Goal: Task Accomplishment & Management: Complete application form

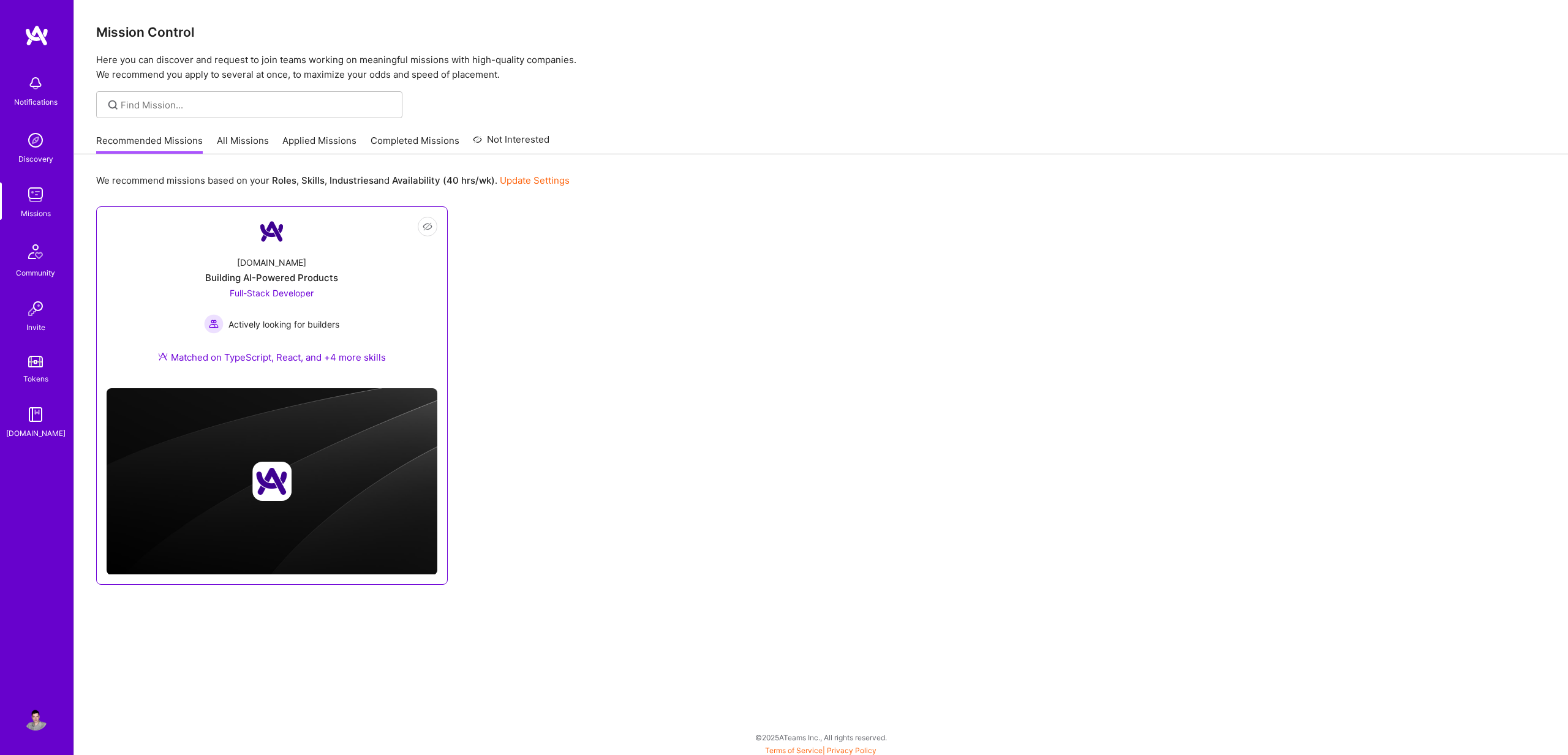
click at [272, 291] on span "Full-Stack Developer" at bounding box center [272, 292] width 83 height 11
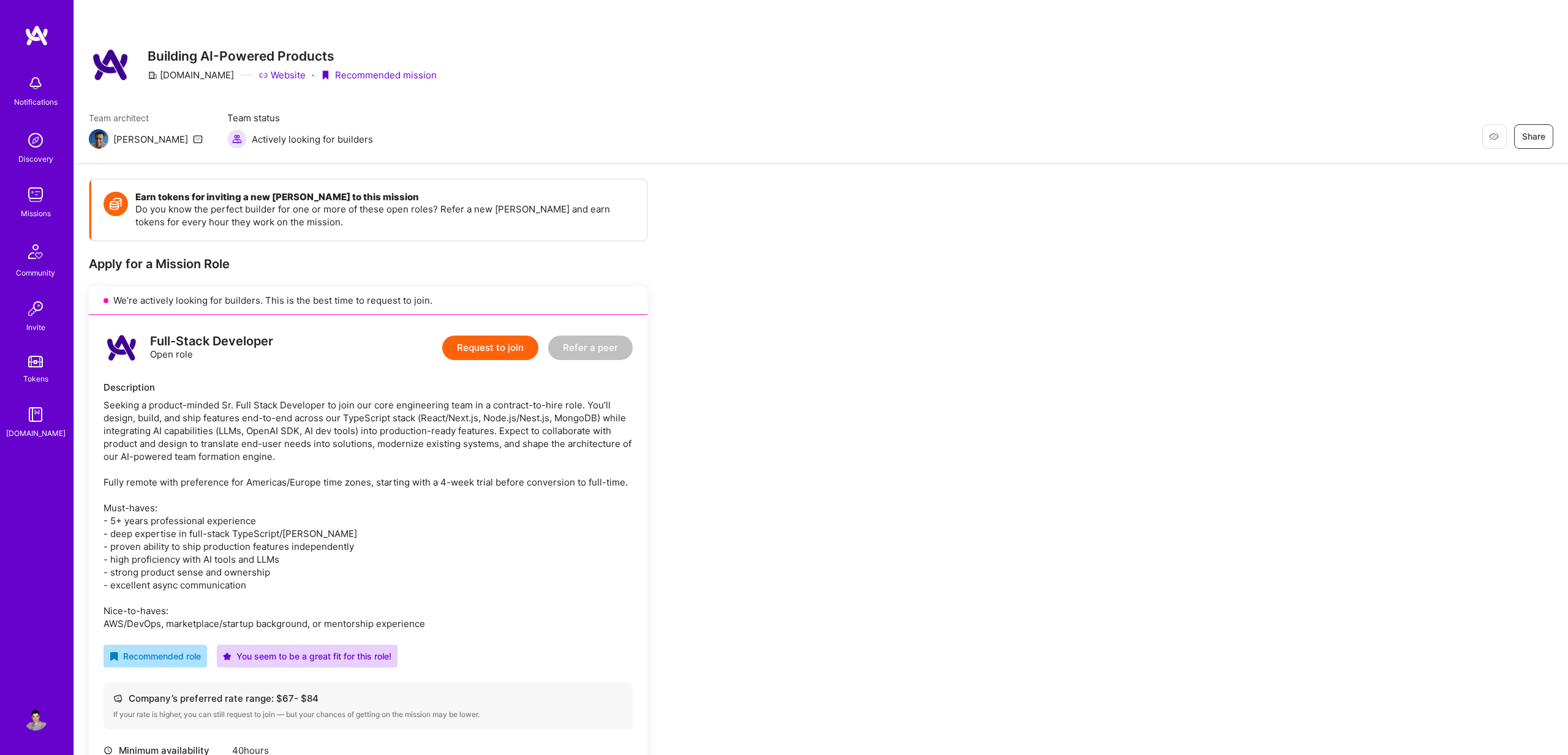
click at [486, 345] on button "Request to join" at bounding box center [489, 347] width 96 height 24
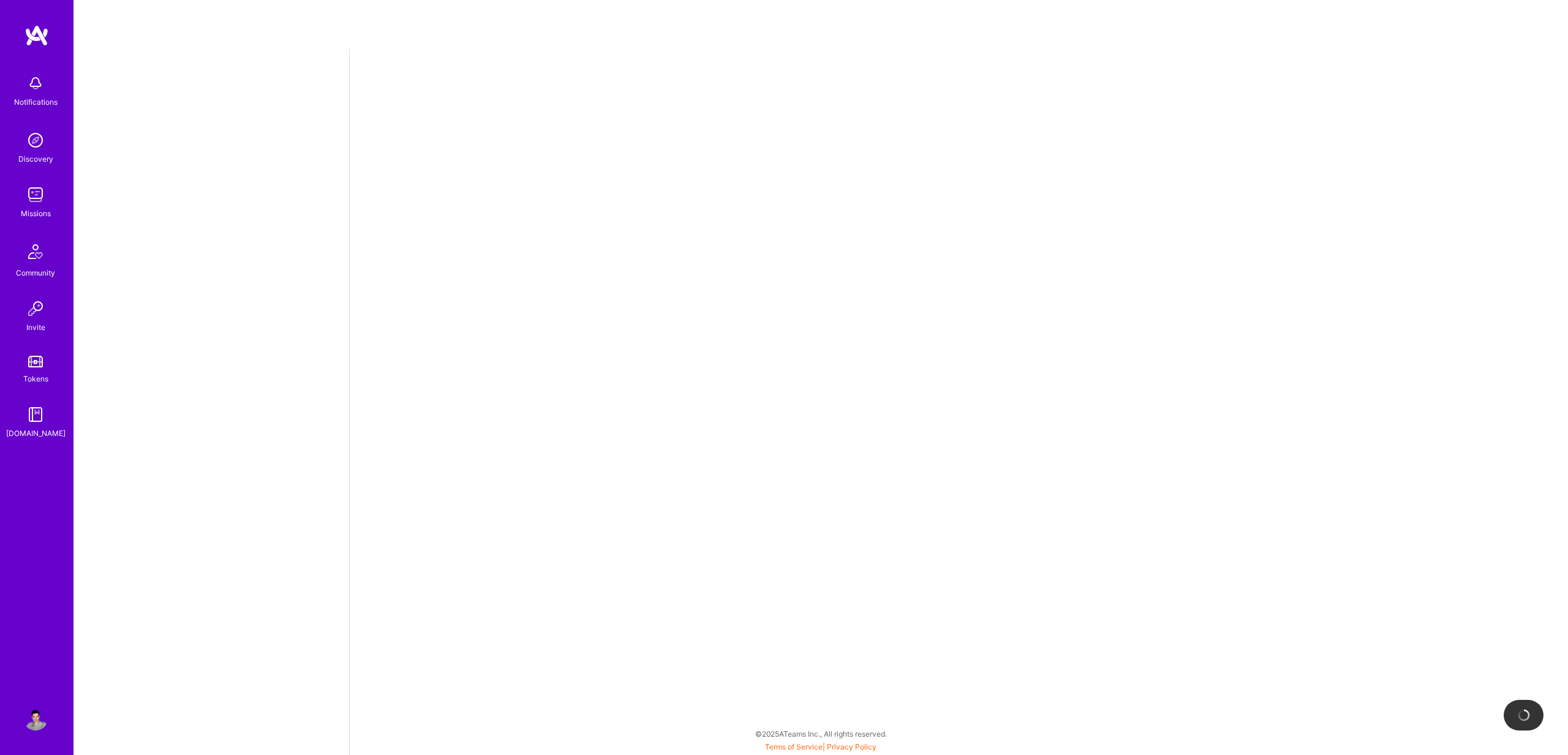
select select "US"
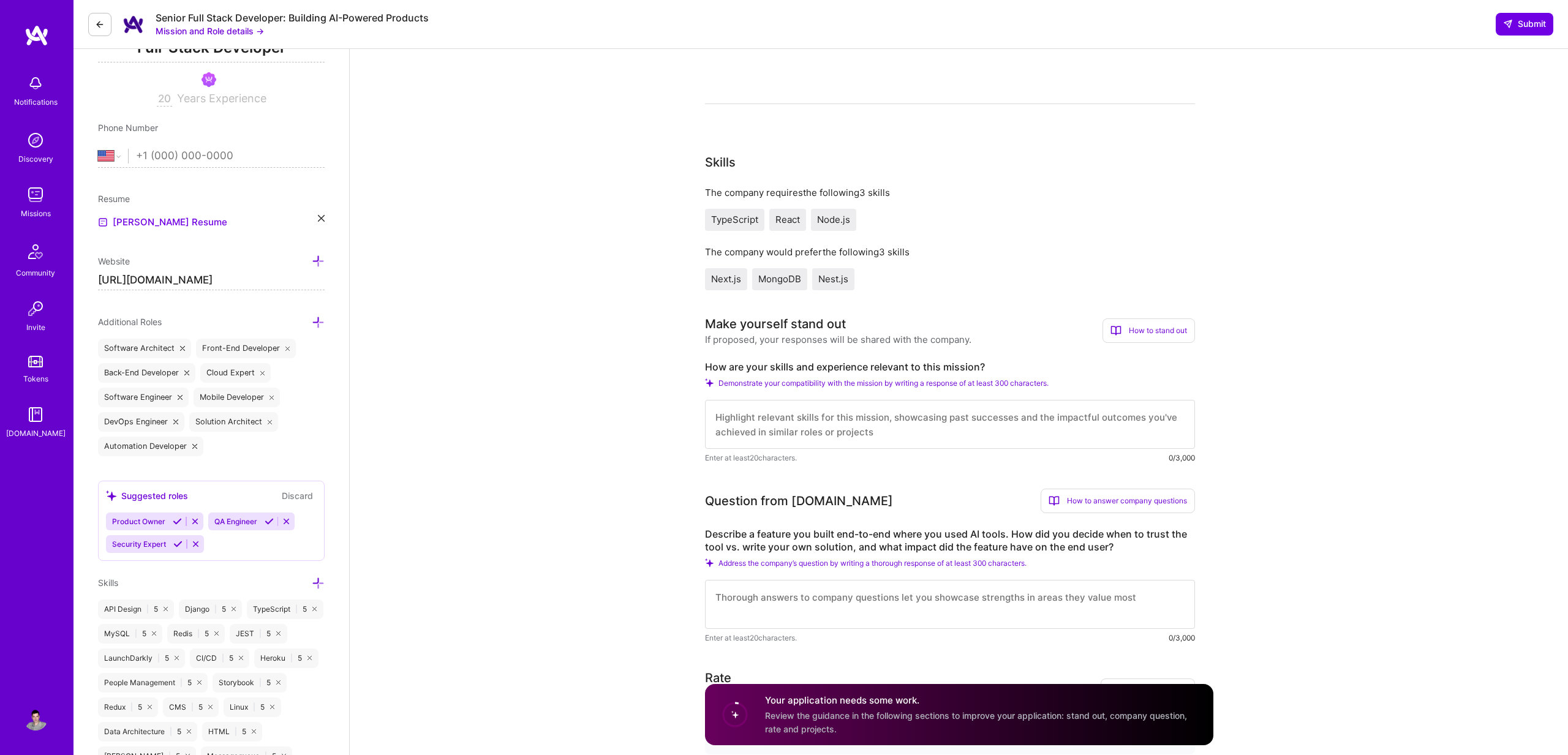
scroll to position [191, 0]
click at [720, 430] on textarea at bounding box center [950, 428] width 490 height 49
paste textarea "Hi, I'm a senior fullstack web developer with more than 20 years of experience …"
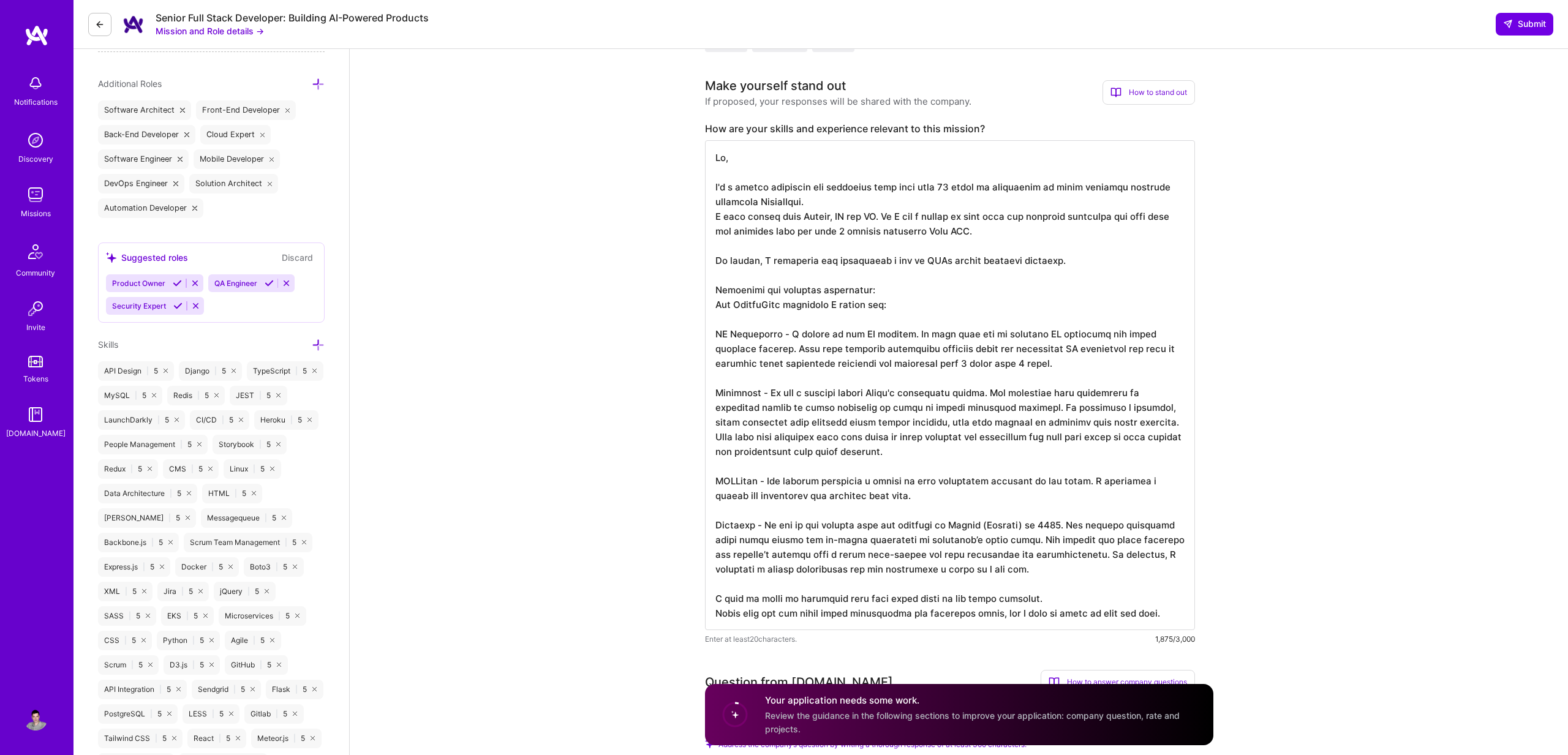
scroll to position [394, 0]
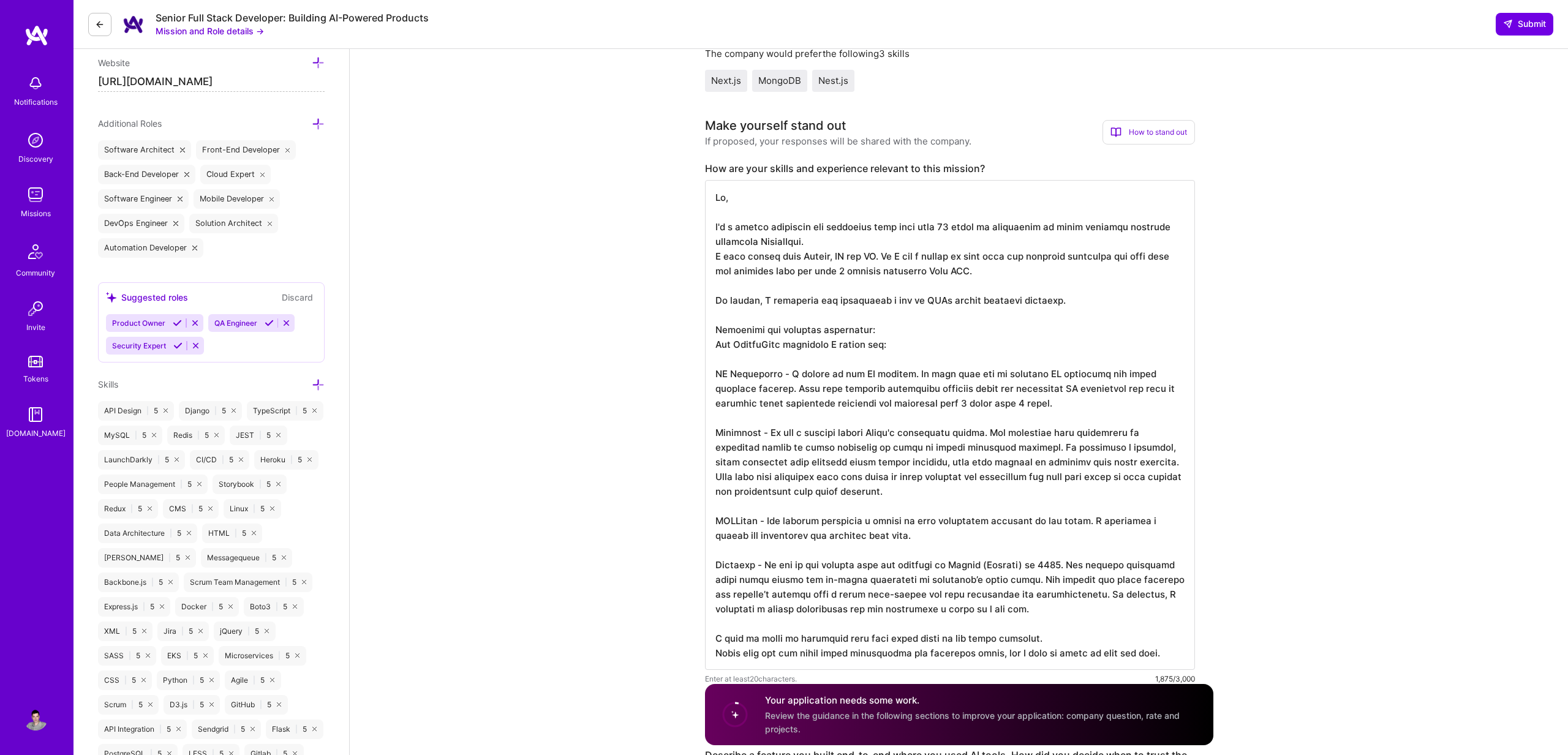
click at [791, 350] on textarea at bounding box center [950, 424] width 490 height 490
paste textarea ". I work mainly with Python and JS. So I had a chance to work with any relevant…"
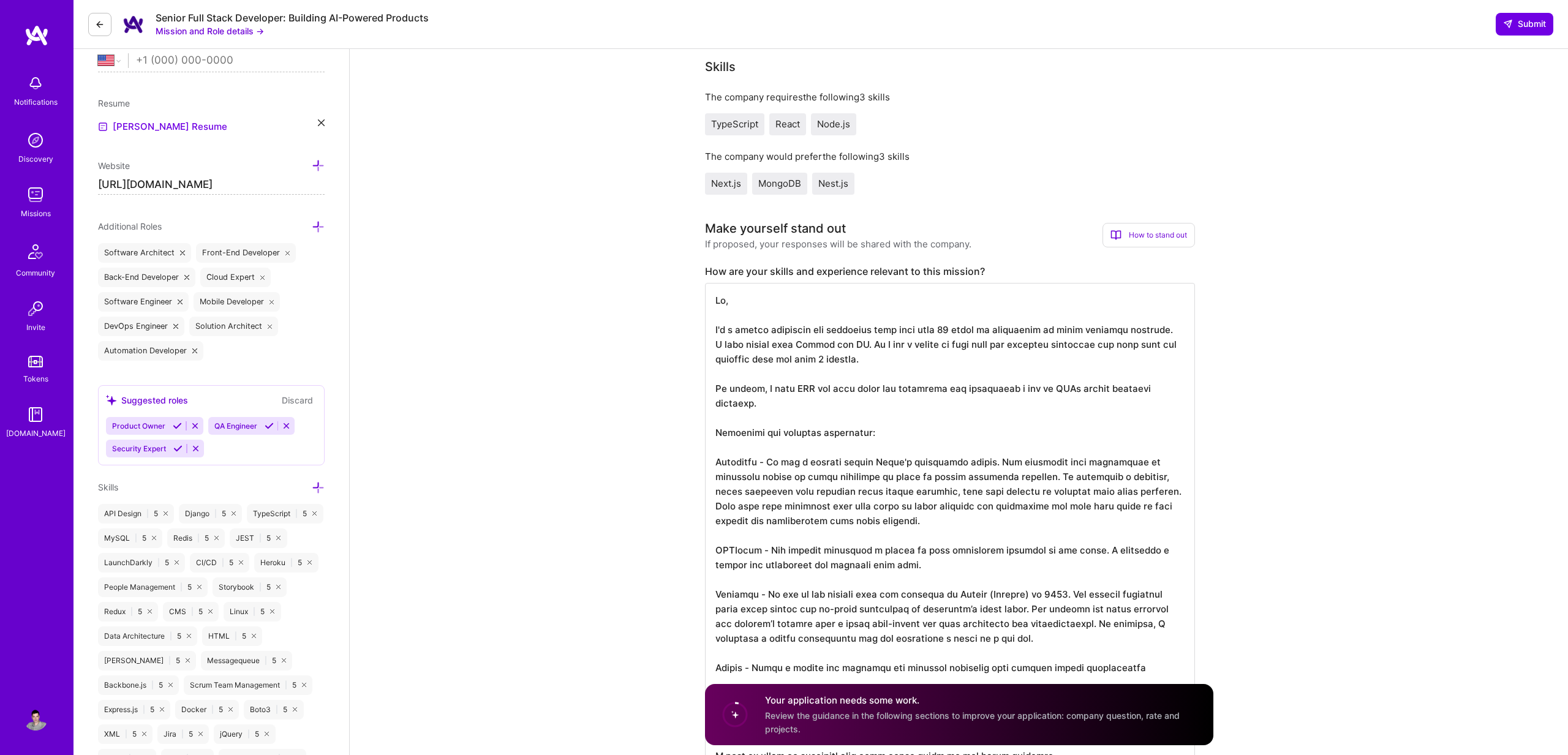
scroll to position [282, 0]
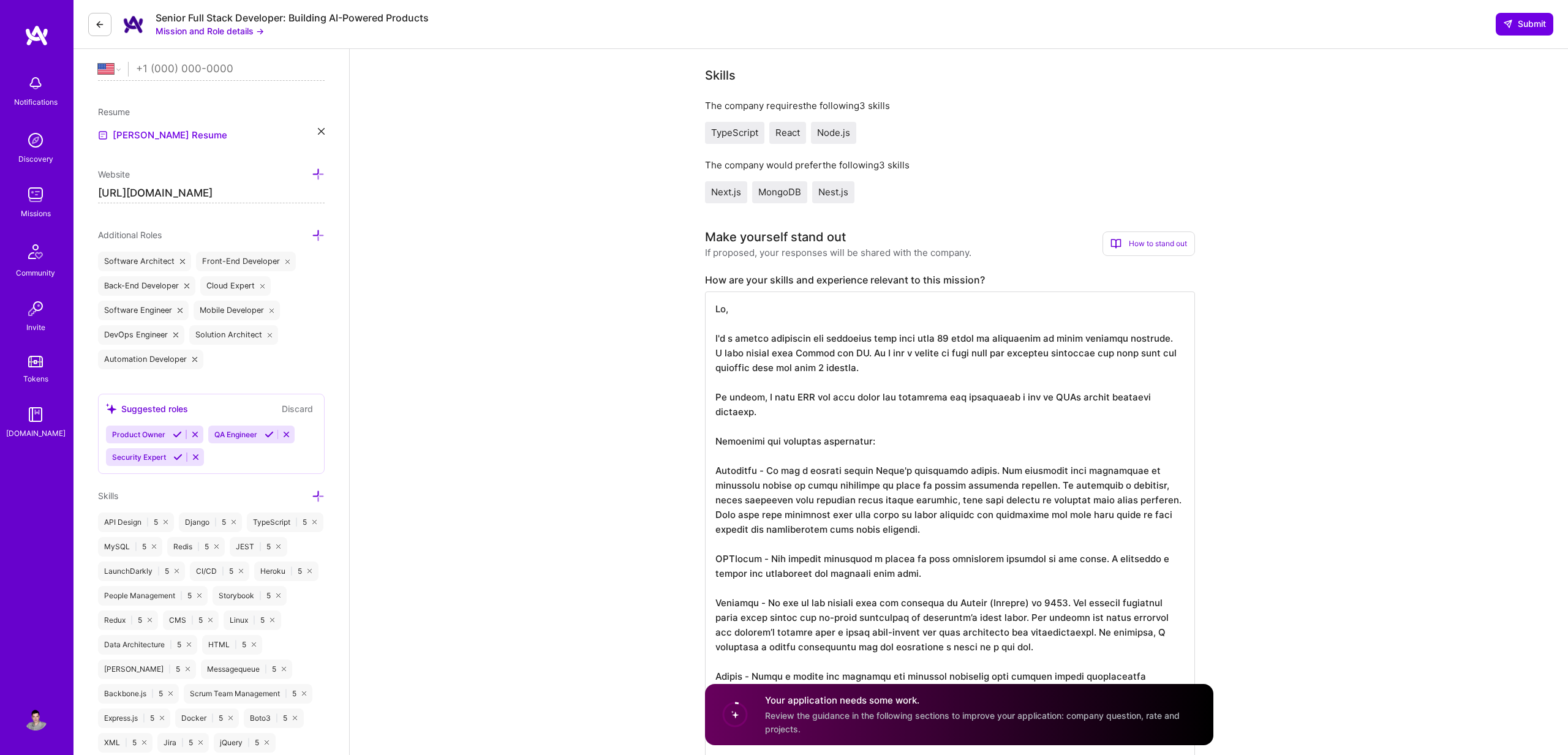
click at [853, 349] on textarea at bounding box center [950, 536] width 490 height 490
click at [863, 352] on textarea at bounding box center [950, 536] width 490 height 490
click at [832, 397] on textarea at bounding box center [950, 536] width 490 height 490
click at [815, 404] on textarea at bounding box center [950, 536] width 490 height 490
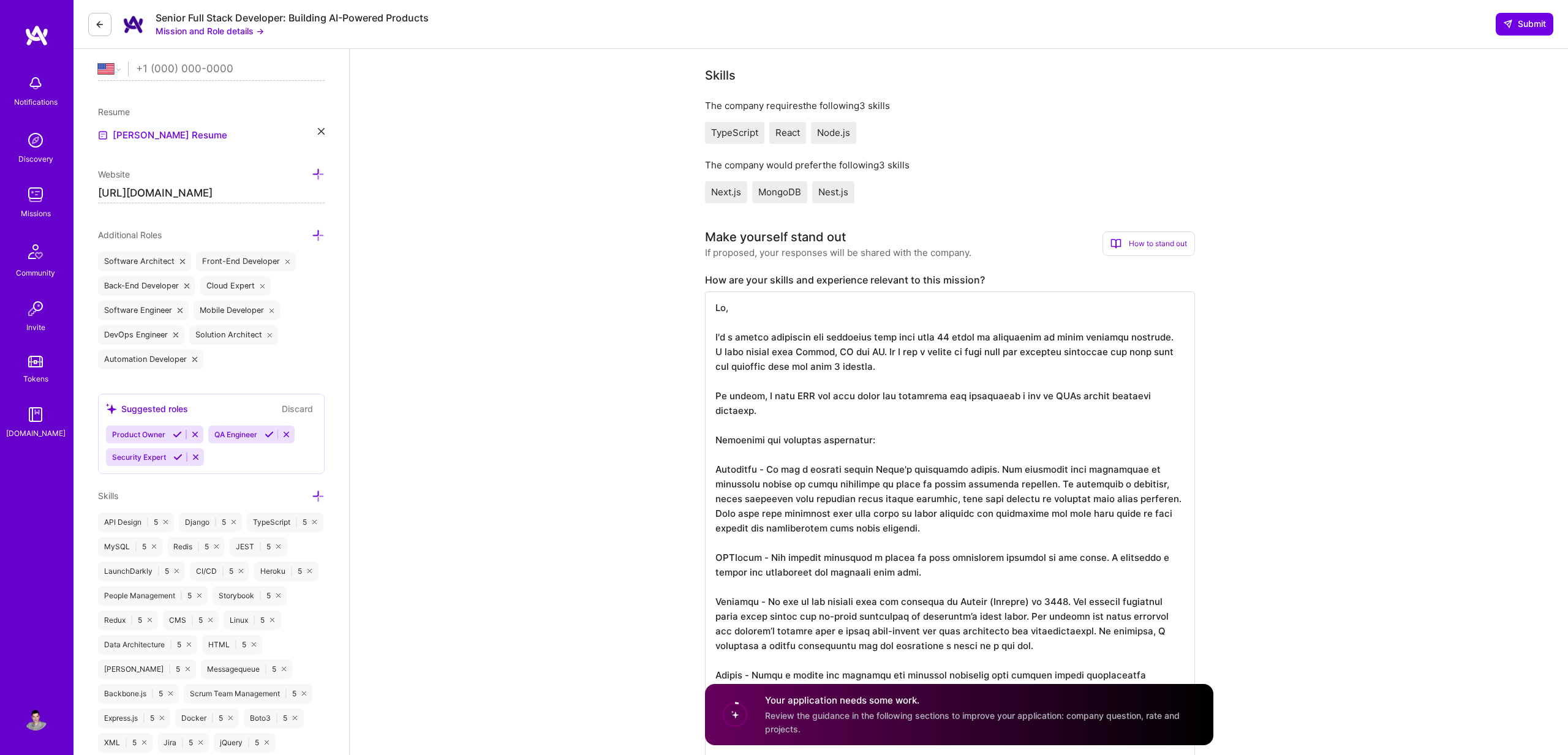
click at [810, 395] on textarea at bounding box center [950, 536] width 490 height 490
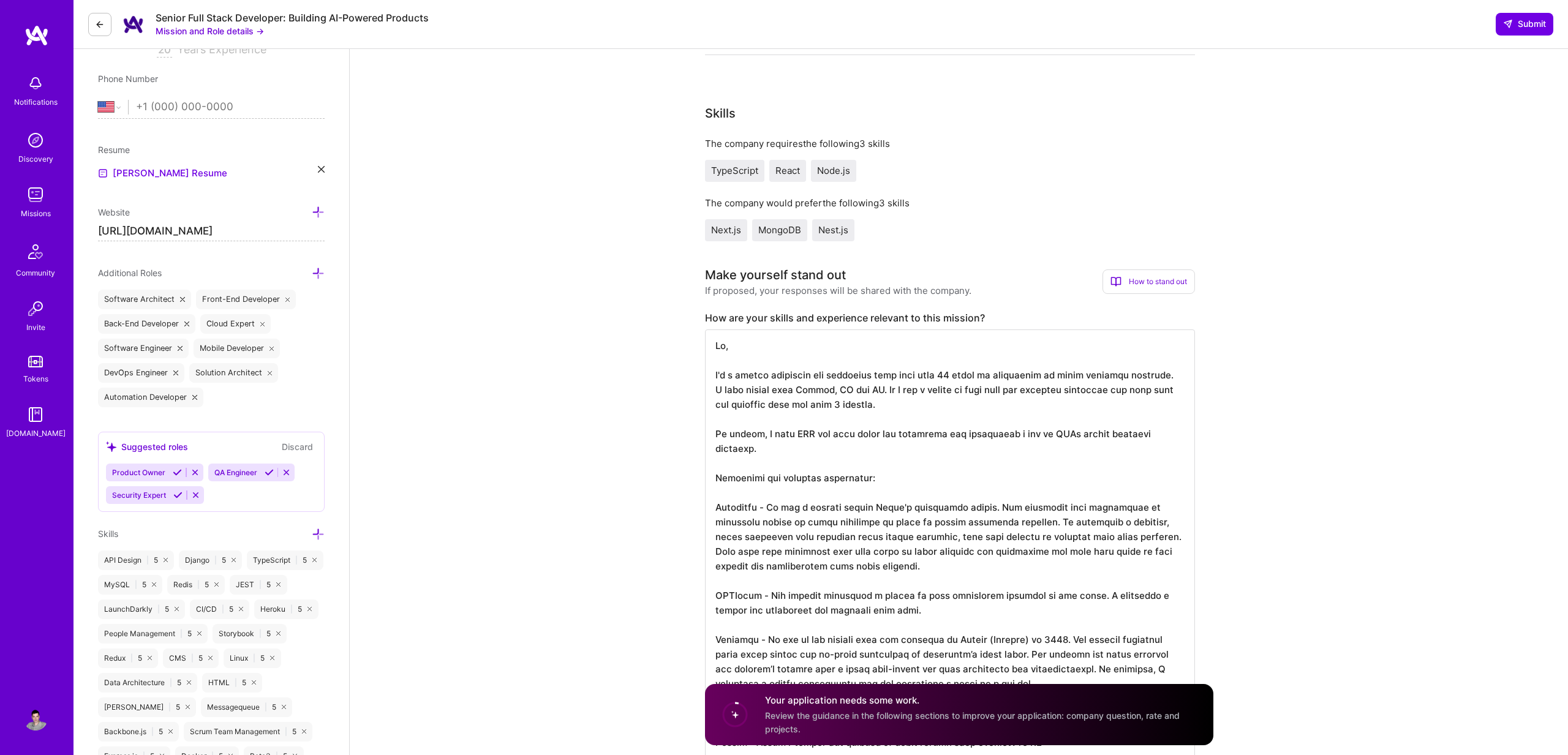
click at [797, 437] on textarea at bounding box center [950, 574] width 490 height 490
click at [973, 436] on textarea at bounding box center [950, 581] width 490 height 505
click at [942, 436] on textarea at bounding box center [950, 581] width 490 height 505
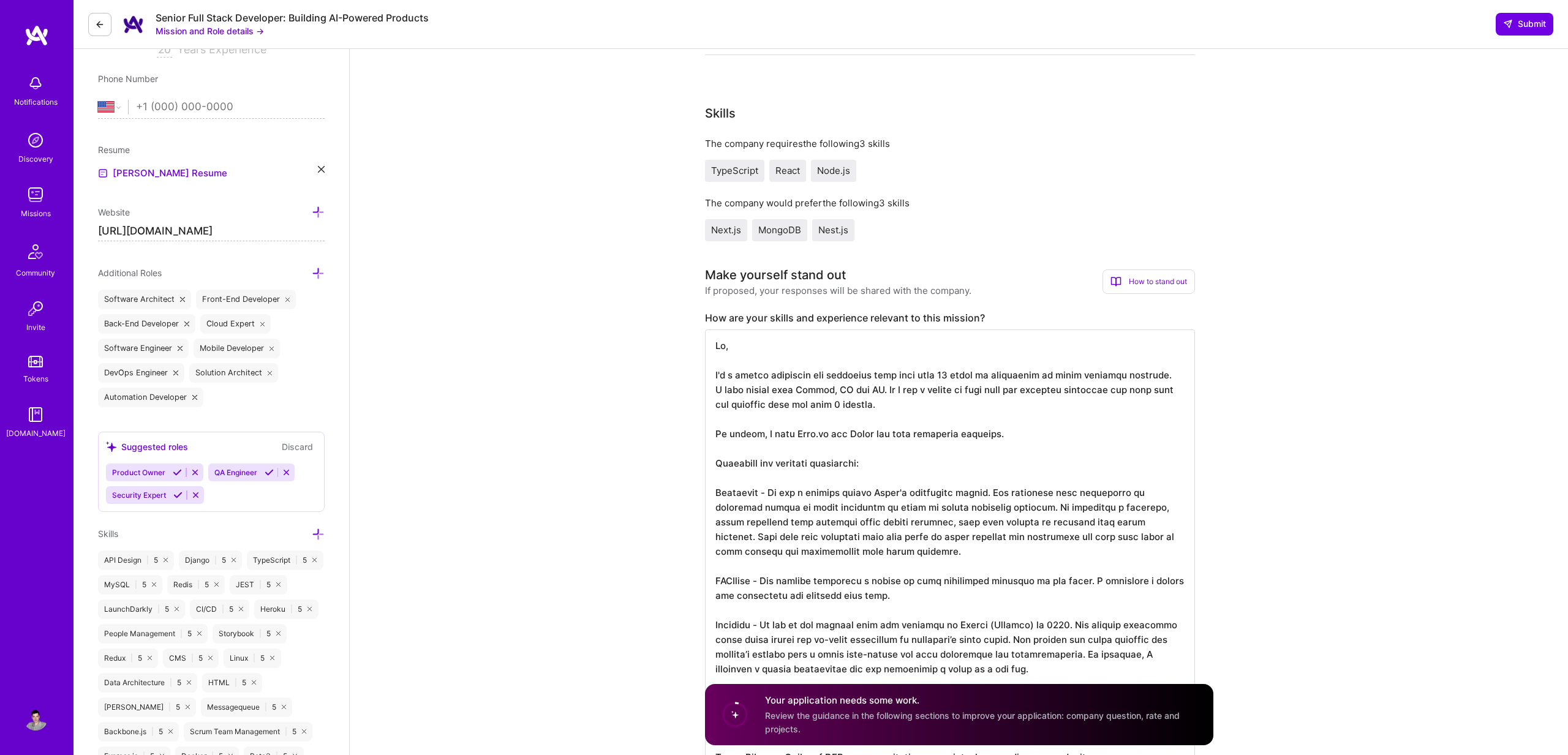
click at [978, 495] on textarea at bounding box center [950, 574] width 490 height 490
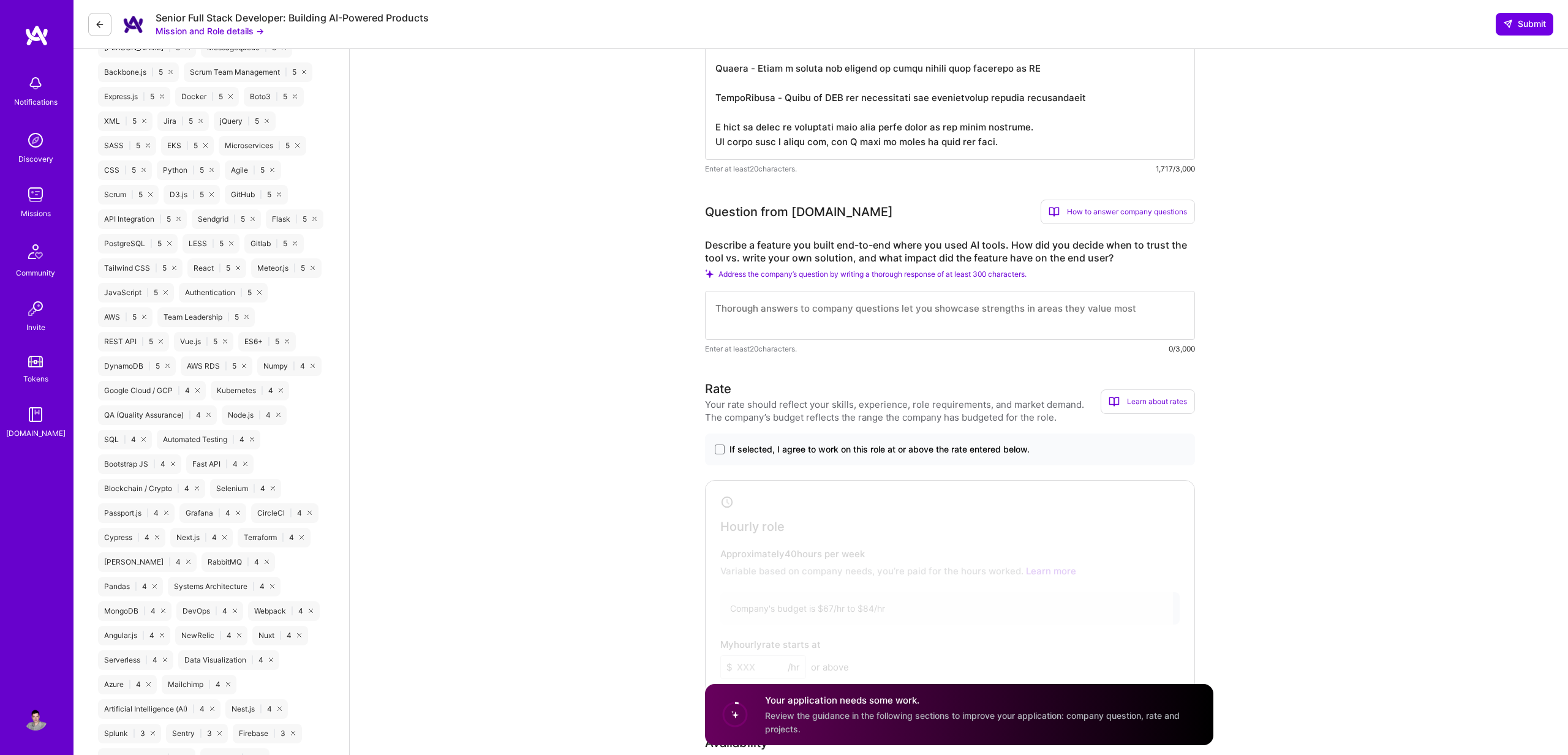
scroll to position [843, 0]
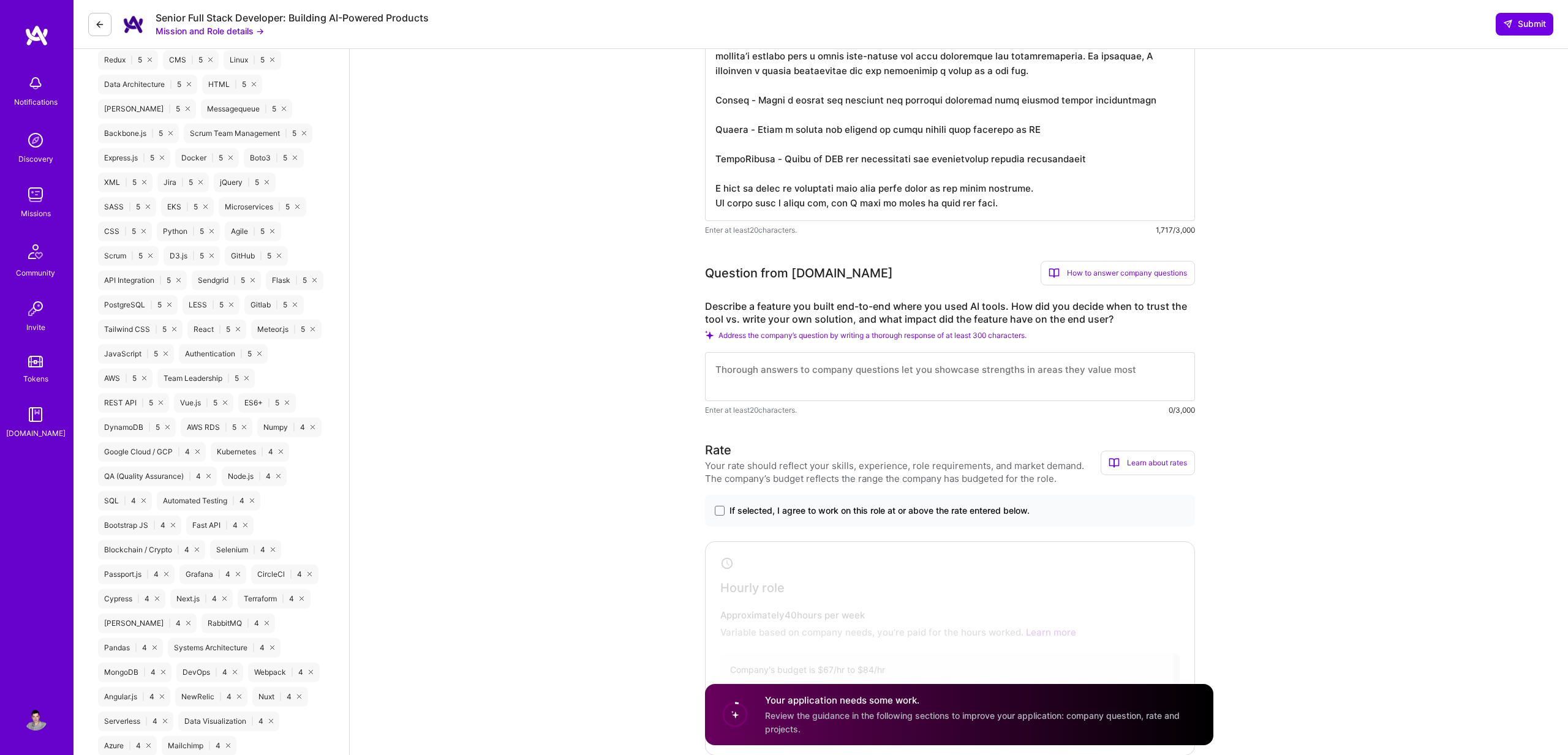
type textarea "Hi, I'm a senior fullstack web developer with more than 20 years of experience …"
click at [782, 378] on textarea at bounding box center [950, 377] width 490 height 49
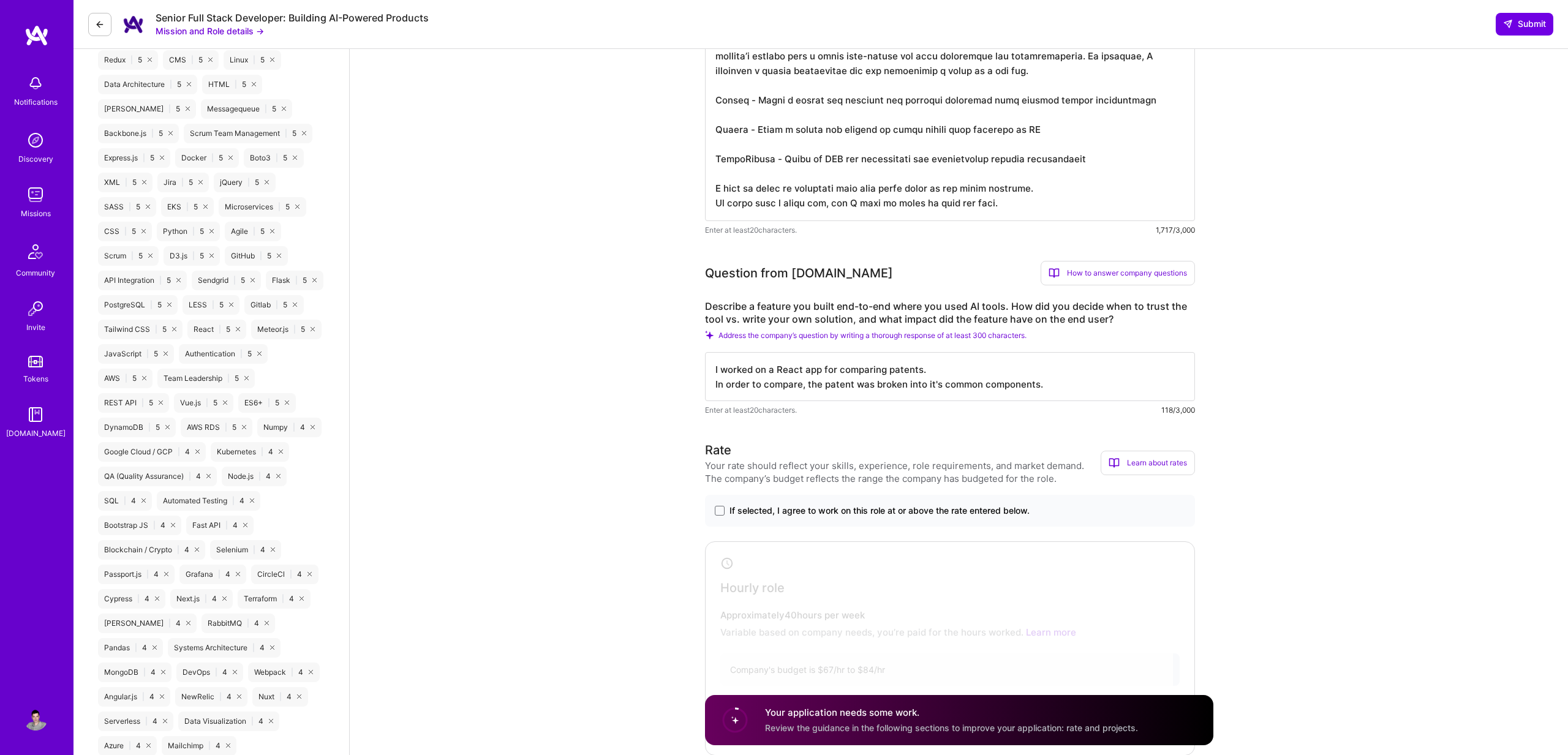
click at [829, 396] on textarea "I worked on a React app for comparing patents. In order to compare, the patent …" at bounding box center [950, 377] width 490 height 49
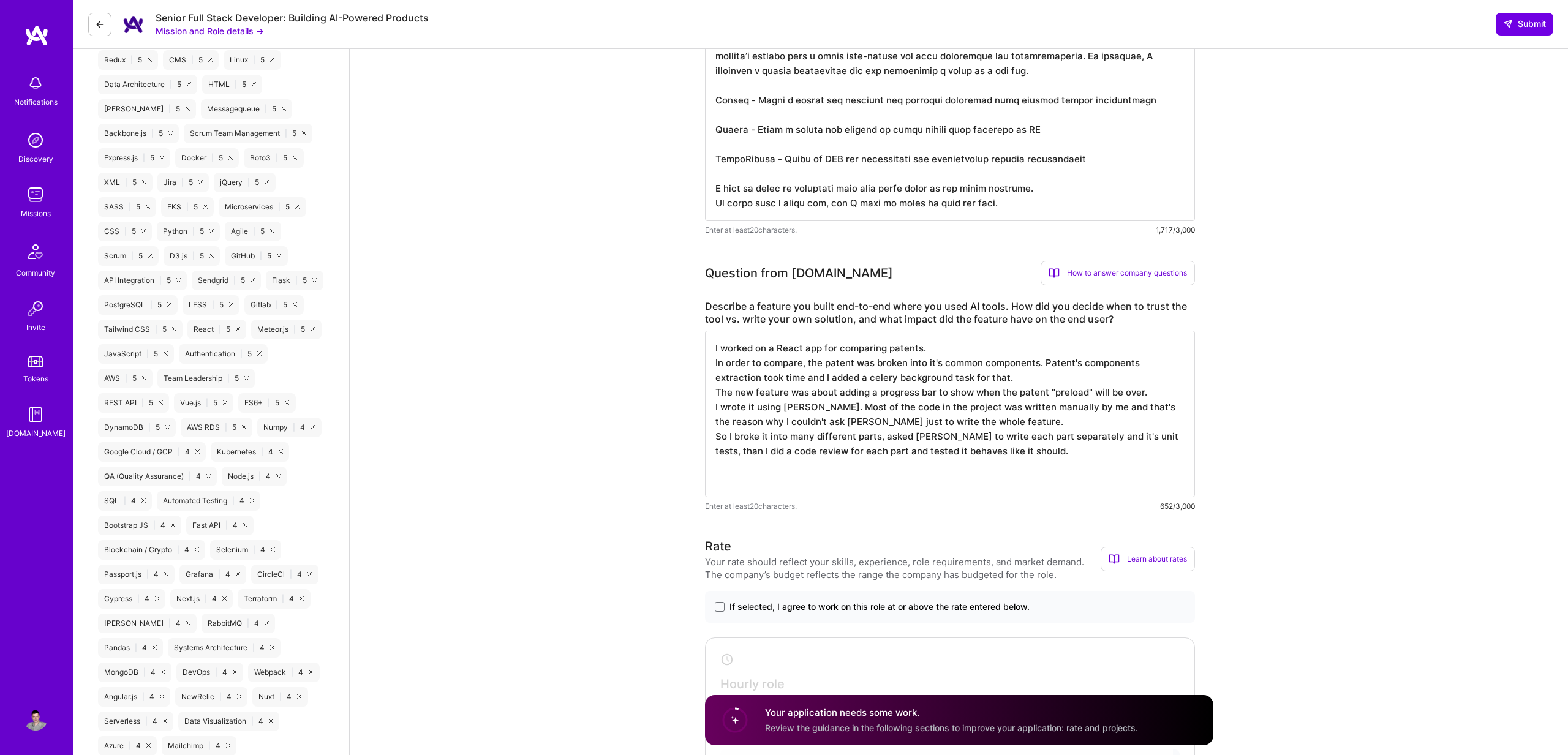
type textarea "I worked on a React app for comparing patents. In order to compare, the patent …"
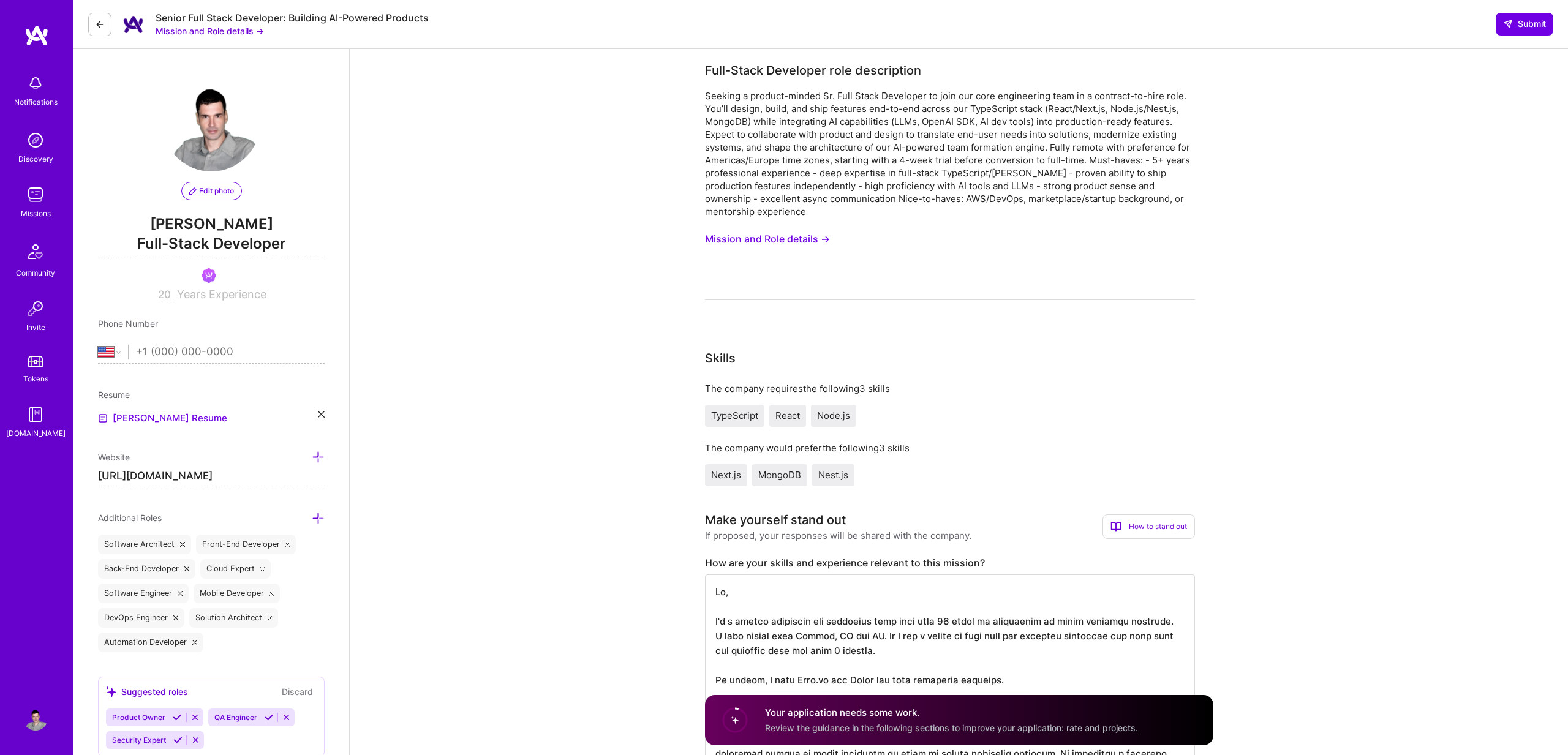
select select "US"
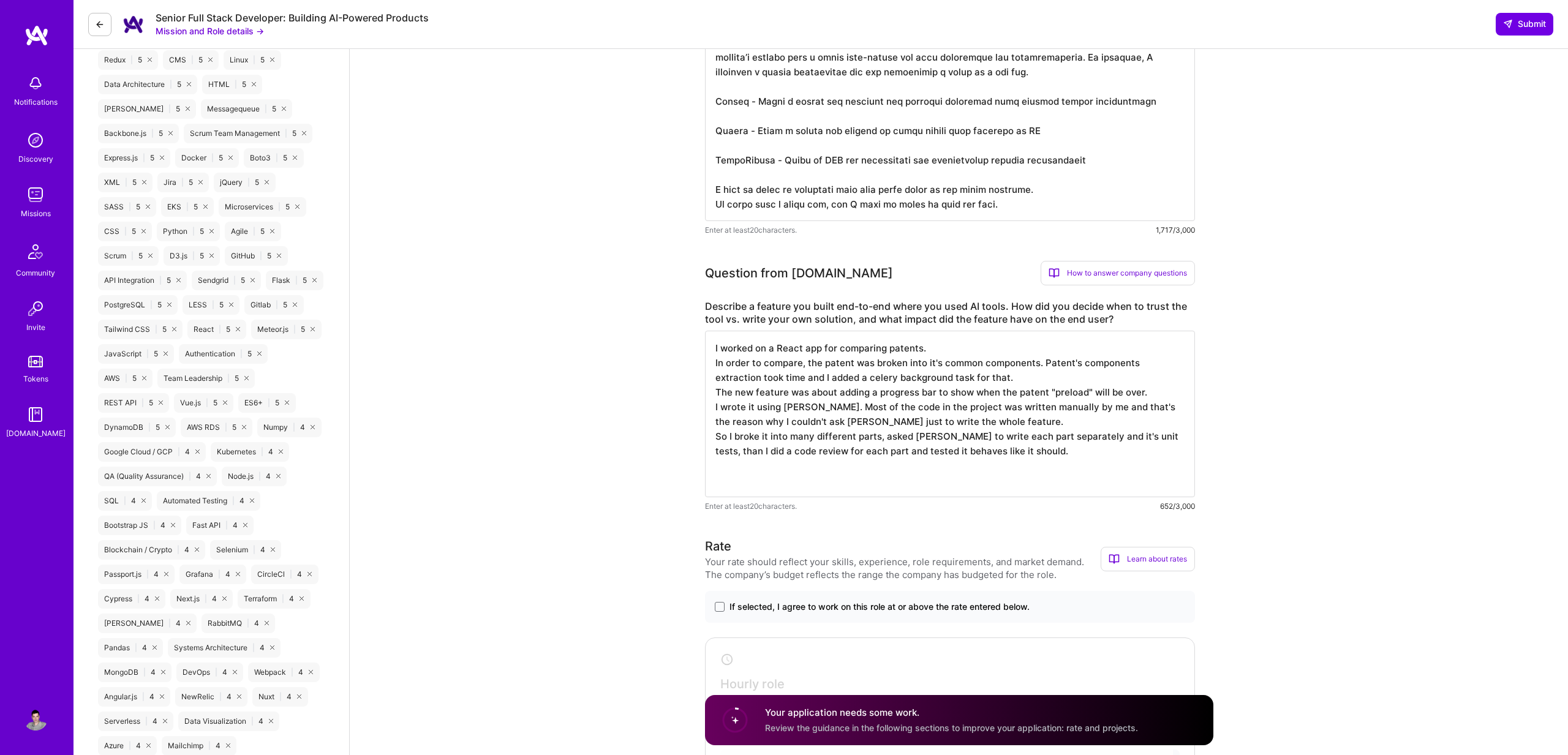
scroll to position [1, 0]
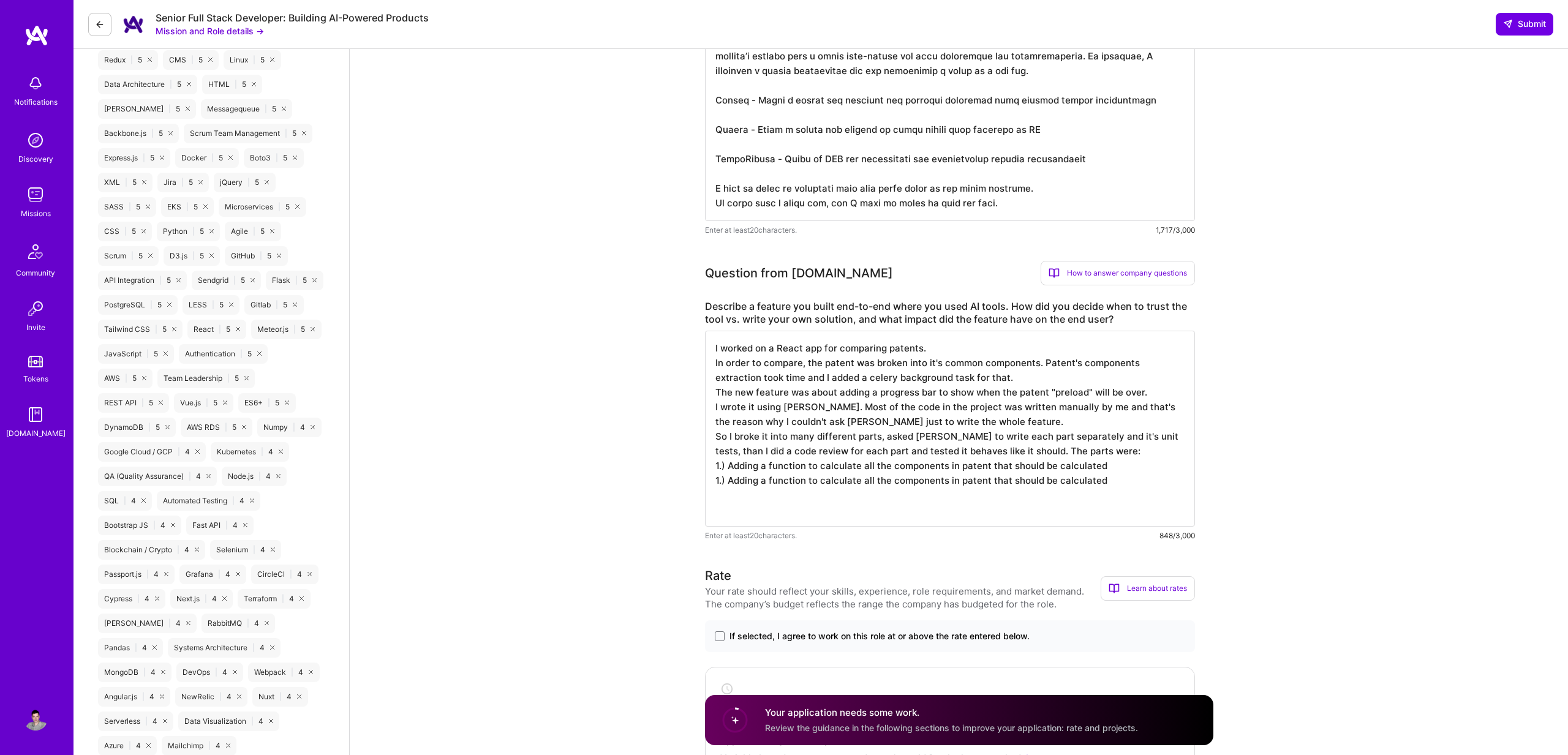
click at [1013, 478] on textarea "I worked on a React app for comparing patents. In order to compare, the patent …" at bounding box center [950, 429] width 490 height 196
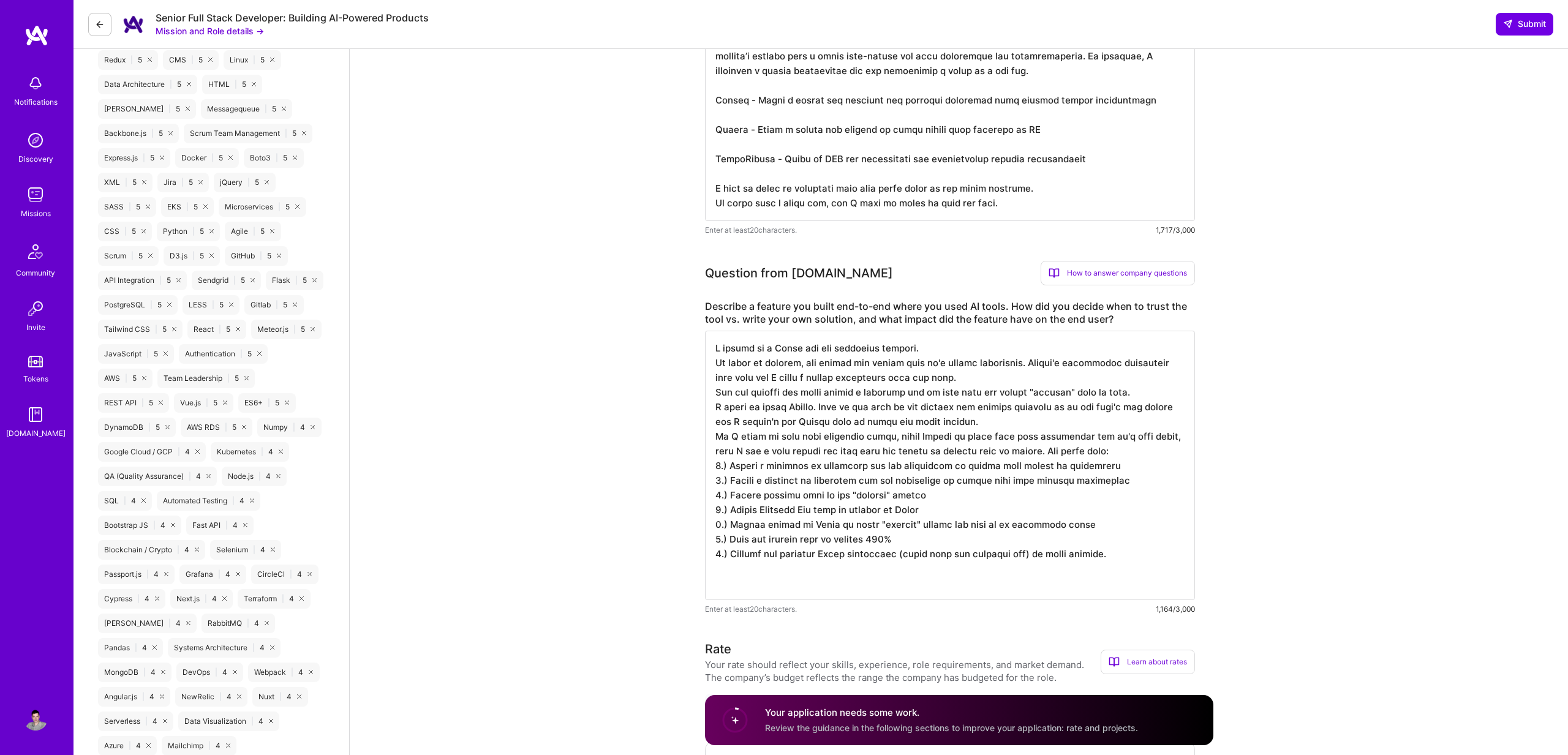
click at [851, 357] on textarea at bounding box center [950, 466] width 490 height 270
click at [851, 364] on textarea at bounding box center [950, 466] width 490 height 270
click at [957, 366] on textarea at bounding box center [950, 466] width 490 height 270
click at [1124, 560] on textarea at bounding box center [950, 466] width 490 height 270
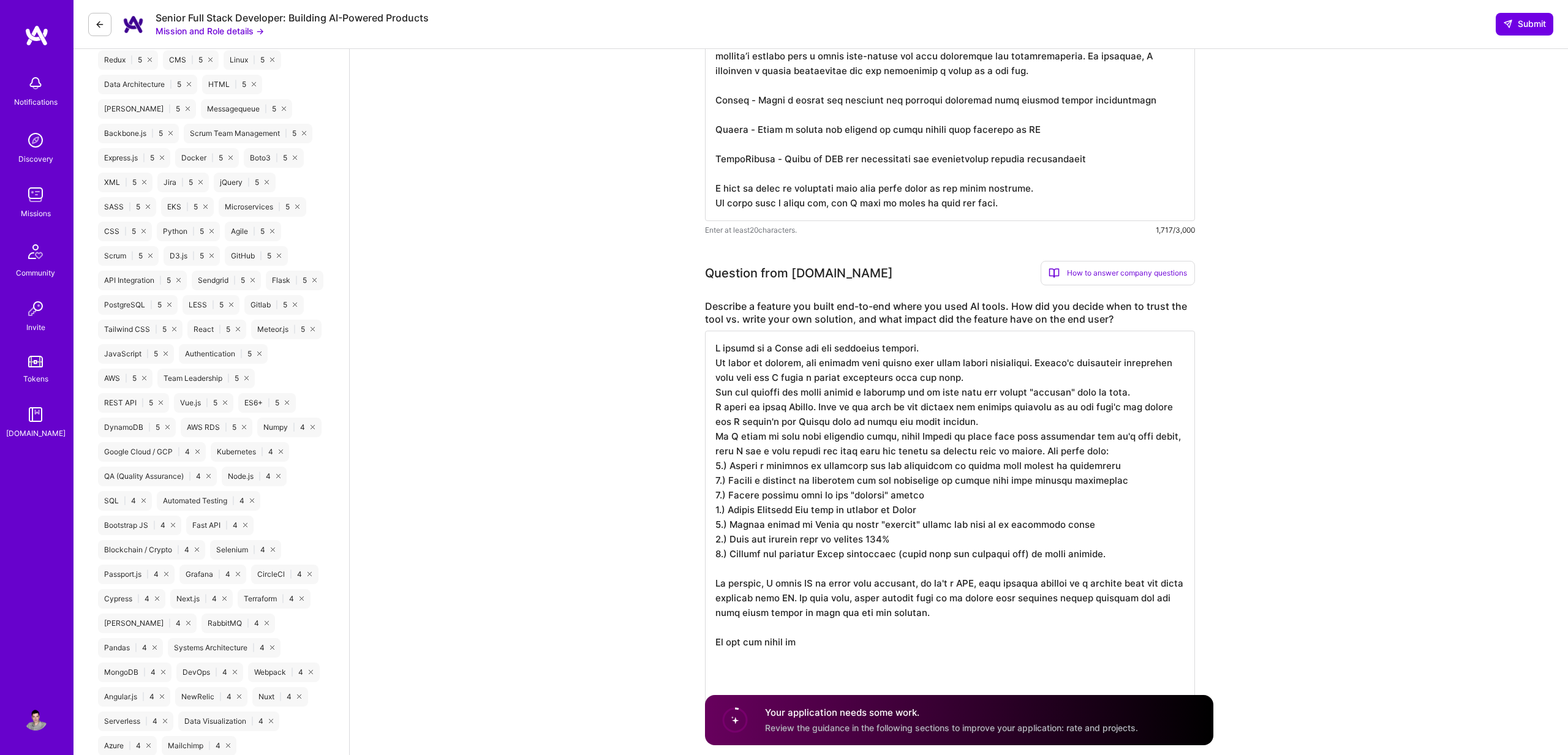
type textarea "I worked on a React app for comparing patents. In order to compare, the patents…"
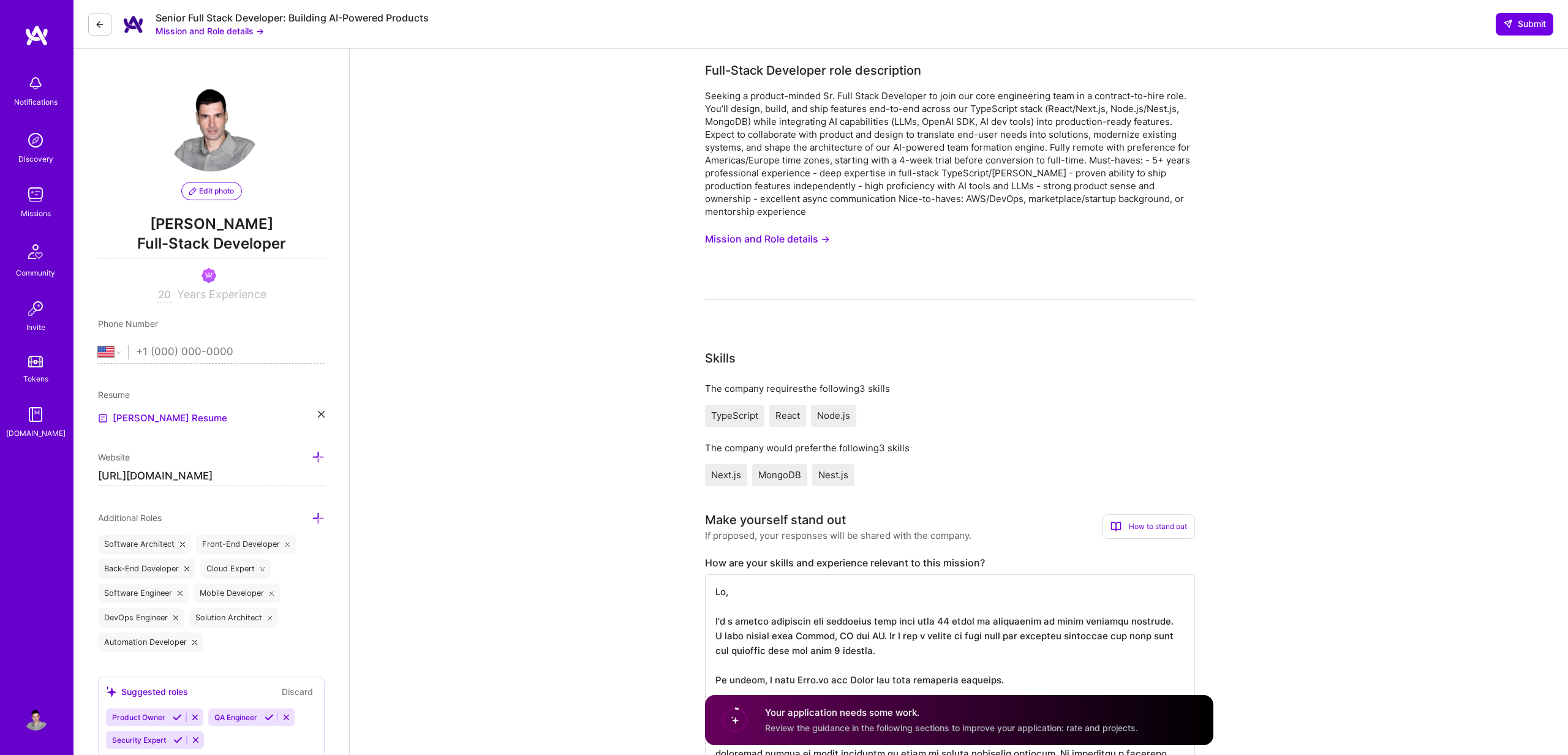
select select "US"
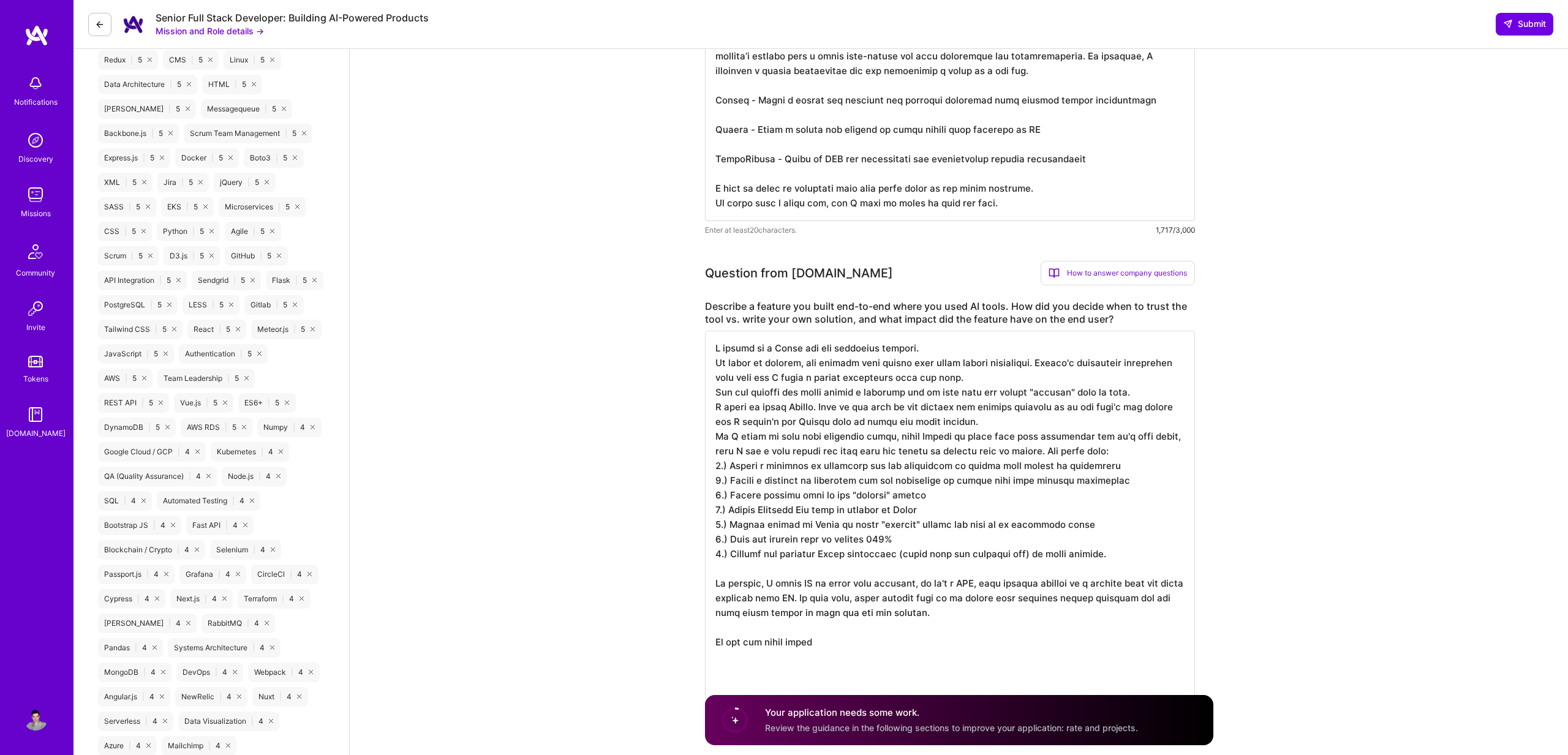
scroll to position [1, 0]
click at [1059, 450] on textarea at bounding box center [950, 524] width 490 height 387
click at [876, 643] on textarea at bounding box center [950, 524] width 490 height 387
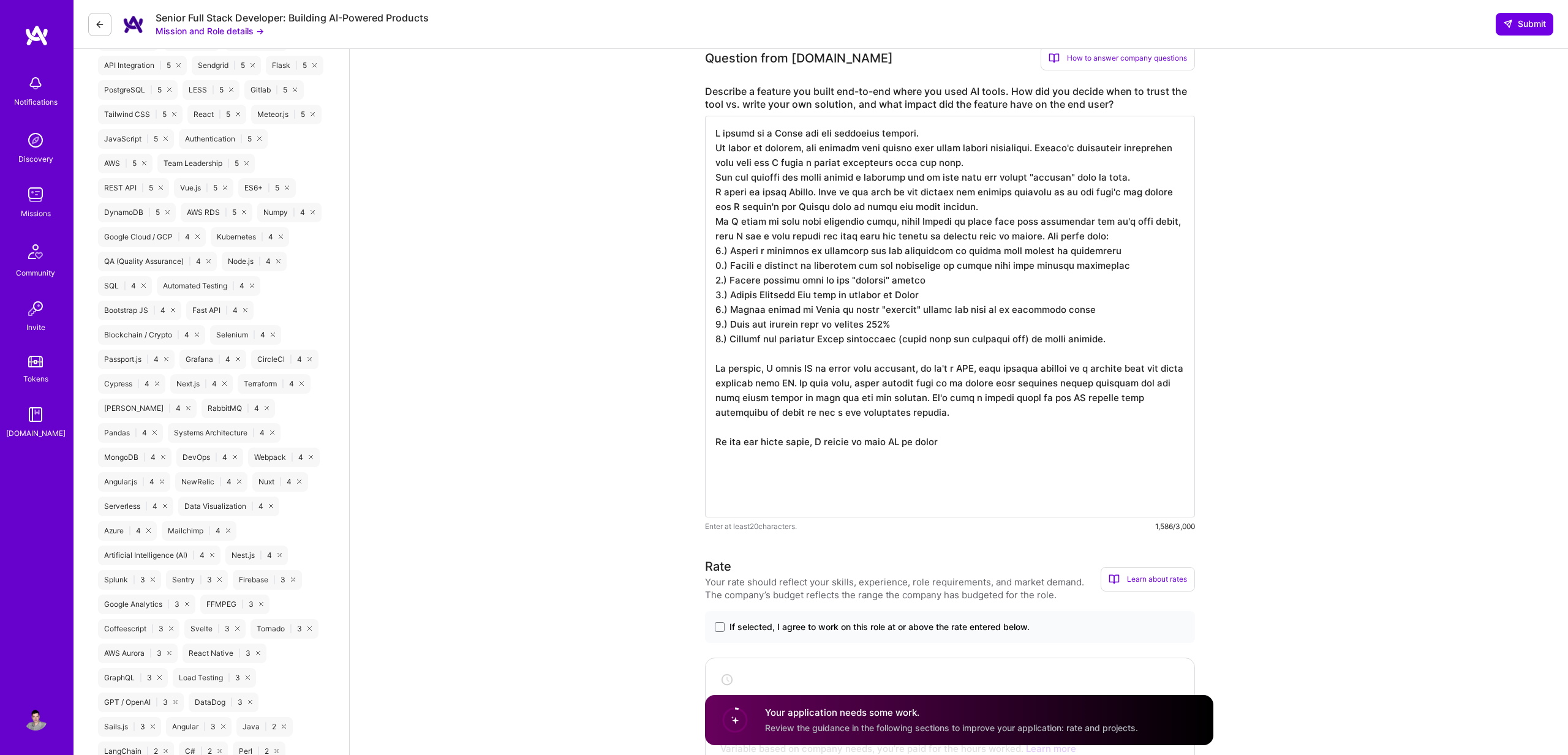
scroll to position [1061, 0]
click at [948, 438] on textarea at bounding box center [950, 313] width 490 height 402
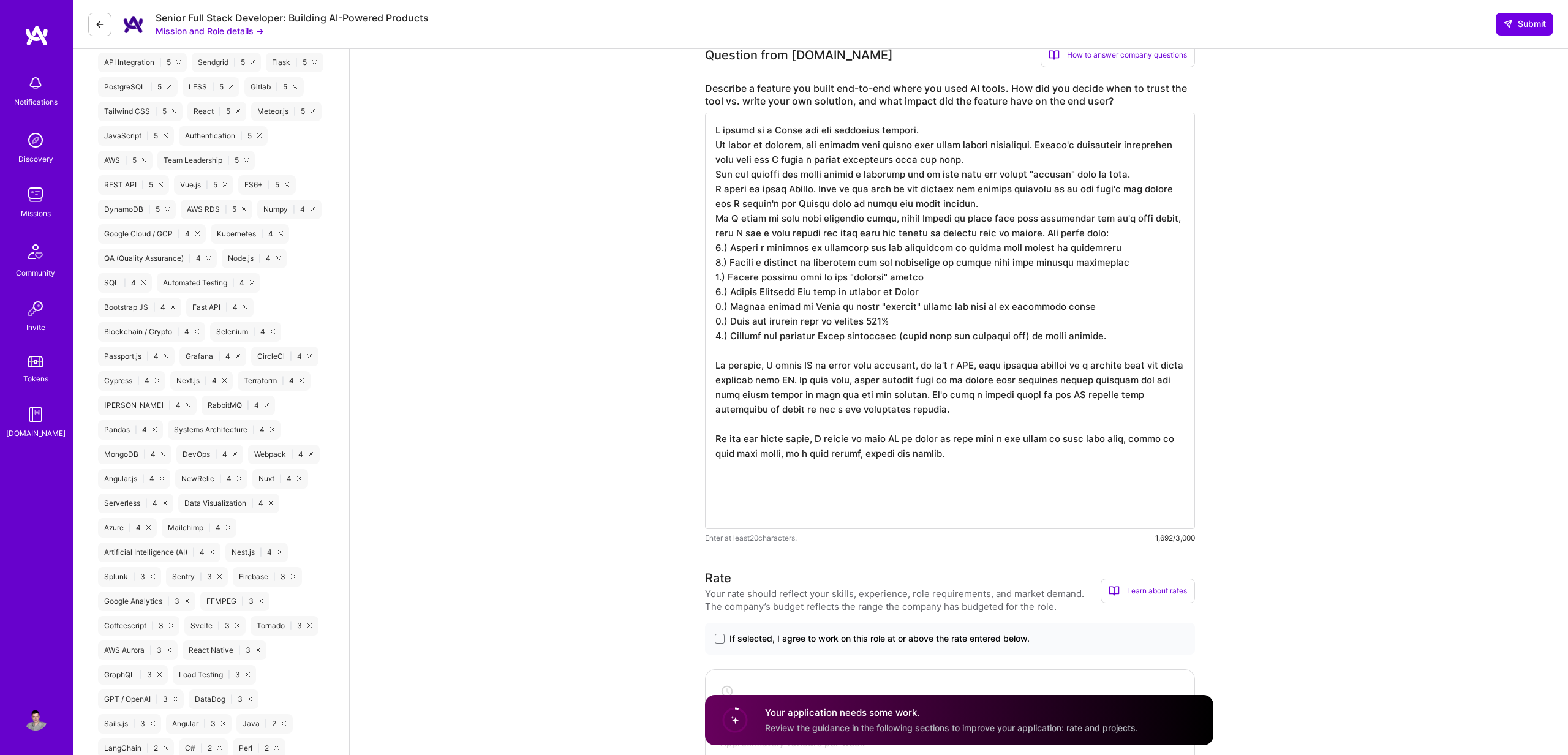
click at [802, 445] on textarea at bounding box center [950, 320] width 490 height 416
click at [722, 251] on textarea at bounding box center [950, 320] width 490 height 416
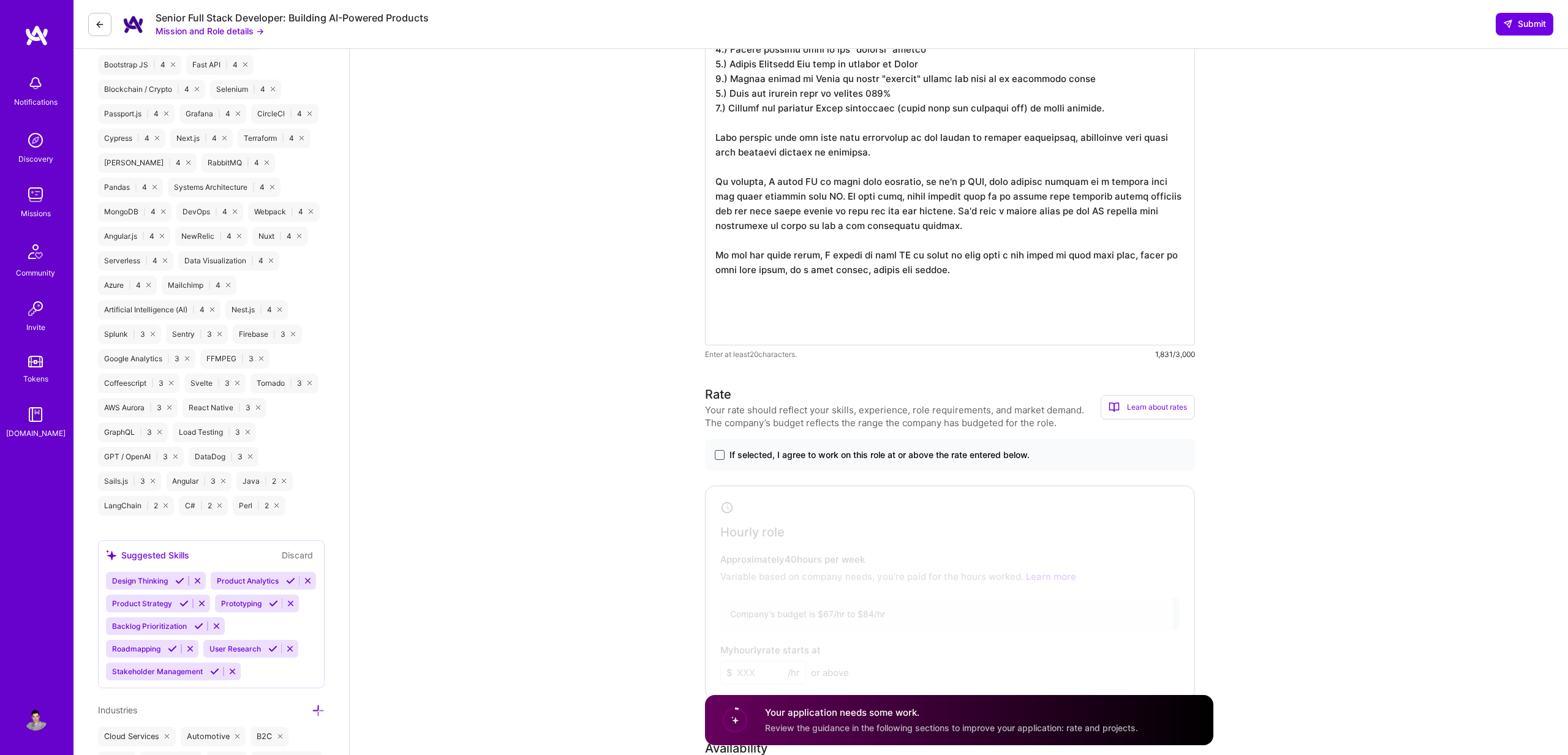
type textarea "I worked on a React app for comparing patents. In order to compare, the patents…"
click at [724, 457] on span at bounding box center [719, 455] width 10 height 10
click at [0, 0] on input "If selected, I agree to work on this role at or above the rate entered below." at bounding box center [0, 0] width 0 height 0
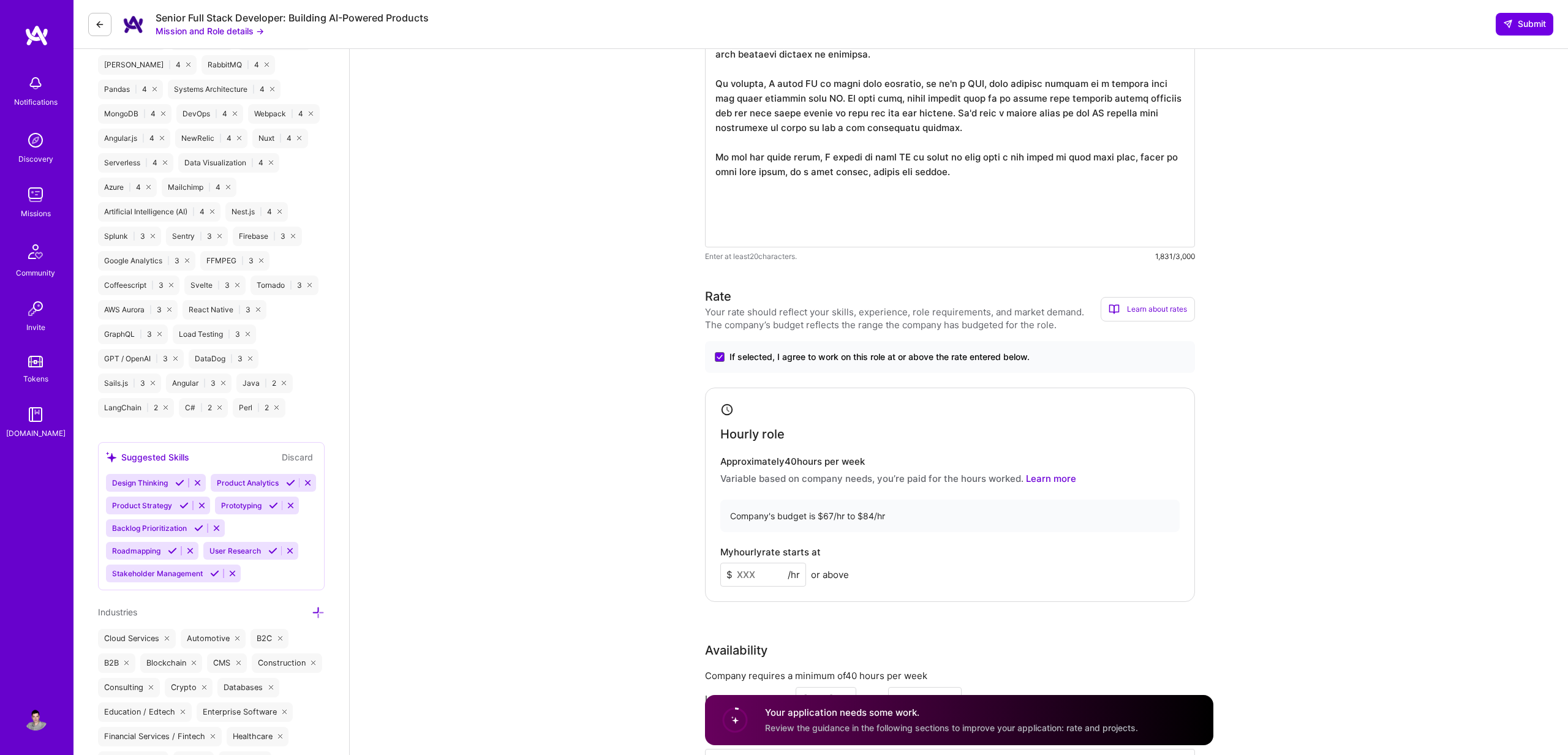
scroll to position [1558, 0]
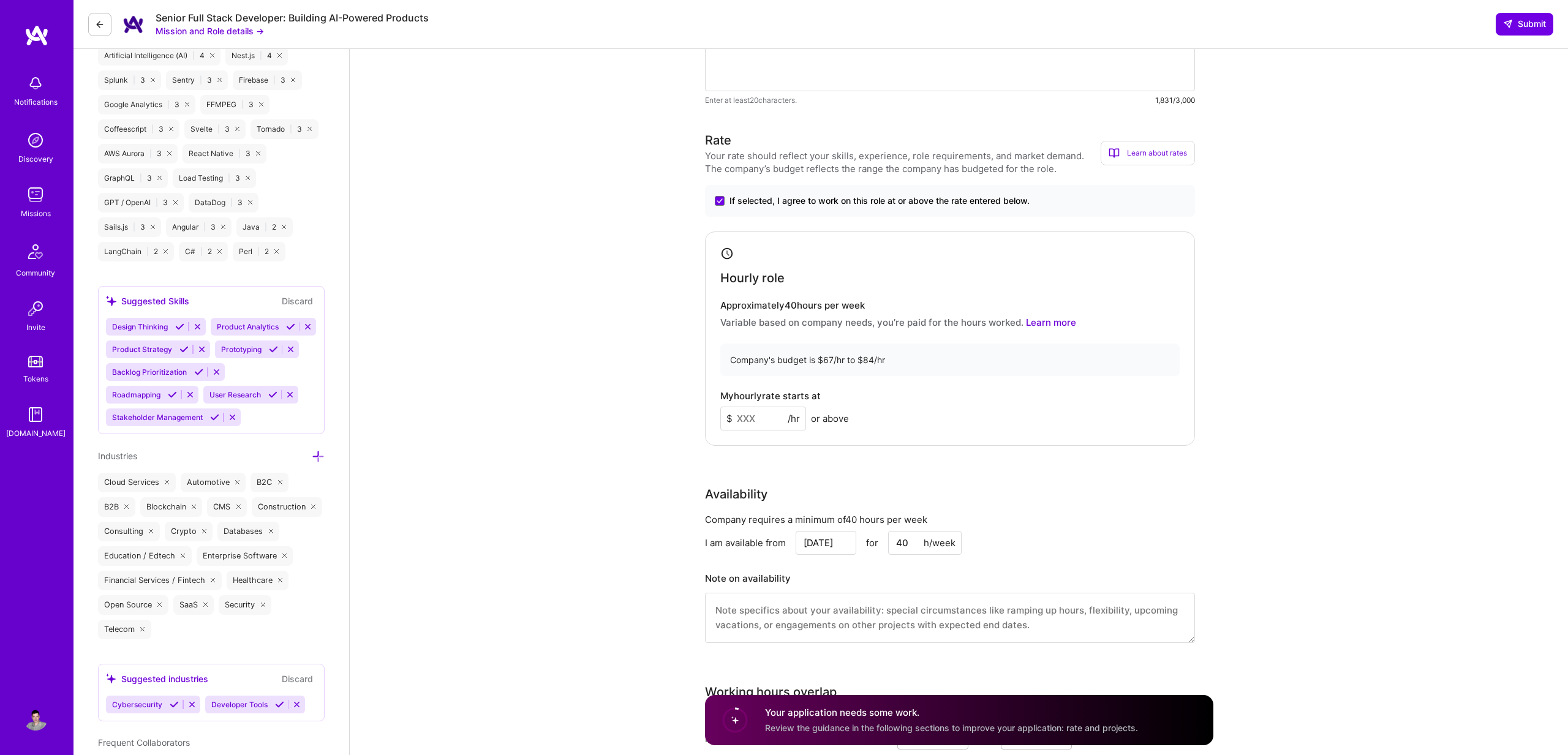
click at [760, 422] on input at bounding box center [763, 418] width 85 height 24
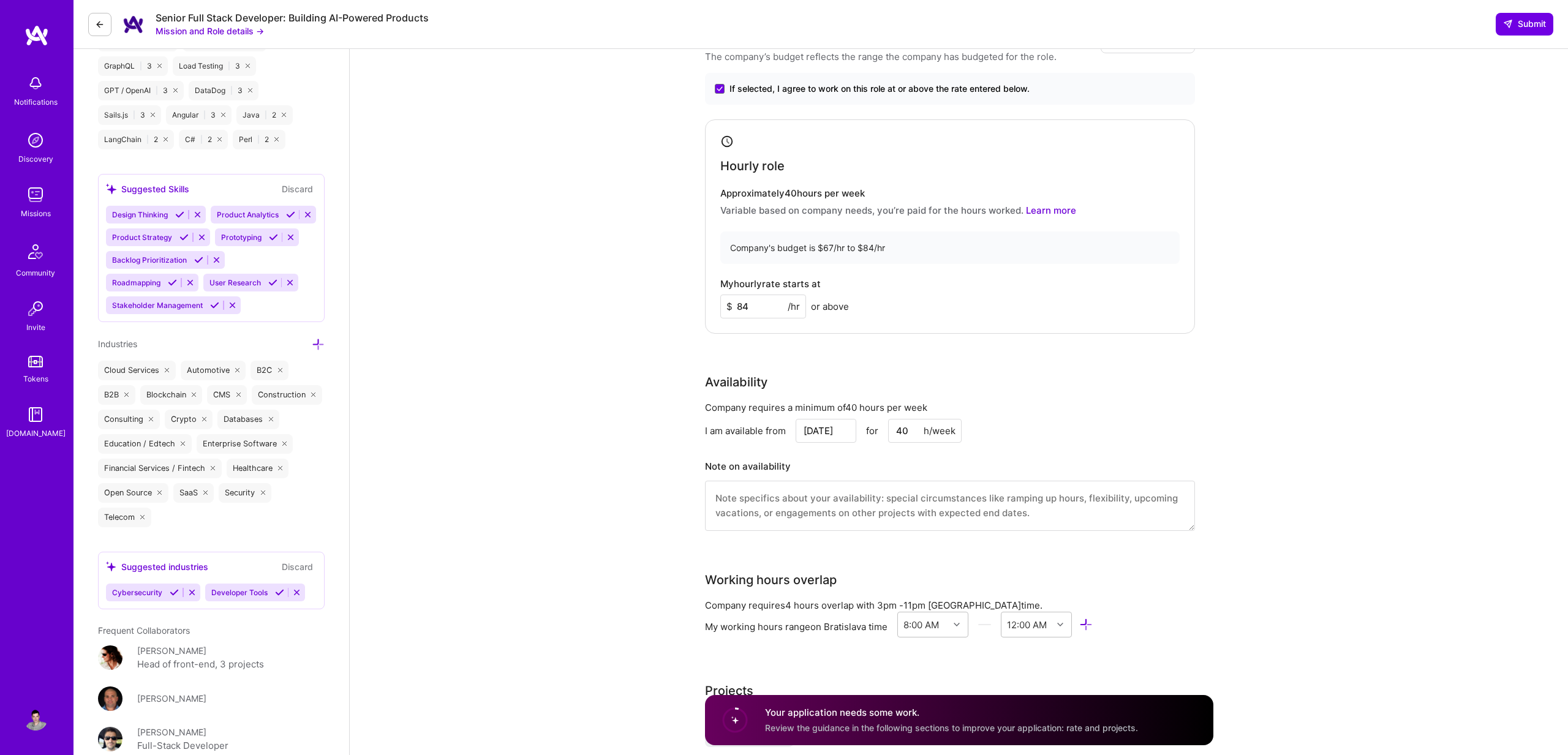
scroll to position [1679, 0]
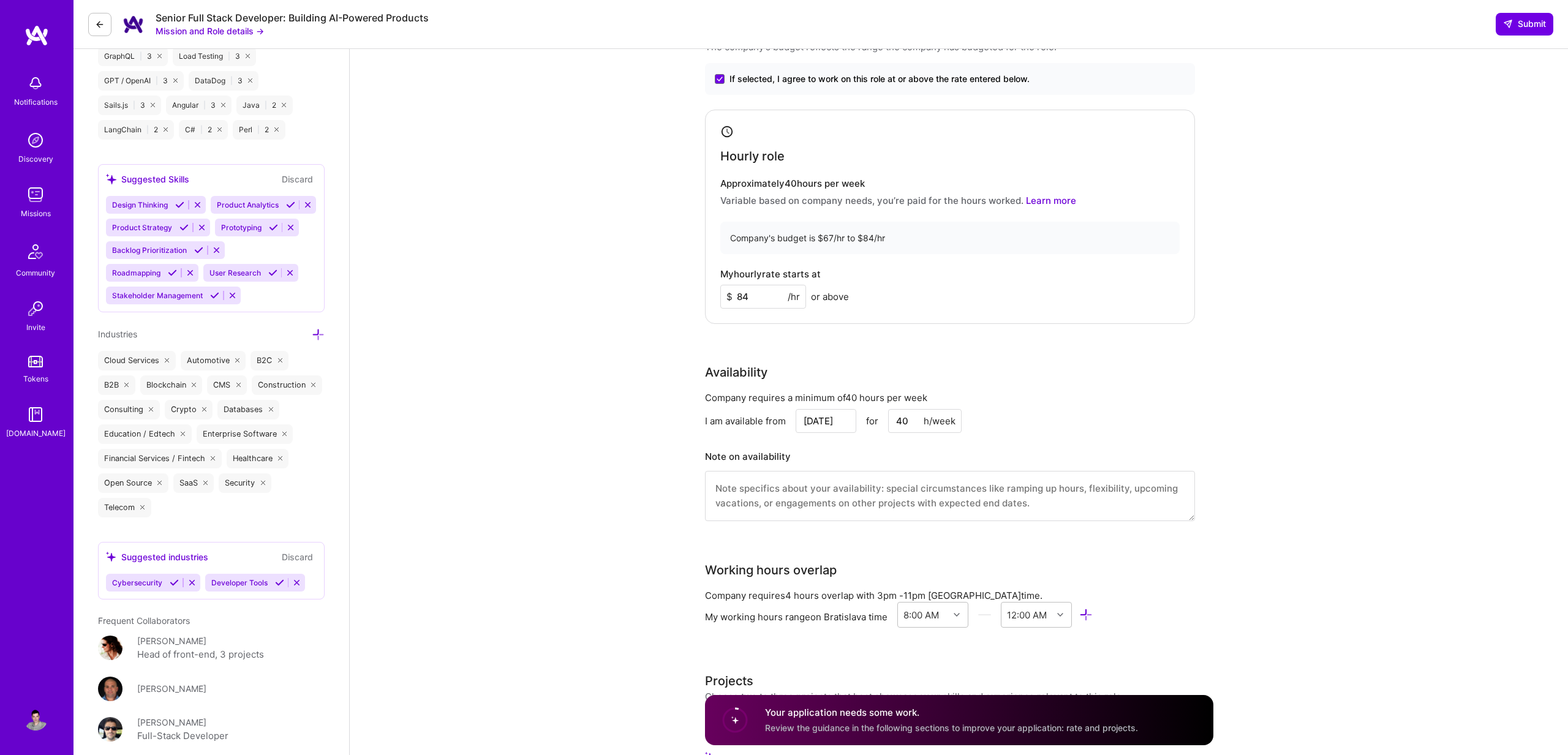
click at [858, 355] on div "Rate Your rate should reflect your skills, experience, role requirements, and m…" at bounding box center [959, 272] width 509 height 527
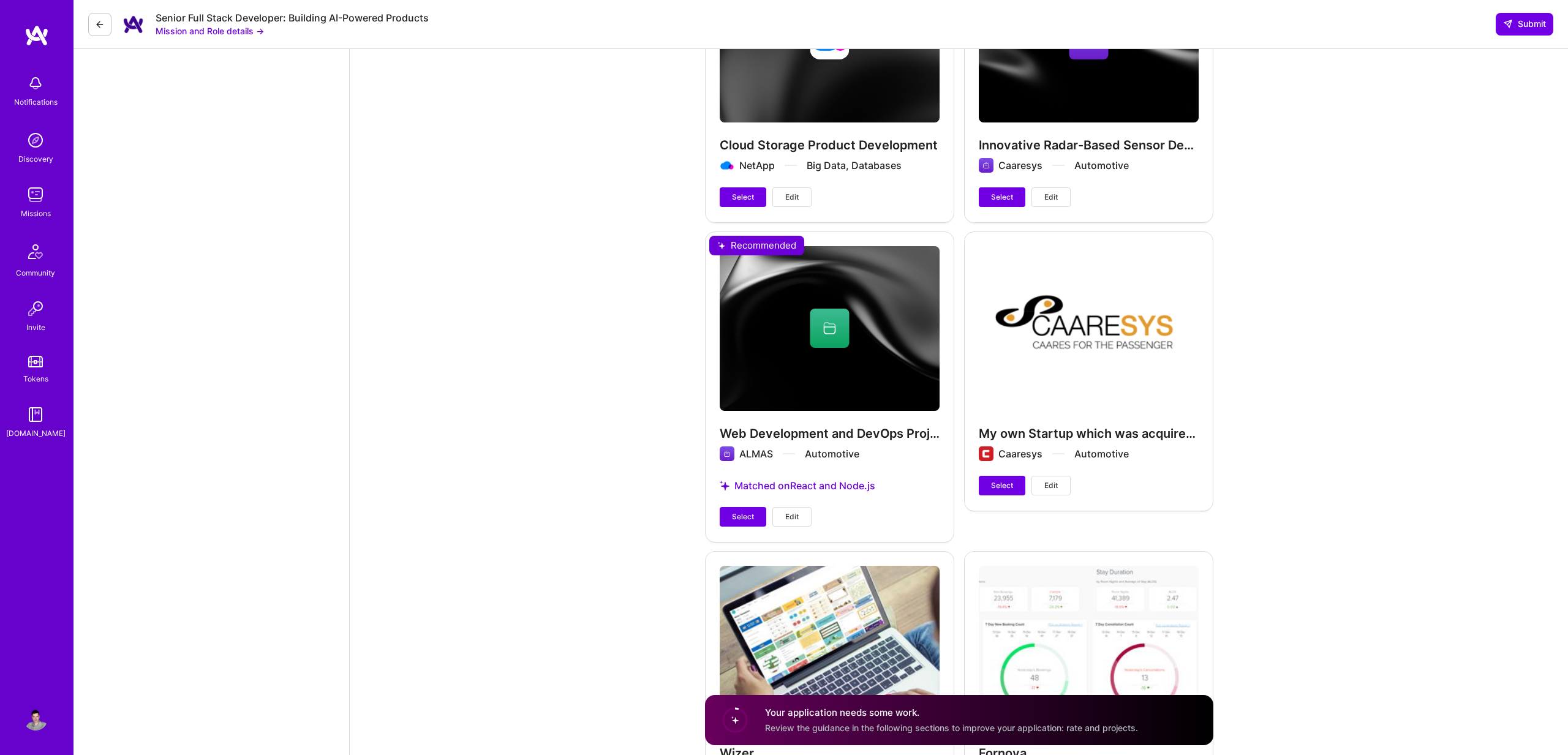
scroll to position [2578, 0]
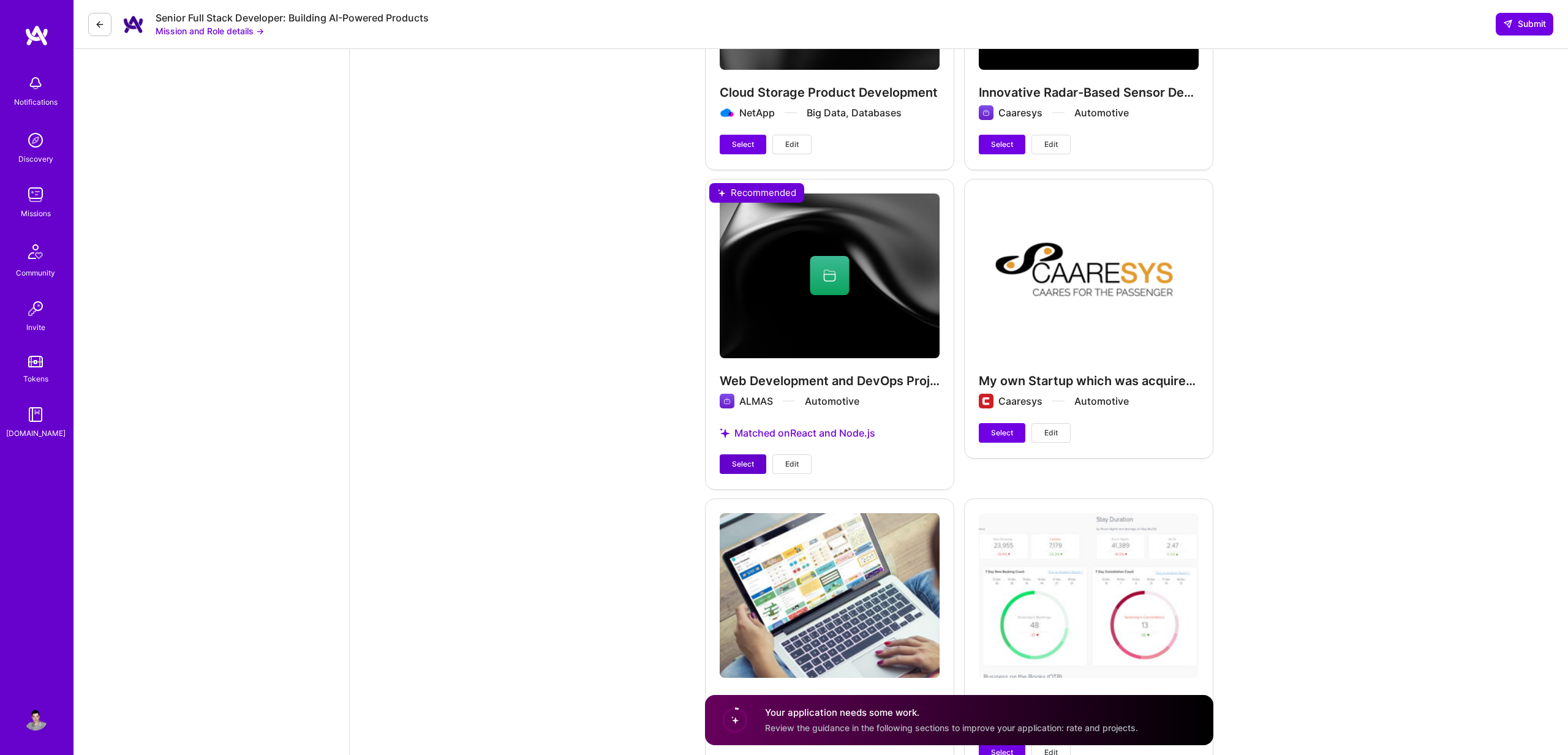
click at [741, 467] on span "Select" at bounding box center [743, 463] width 22 height 11
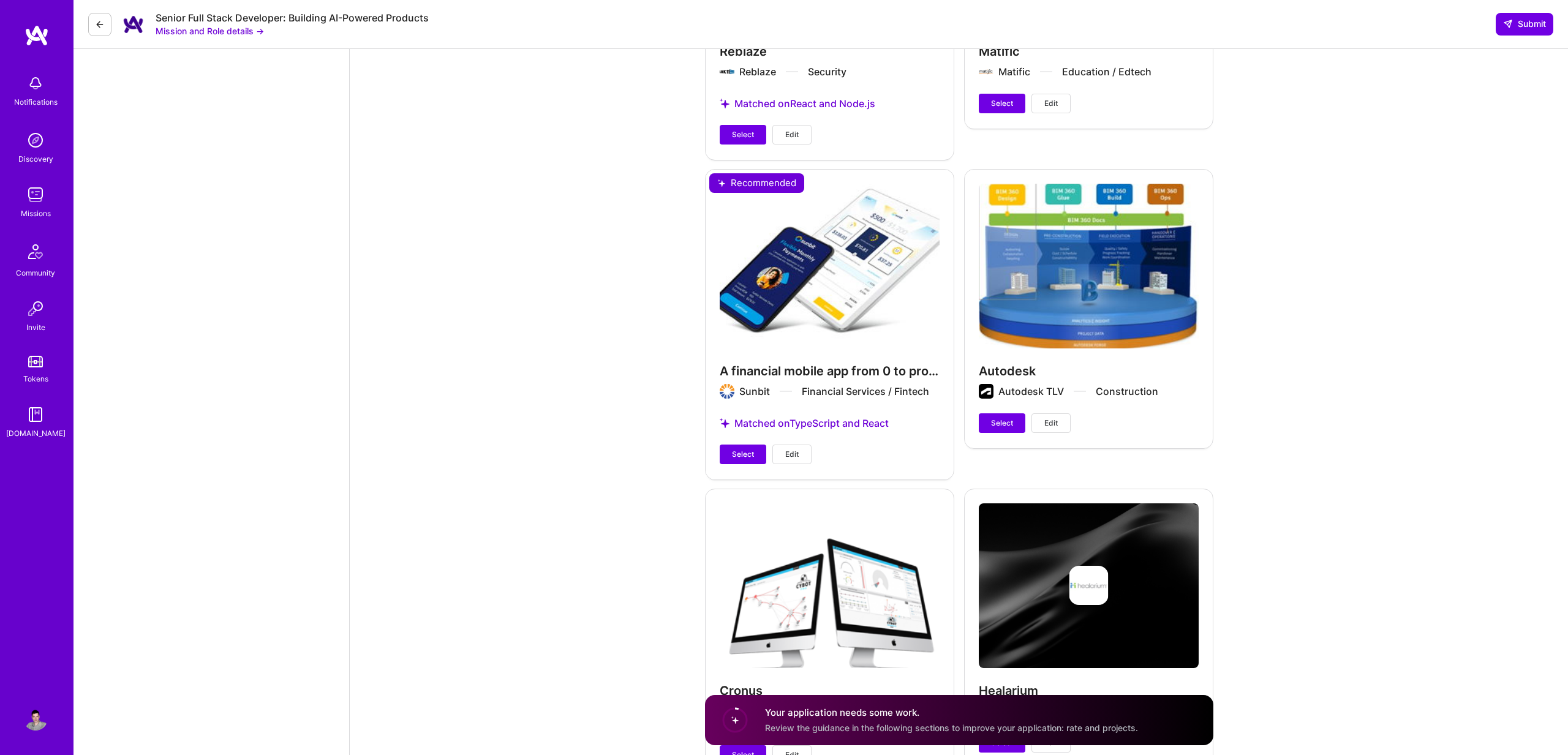
scroll to position [3550, 0]
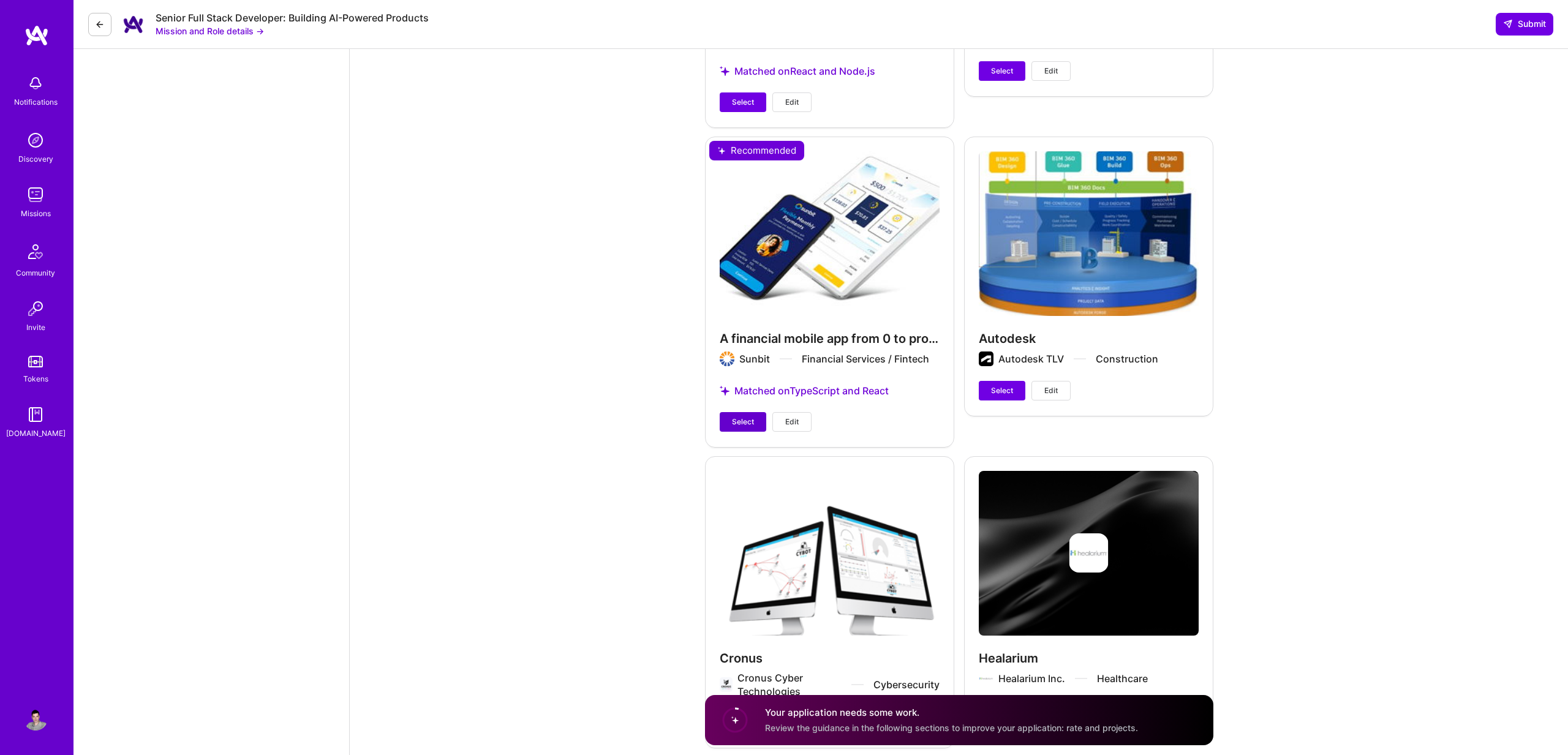
click at [749, 416] on span "Select" at bounding box center [743, 421] width 22 height 11
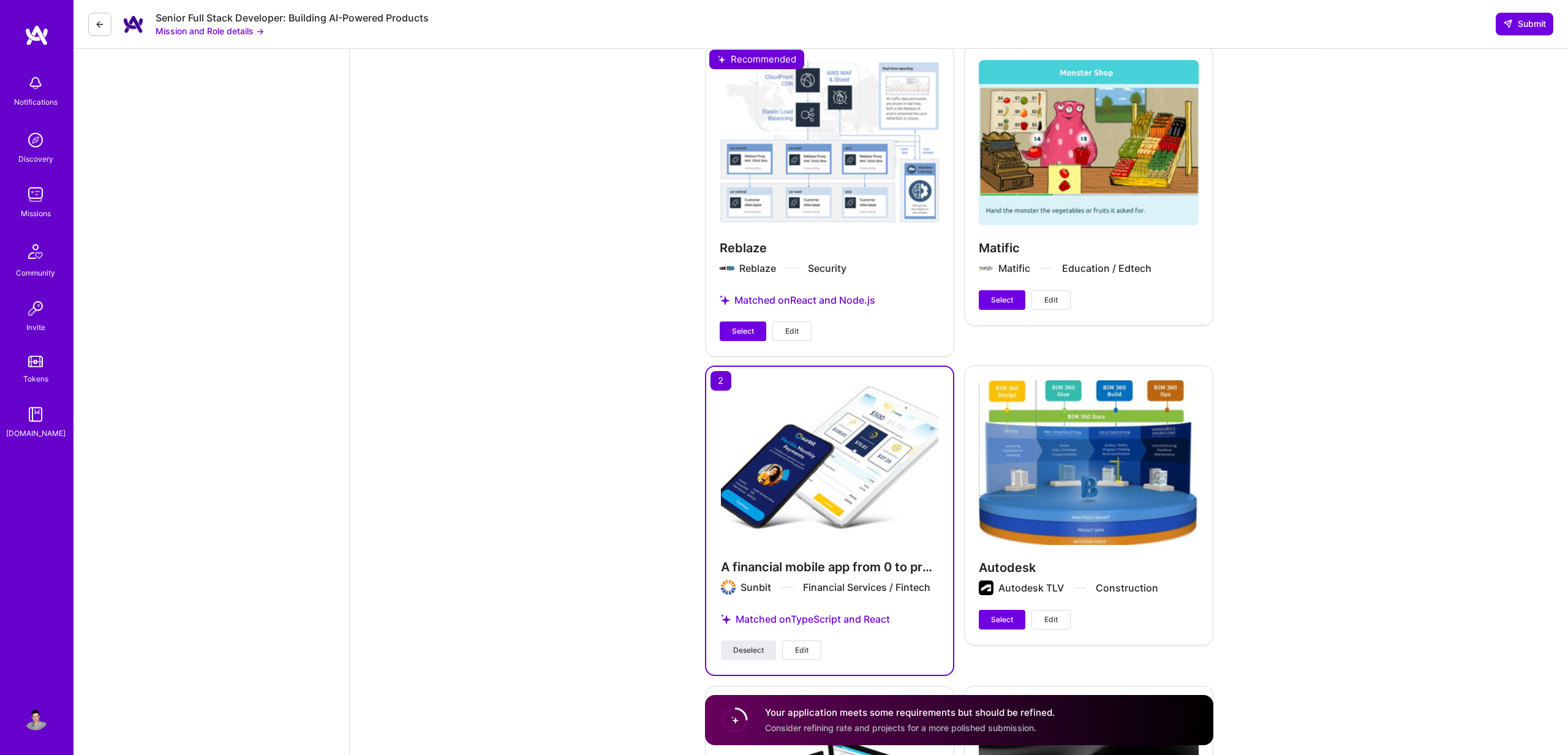
scroll to position [3271, 0]
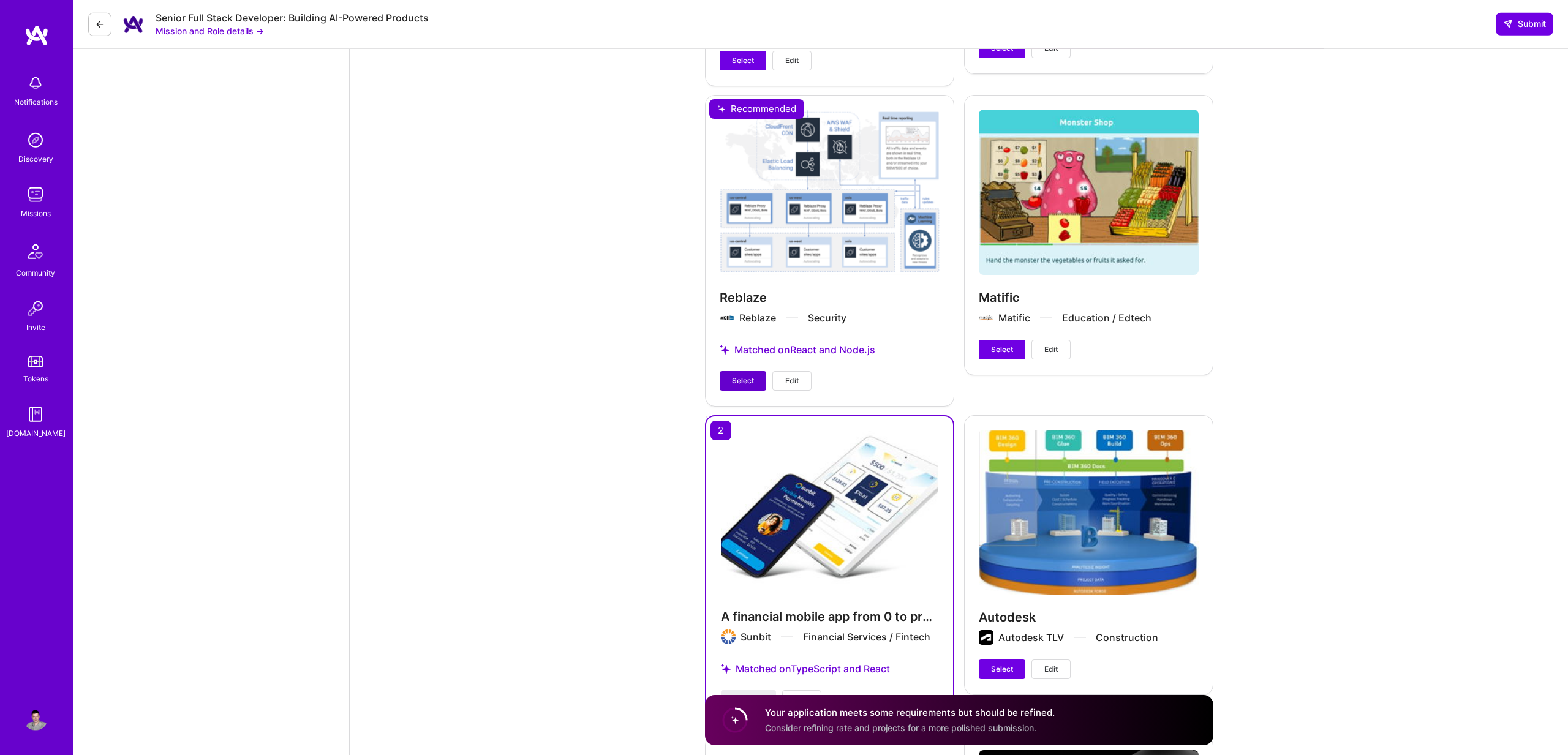
click at [740, 376] on span "Select" at bounding box center [743, 380] width 22 height 11
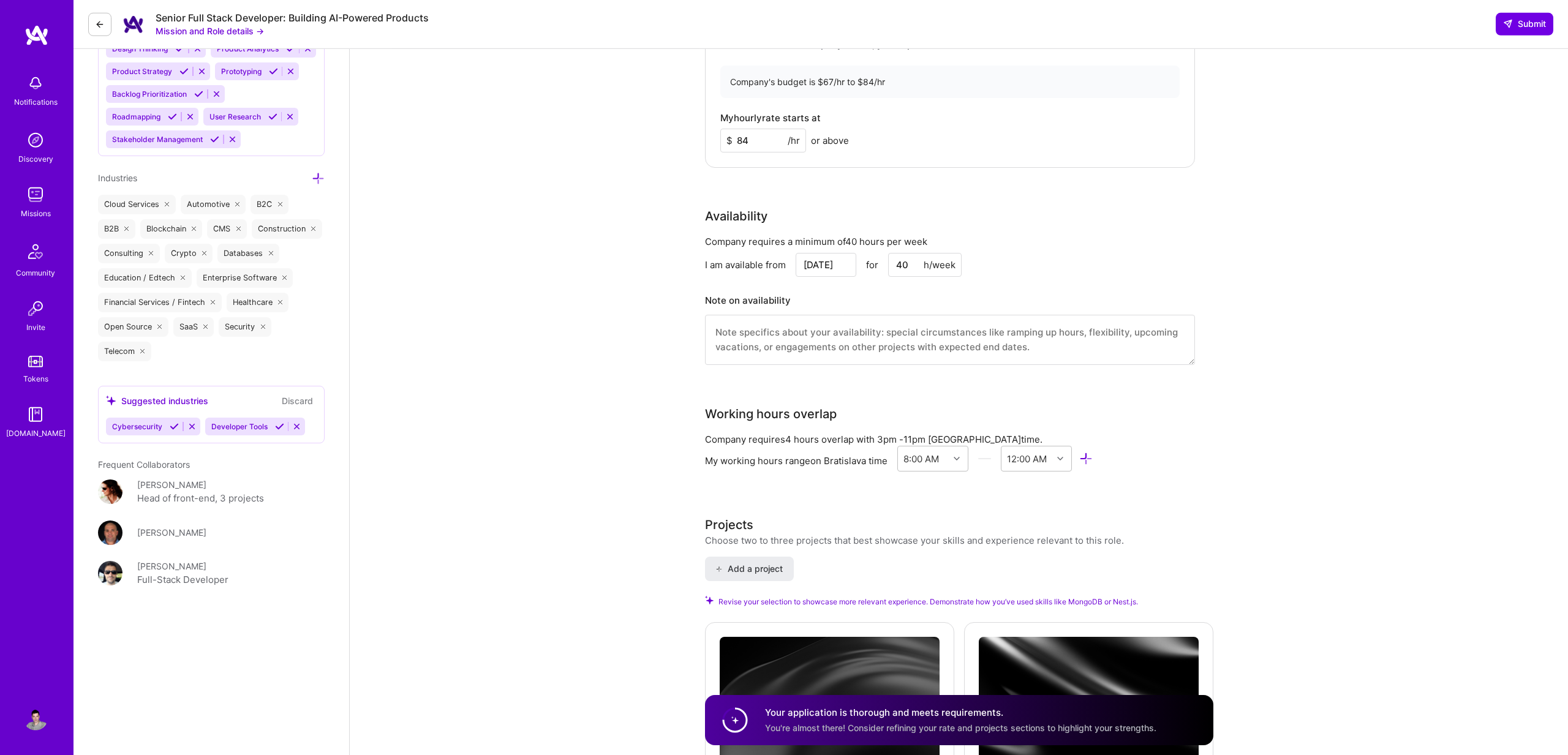
scroll to position [1741, 0]
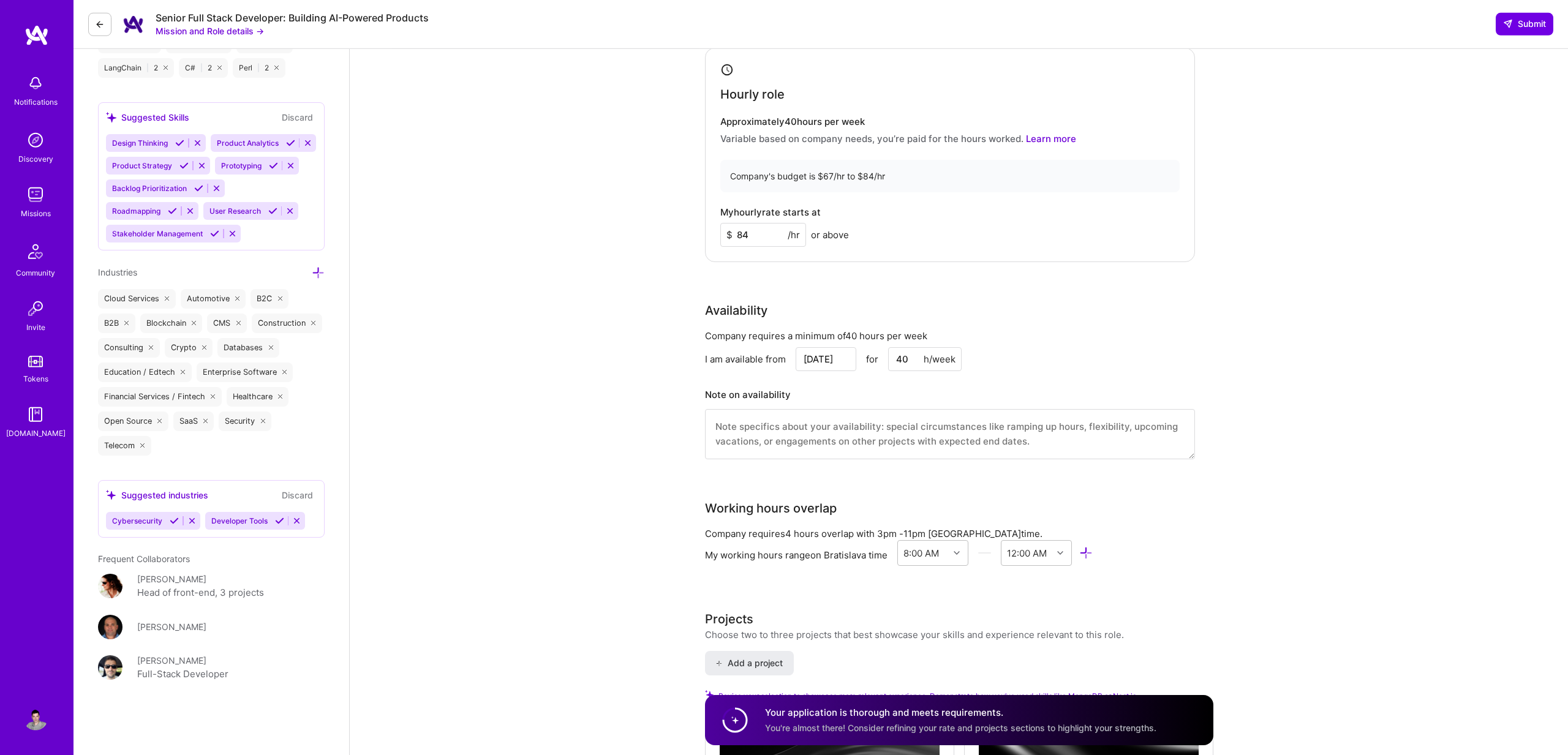
click at [743, 240] on input "84" at bounding box center [763, 235] width 85 height 24
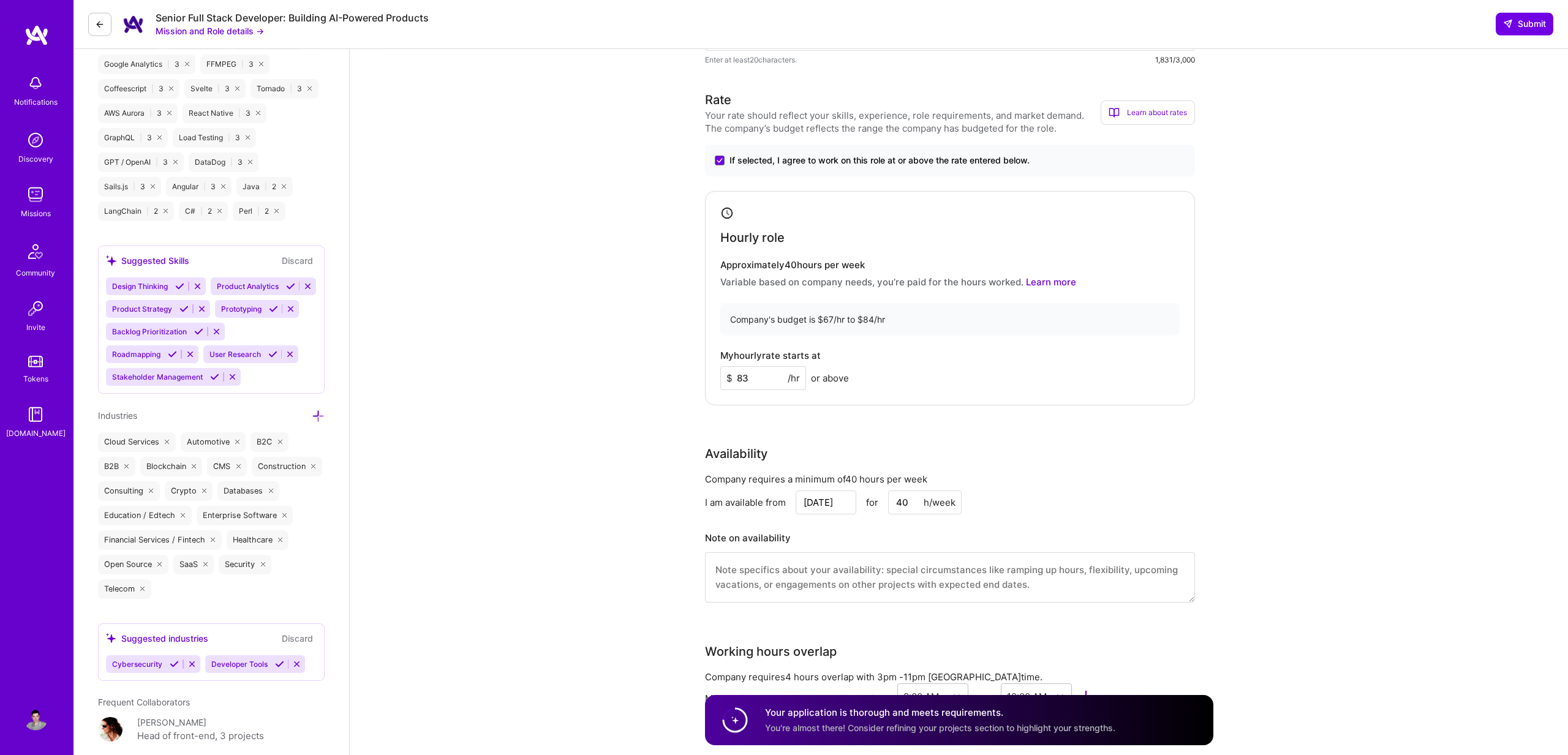
scroll to position [1568, 0]
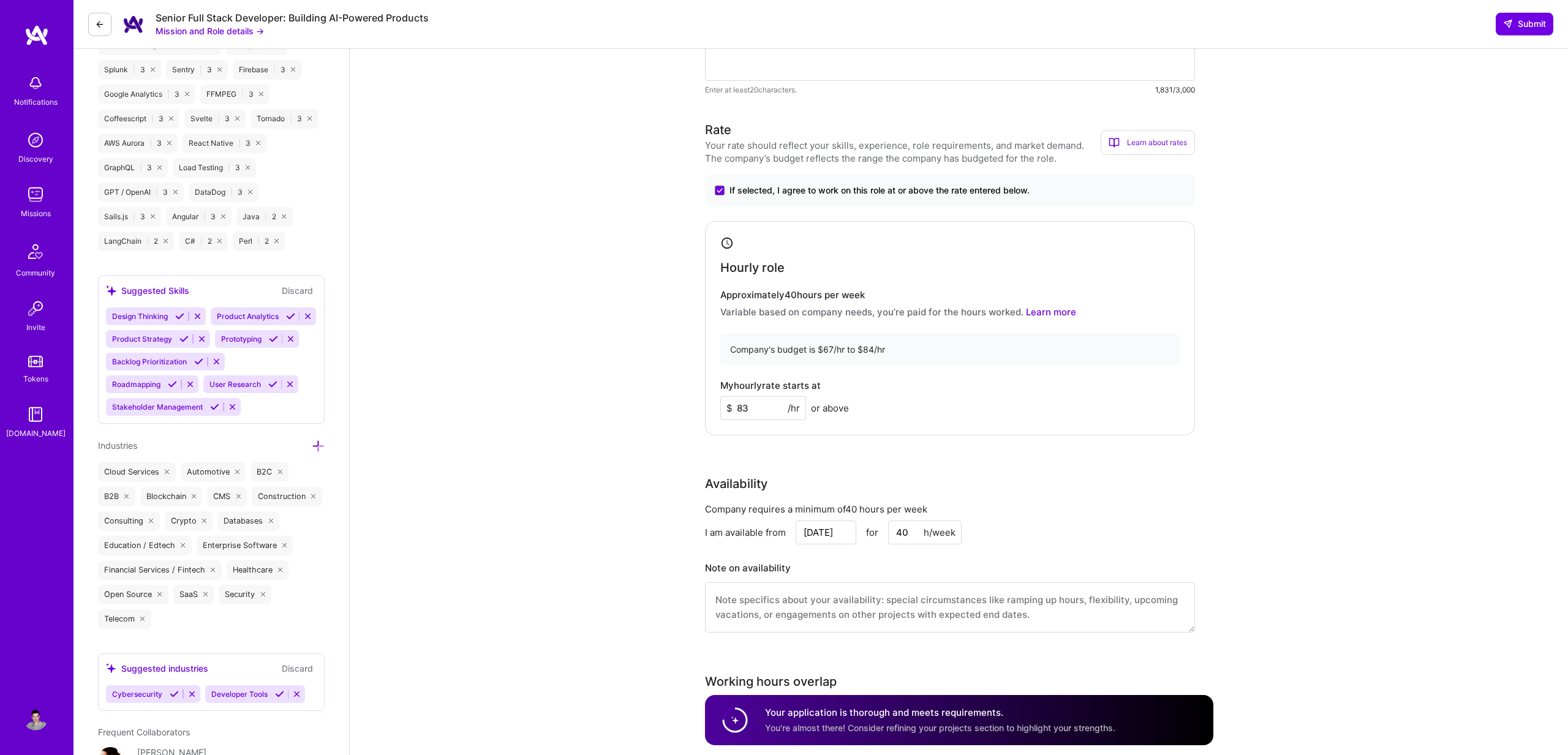
click at [748, 407] on input "83" at bounding box center [763, 408] width 85 height 24
click at [746, 413] on input "84" at bounding box center [763, 408] width 85 height 24
type input "83"
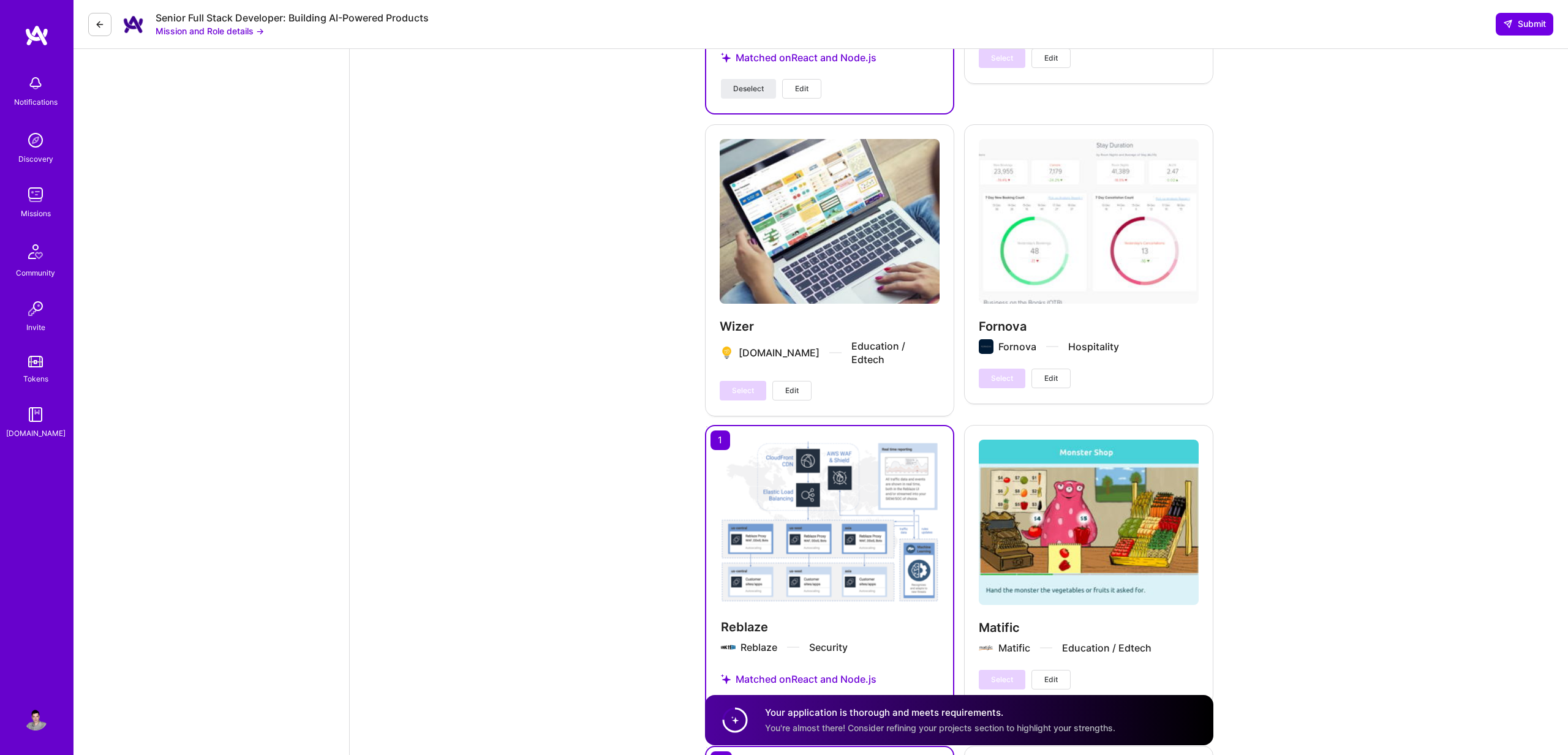
scroll to position [3069, 0]
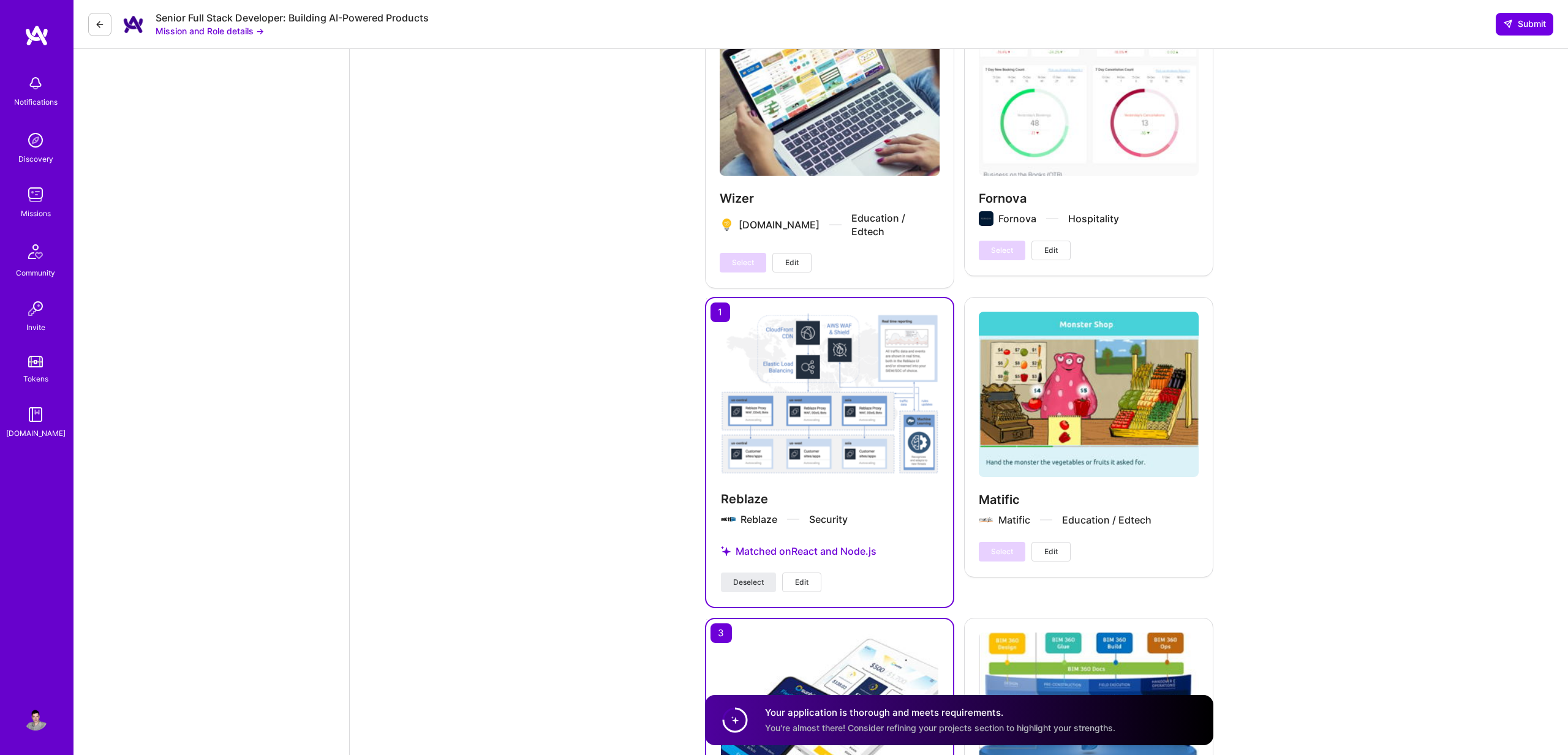
click at [802, 576] on span "Edit" at bounding box center [802, 581] width 14 height 11
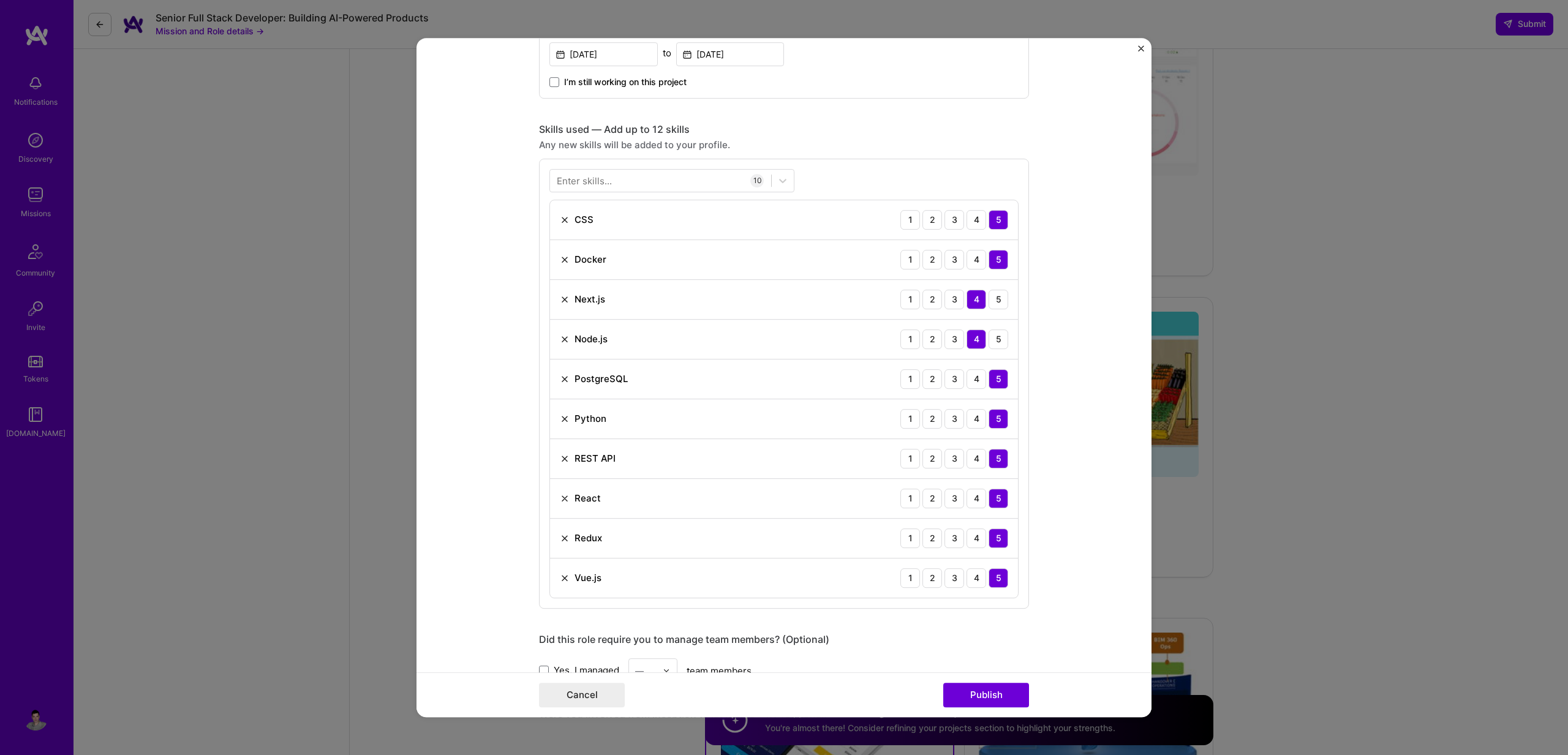
scroll to position [737, 0]
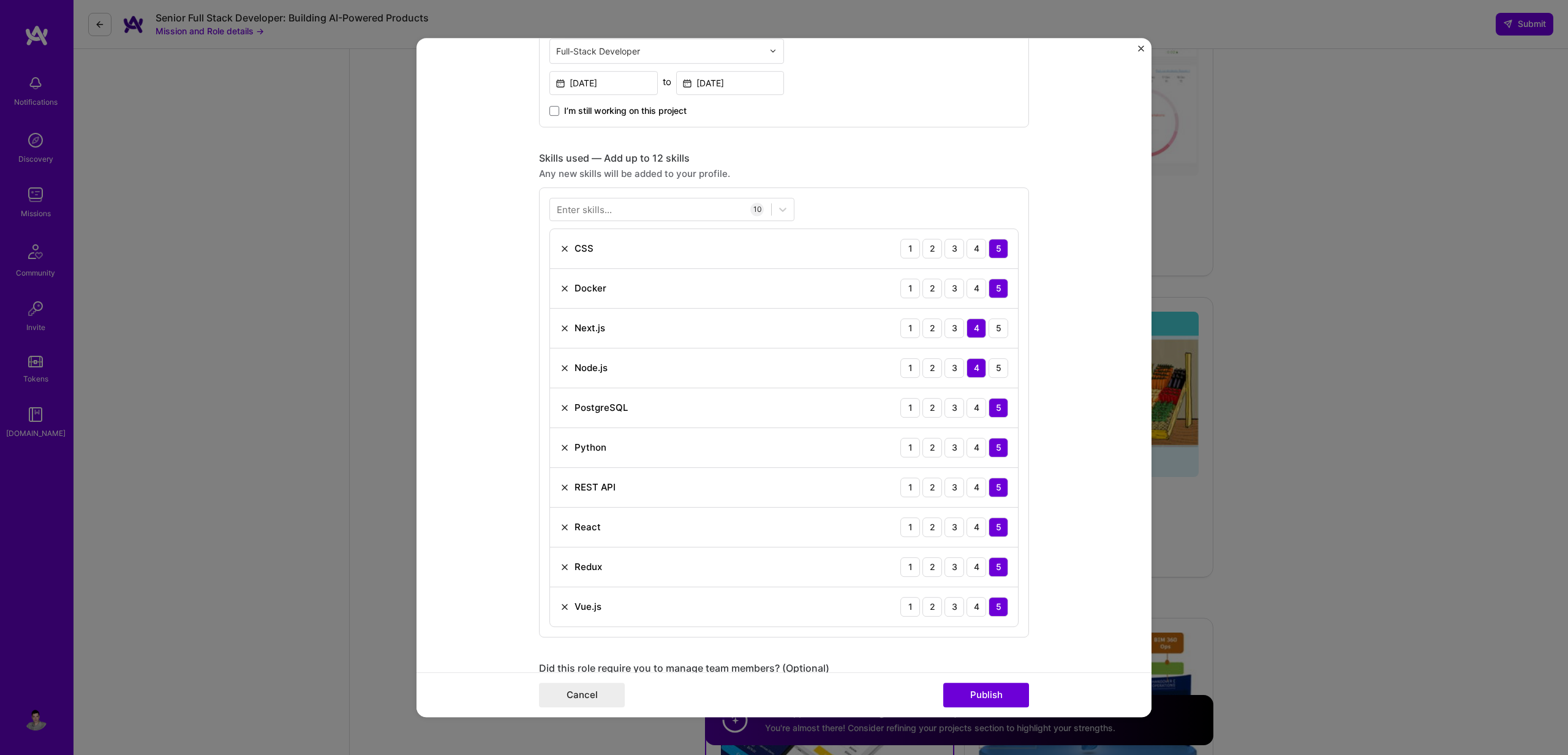
click at [1141, 47] on img "Close" at bounding box center [1141, 49] width 6 height 6
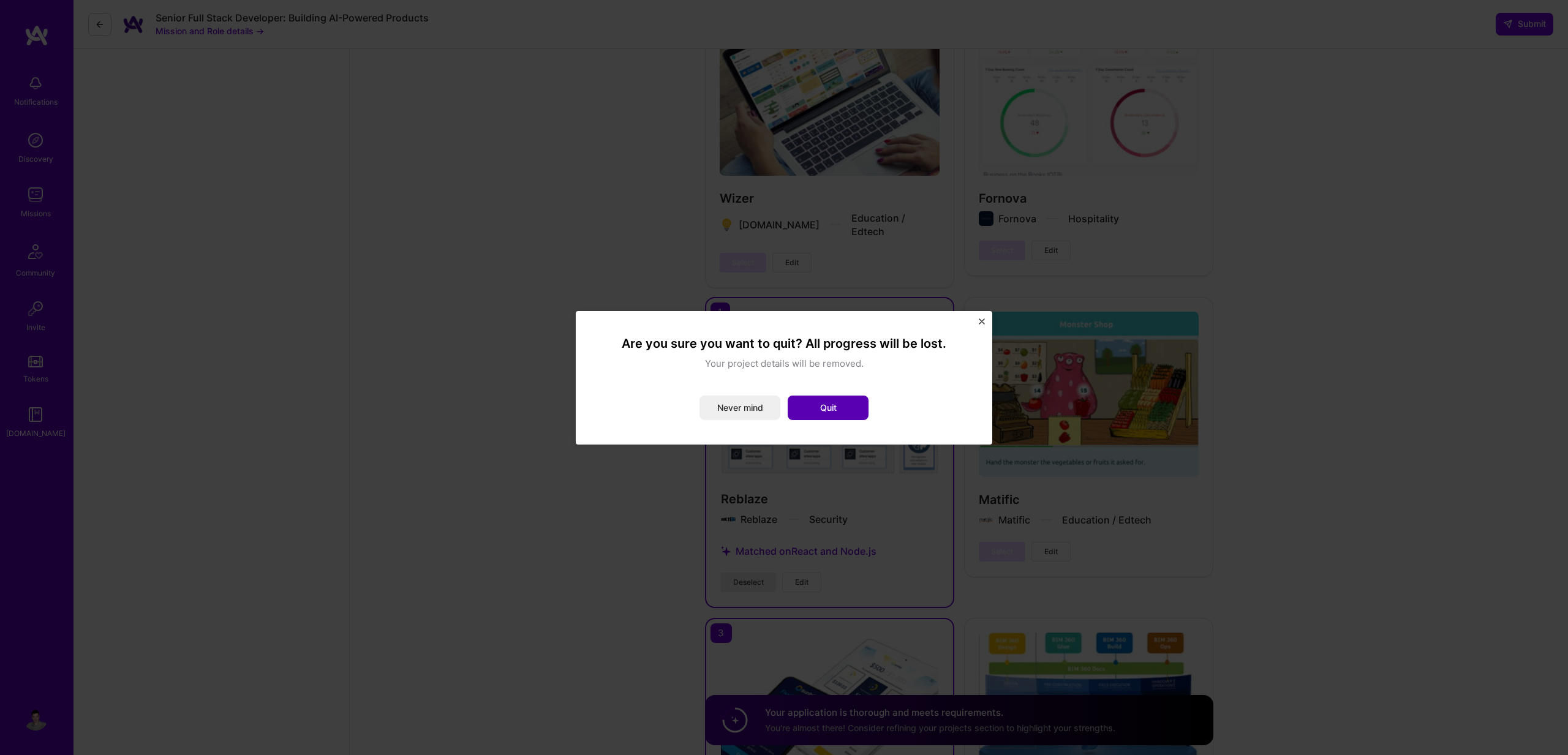
click at [819, 410] on button "Quit" at bounding box center [827, 408] width 81 height 24
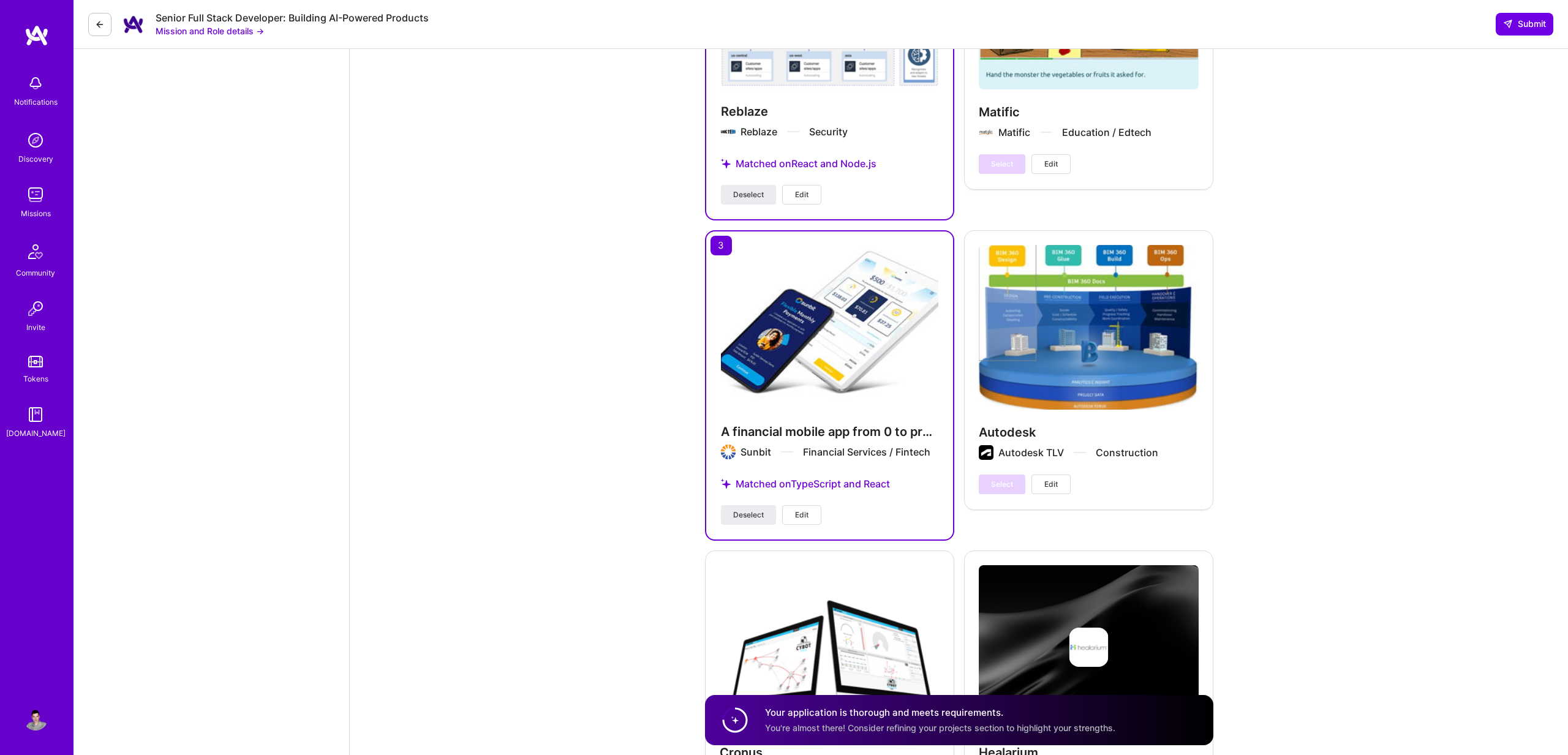
scroll to position [3482, 0]
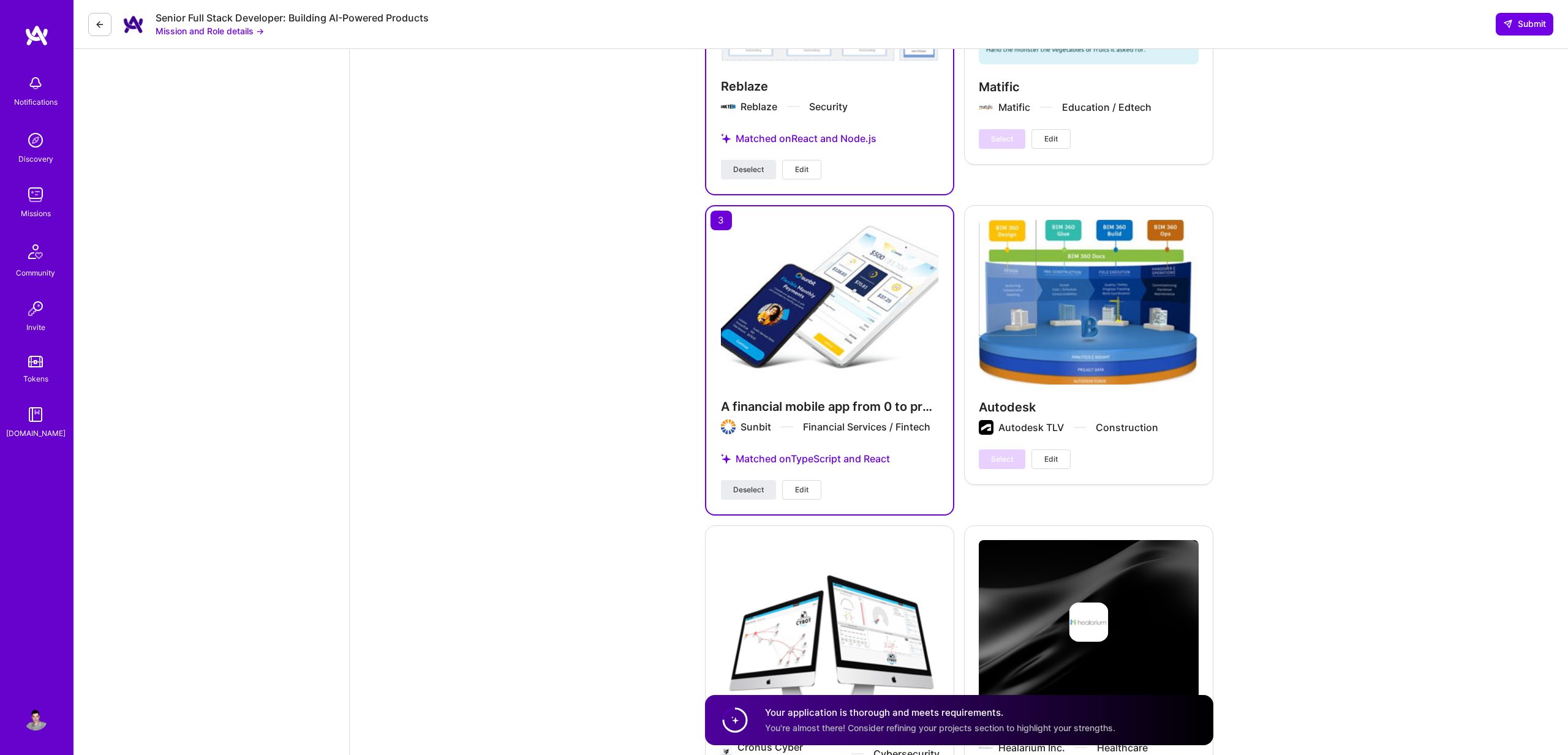
click at [802, 484] on span "Edit" at bounding box center [802, 489] width 14 height 11
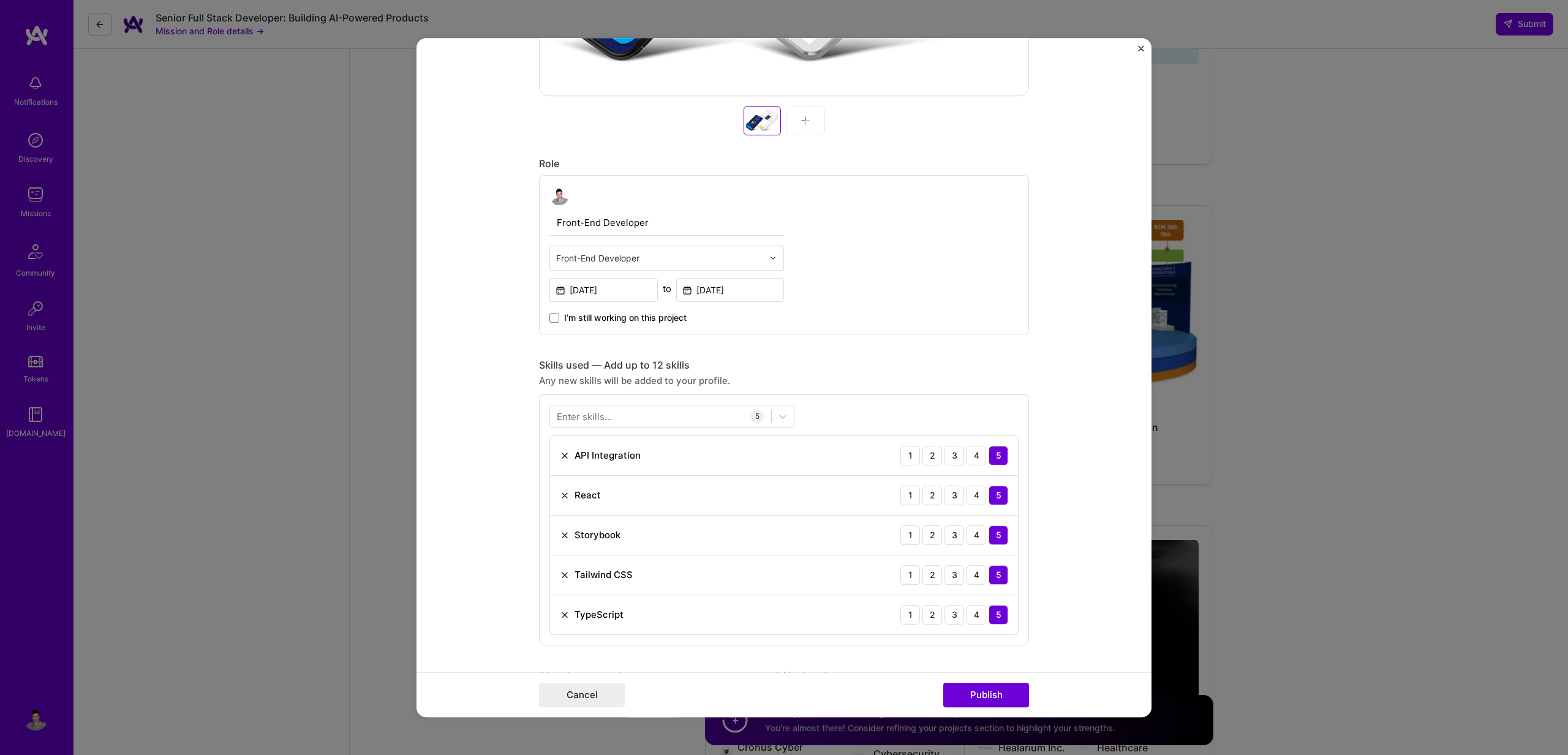
scroll to position [671, 0]
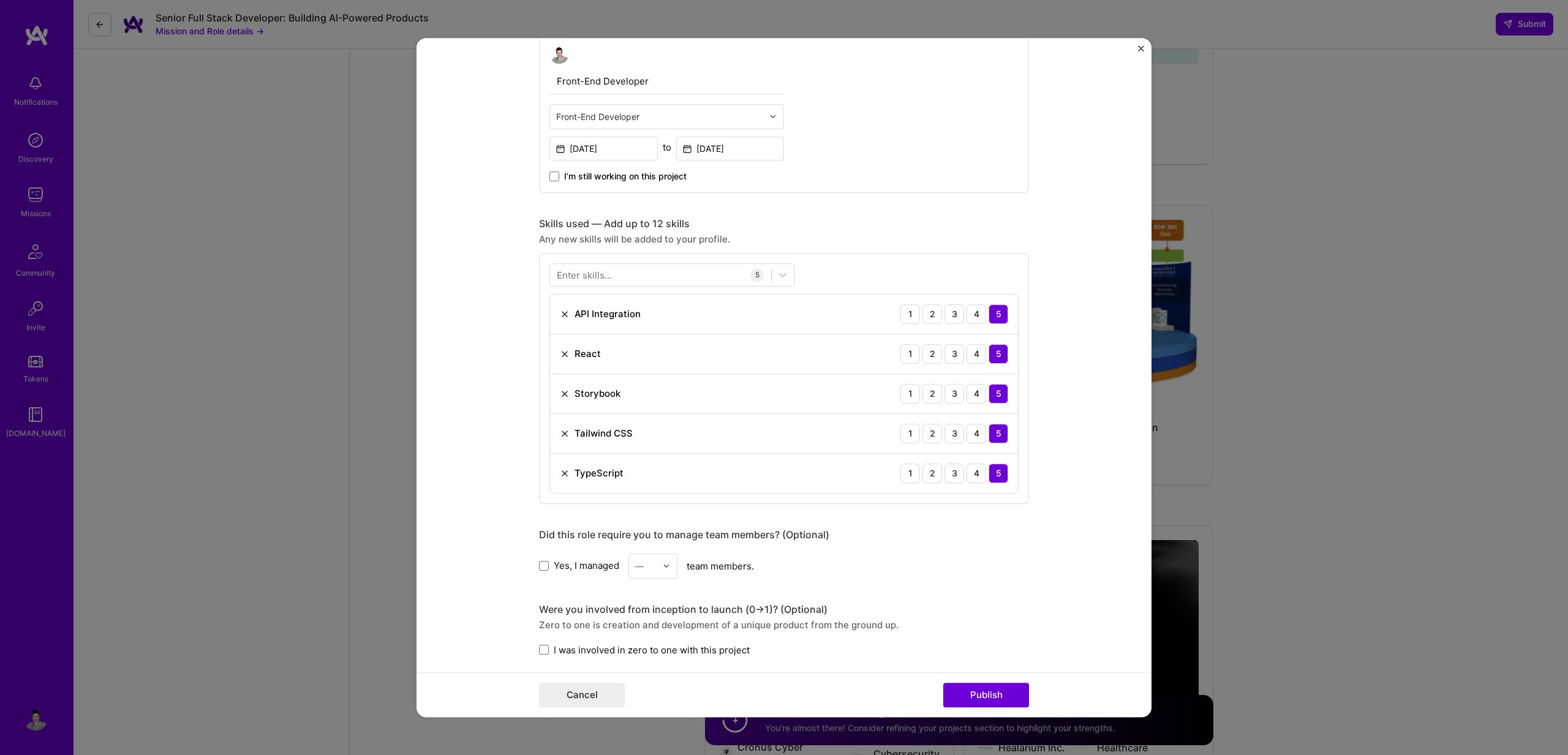
click at [599, 275] on div "Enter skills..." at bounding box center [584, 274] width 55 height 13
click at [553, 276] on div at bounding box center [660, 275] width 221 height 20
click at [558, 323] on span at bounding box center [561, 324] width 10 height 10
click at [0, 0] on input "checkbox" at bounding box center [0, 0] width 0 height 0
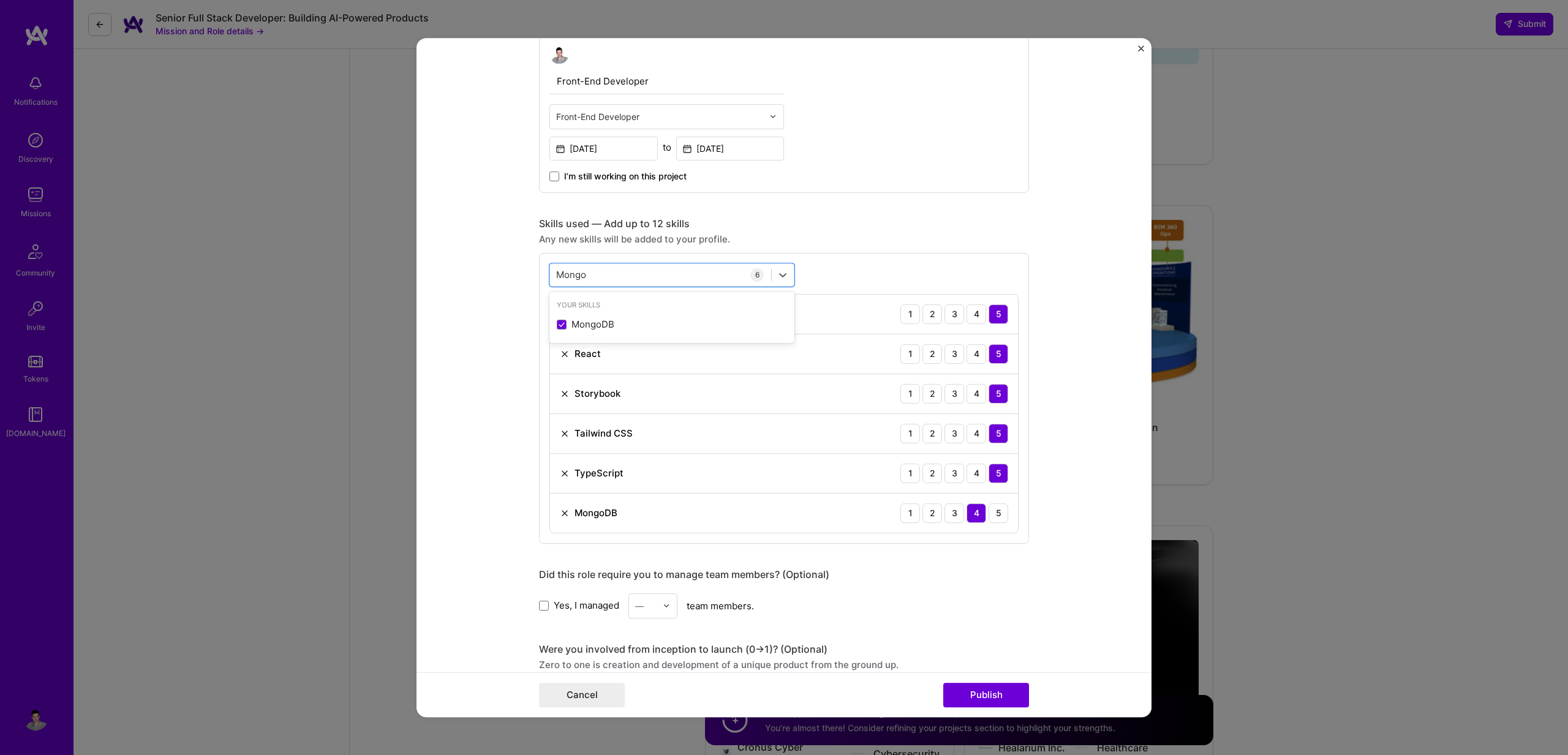
type input "Mongo"
click at [490, 404] on form "Project title A financial mobile app from 0 to production Company Sunbit Projec…" at bounding box center [784, 378] width 735 height 679
click at [985, 691] on button "Publish" at bounding box center [985, 694] width 85 height 24
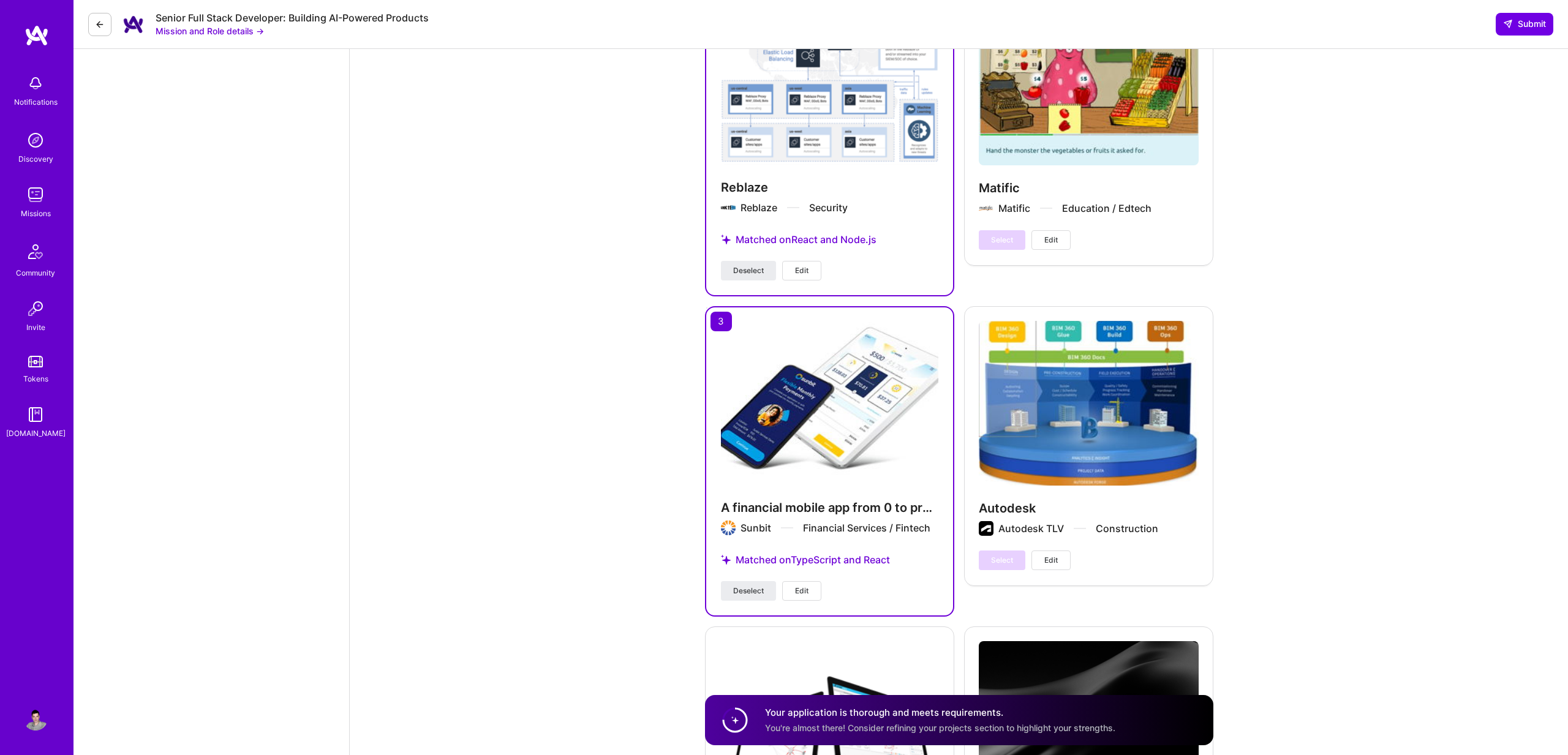
scroll to position [3489, 0]
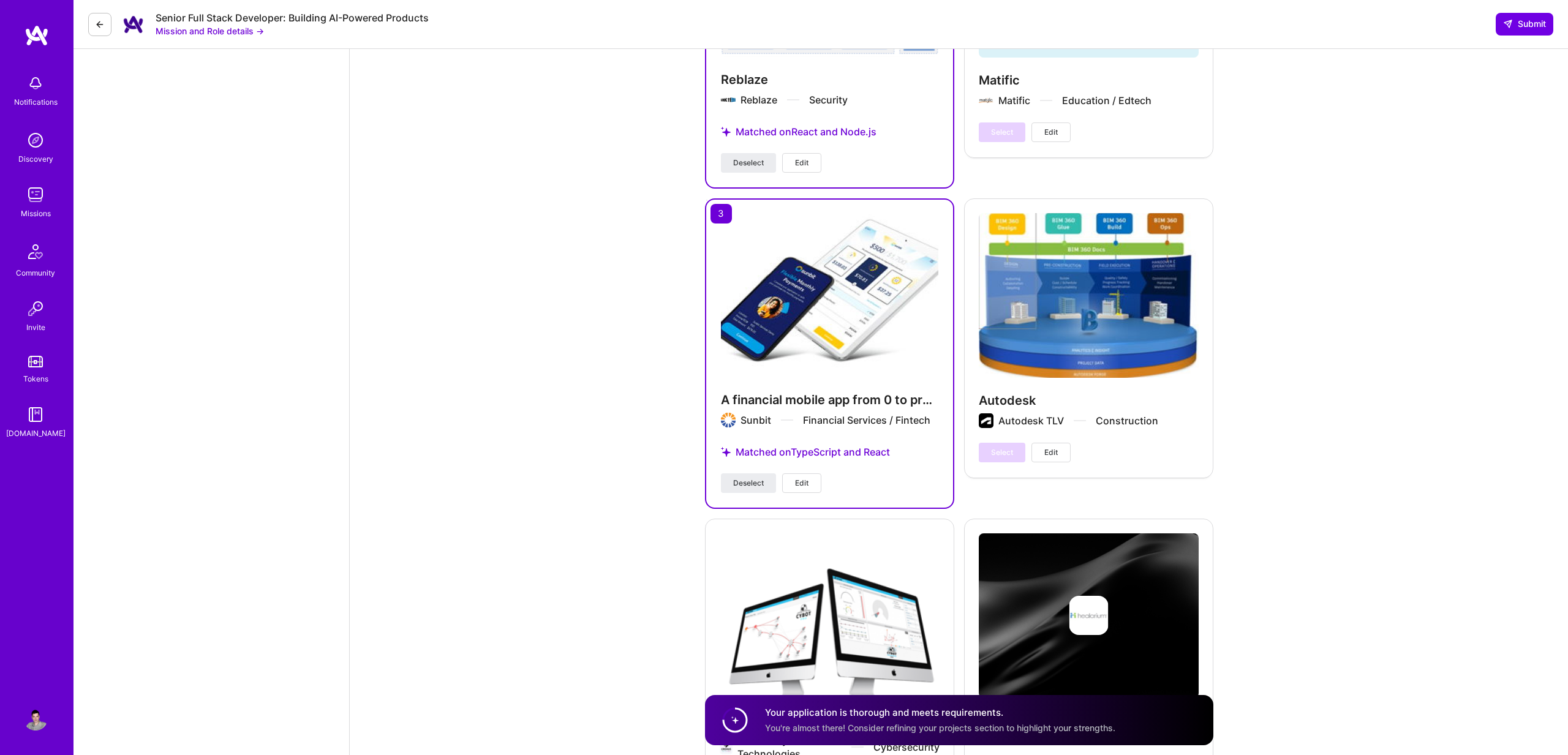
click at [801, 477] on span "Edit" at bounding box center [802, 482] width 14 height 11
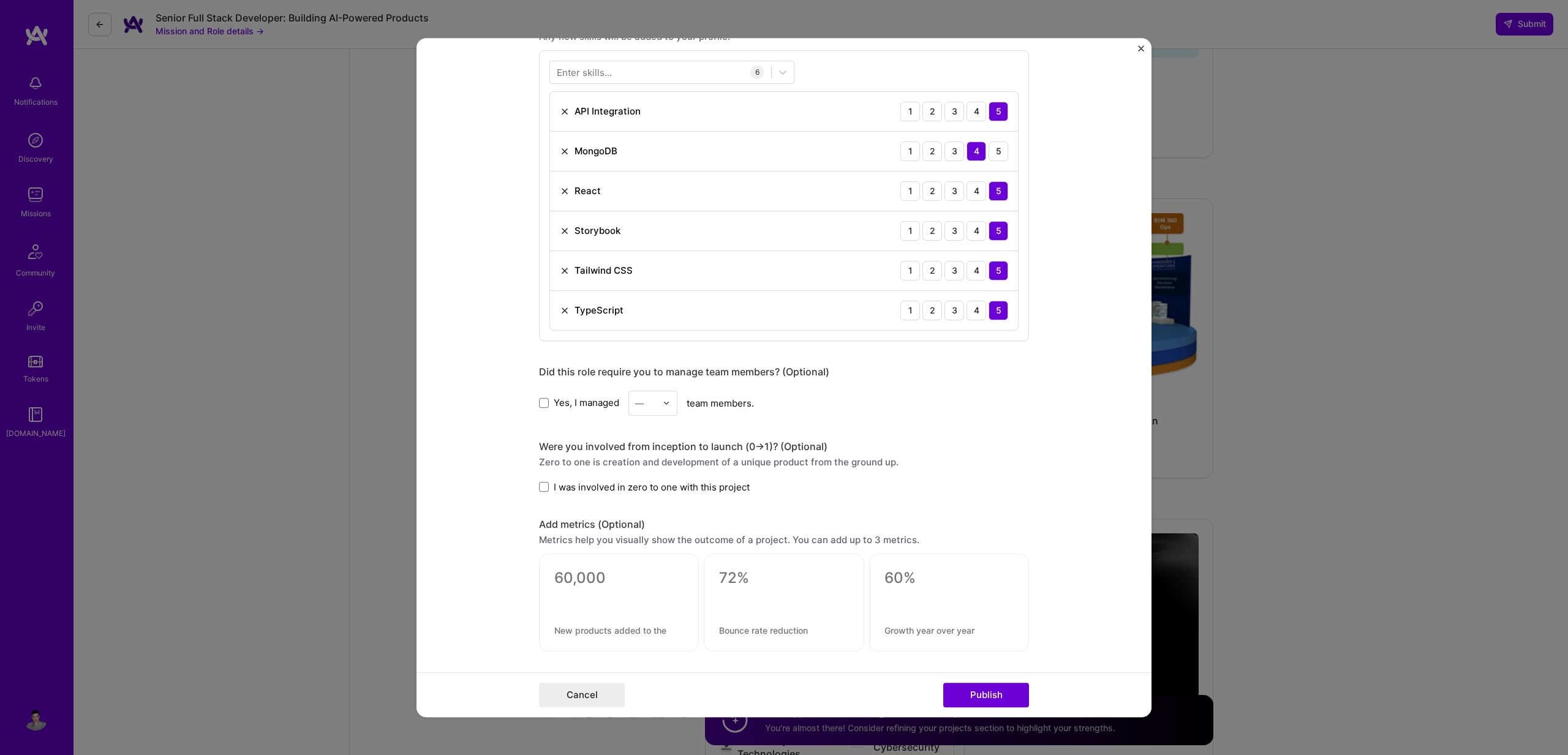
scroll to position [674, 0]
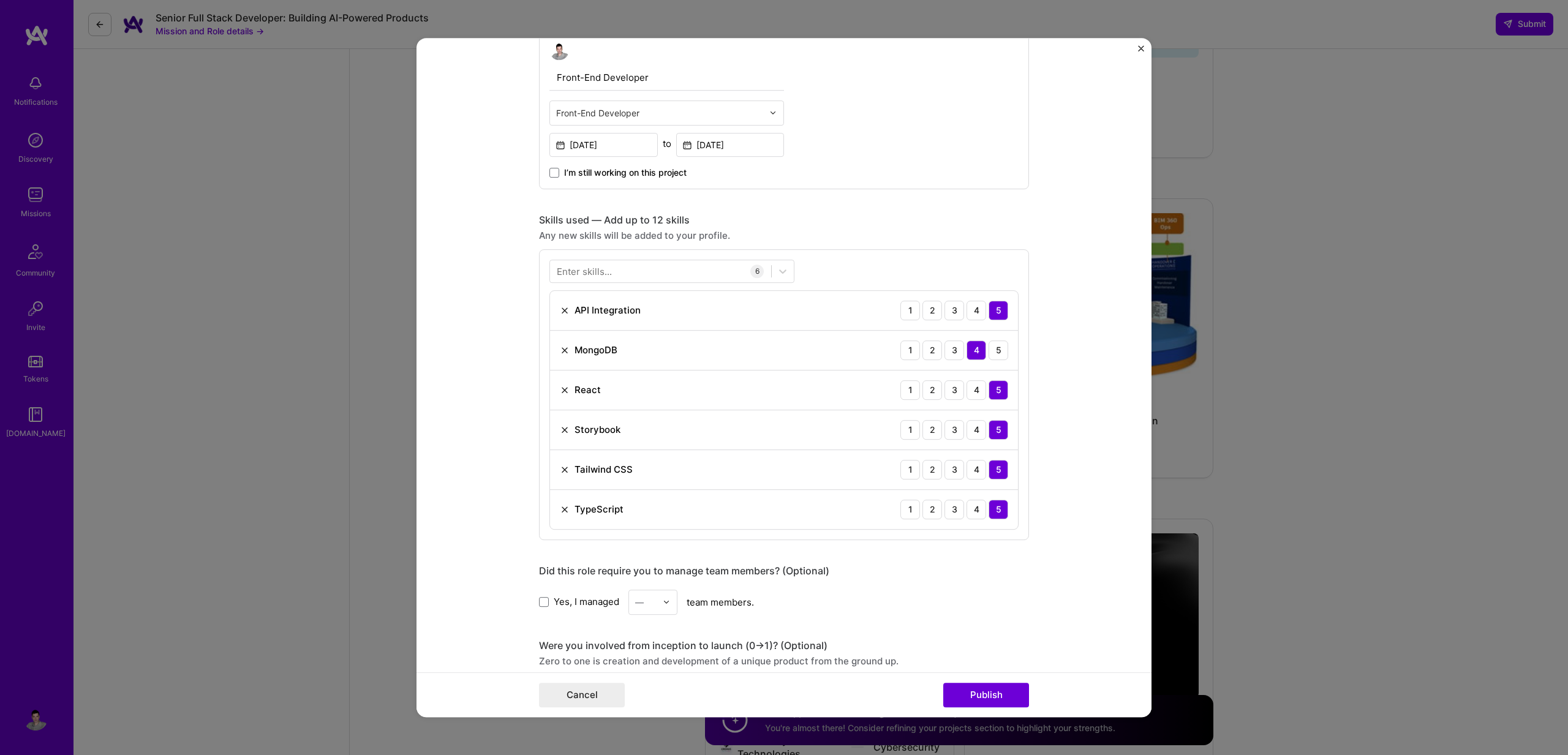
click at [586, 273] on div "Enter skills..." at bounding box center [584, 271] width 55 height 13
click at [454, 338] on form "Project title A financial mobile app from 0 to production Company Sunbit Projec…" at bounding box center [784, 378] width 735 height 679
click at [472, 345] on form "Project title A financial mobile app from 0 to production Company Sunbit Projec…" at bounding box center [784, 378] width 735 height 679
click at [619, 371] on div "React 1 2 3 4 5" at bounding box center [784, 390] width 468 height 40
click at [560, 275] on div "Enter skills..." at bounding box center [584, 271] width 55 height 13
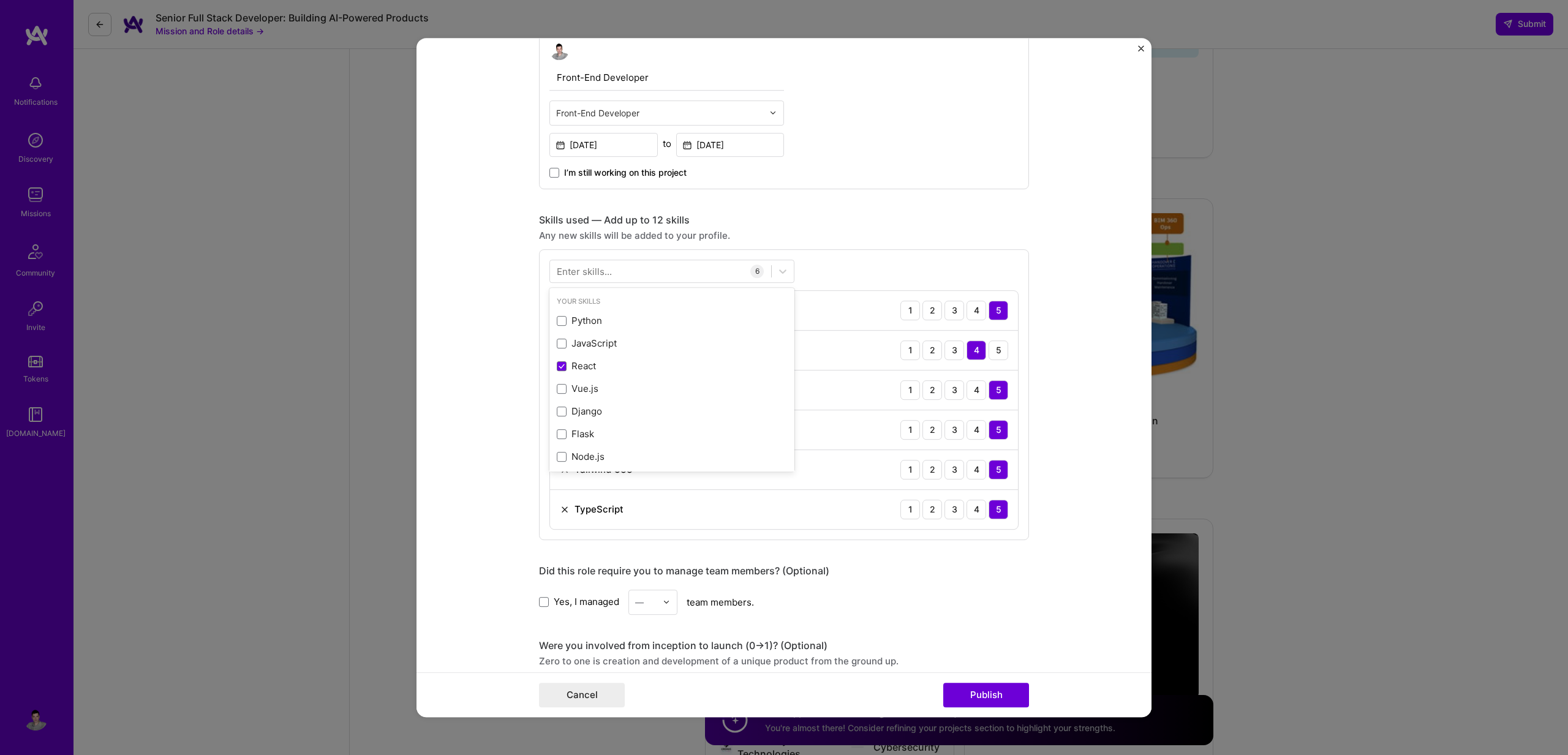
click at [558, 272] on div "Enter skills..." at bounding box center [584, 271] width 55 height 13
click at [559, 272] on div "Enter skills..." at bounding box center [584, 271] width 55 height 13
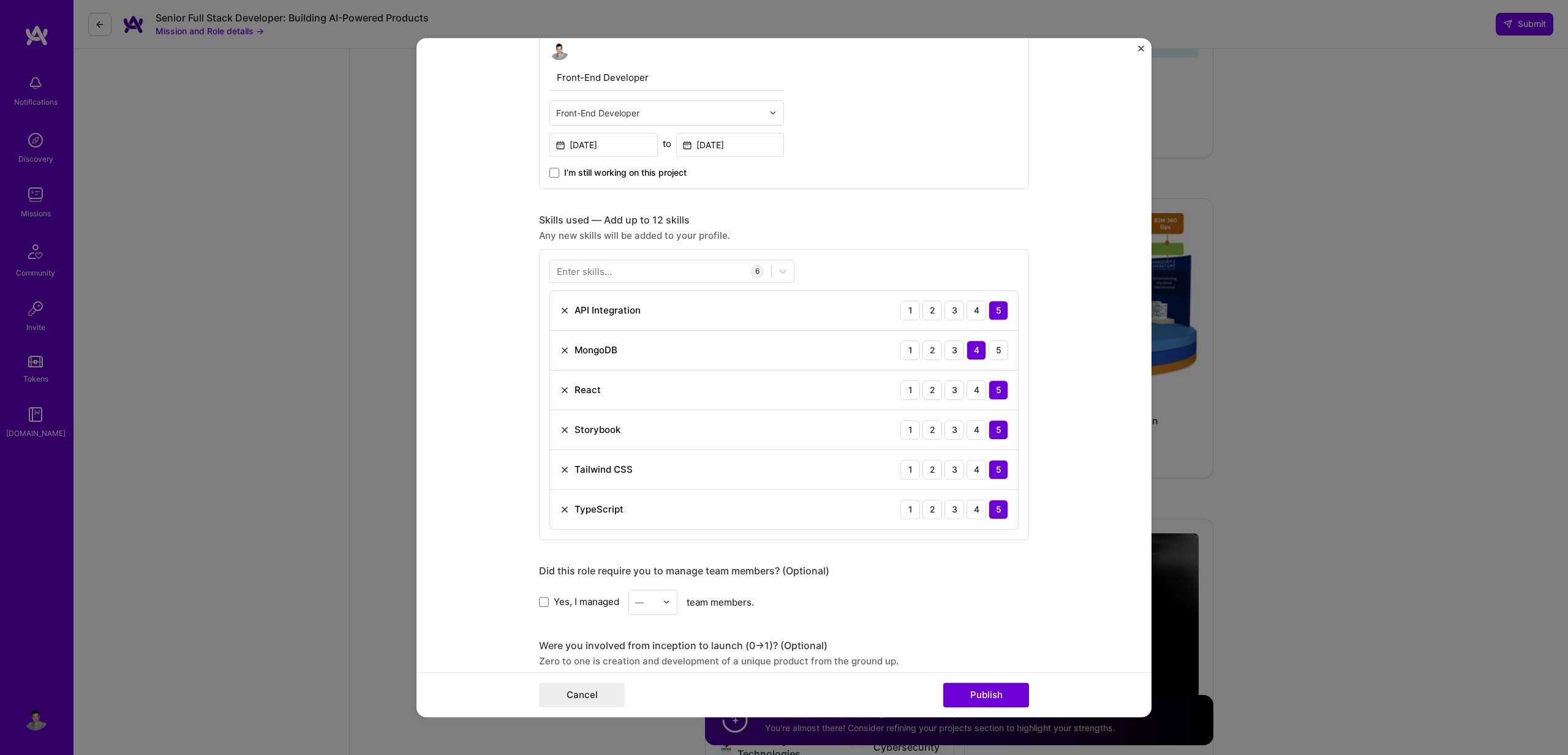
click at [558, 272] on div "Enter skills..." at bounding box center [584, 271] width 55 height 13
click at [550, 272] on div at bounding box center [660, 271] width 221 height 20
click at [563, 317] on span at bounding box center [561, 321] width 10 height 10
click at [0, 0] on input "checkbox" at bounding box center [0, 0] width 0 height 0
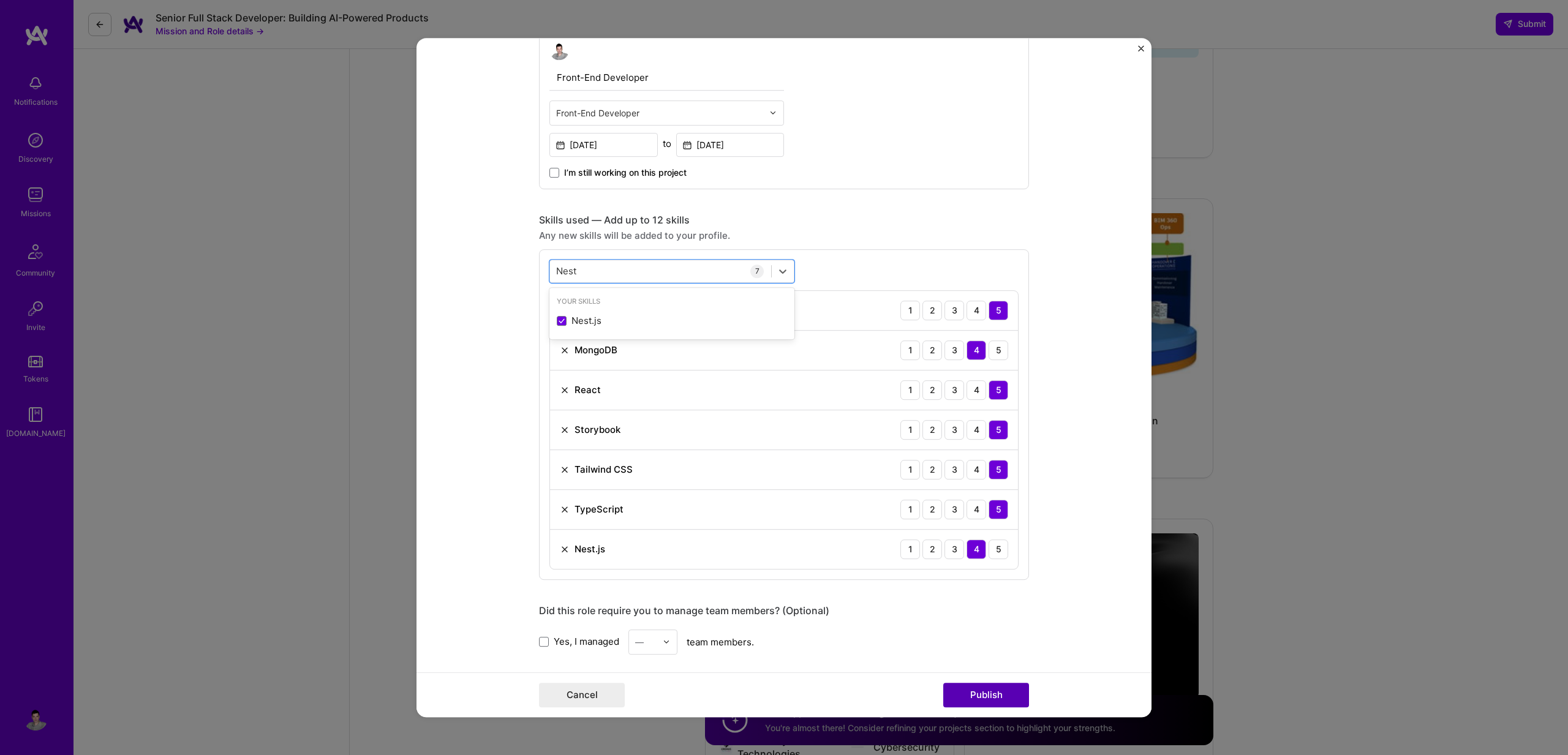
type input "Nest"
click at [986, 689] on button "Publish" at bounding box center [985, 694] width 85 height 24
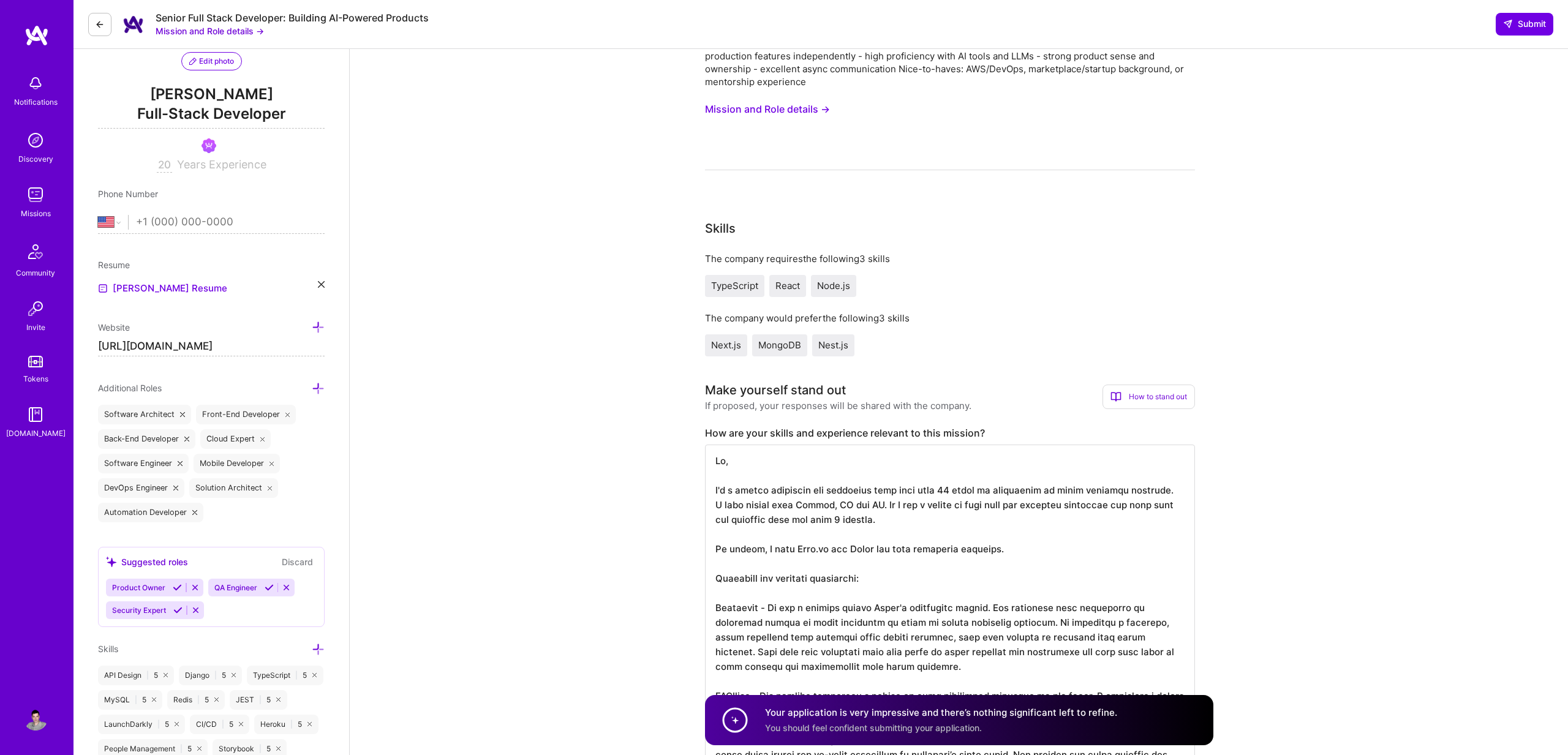
scroll to position [0, 0]
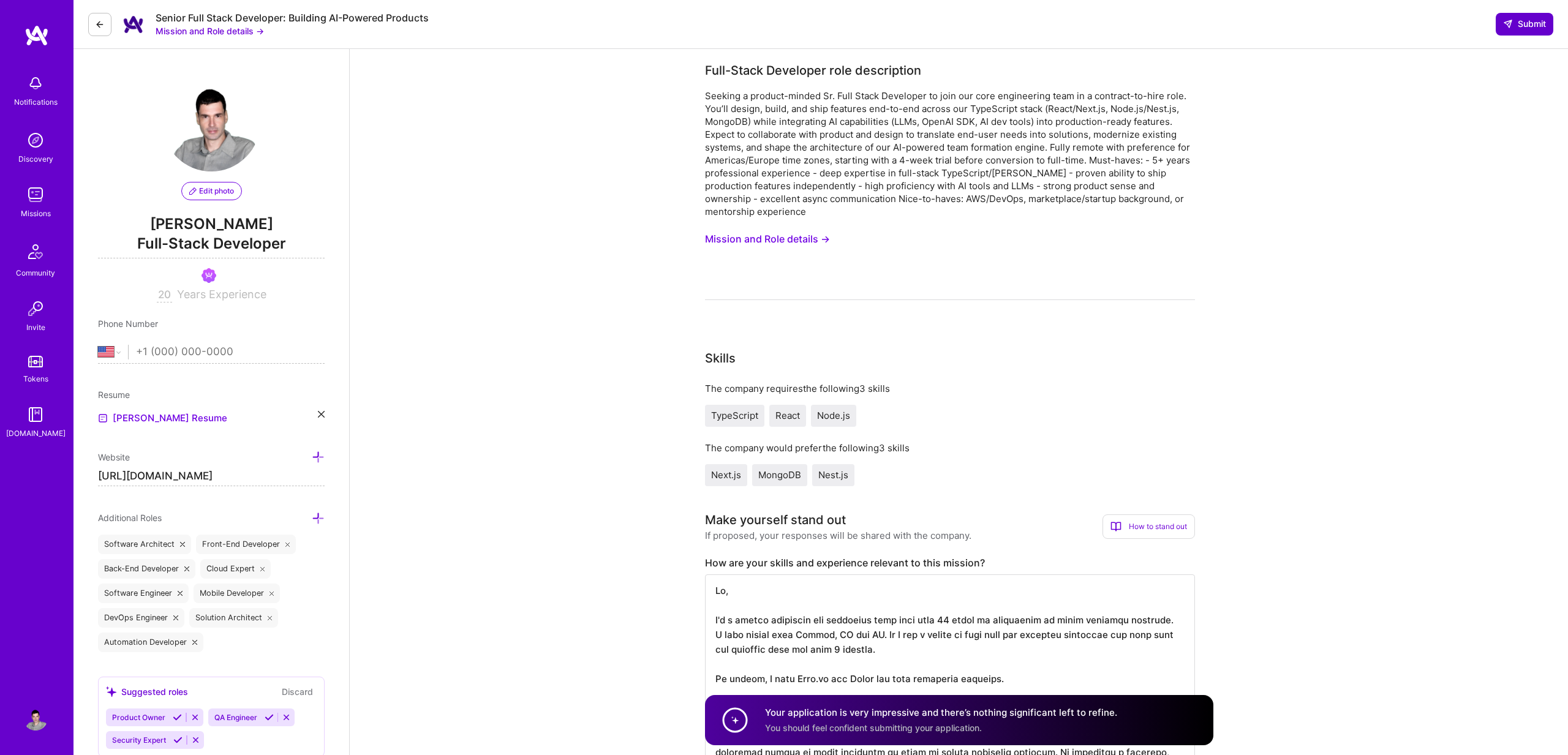
click at [1503, 26] on icon at bounding box center [1508, 24] width 10 height 10
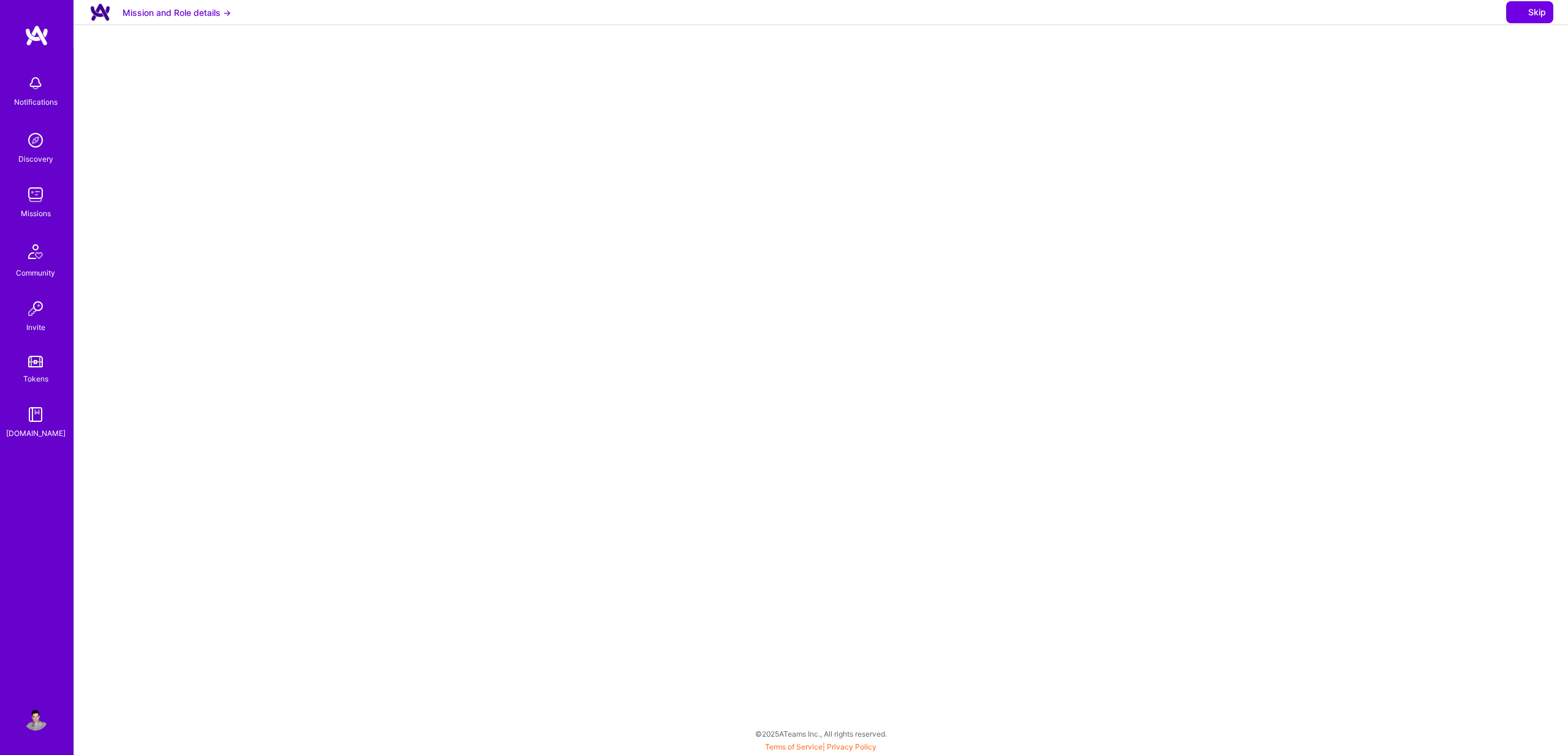
select select "US"
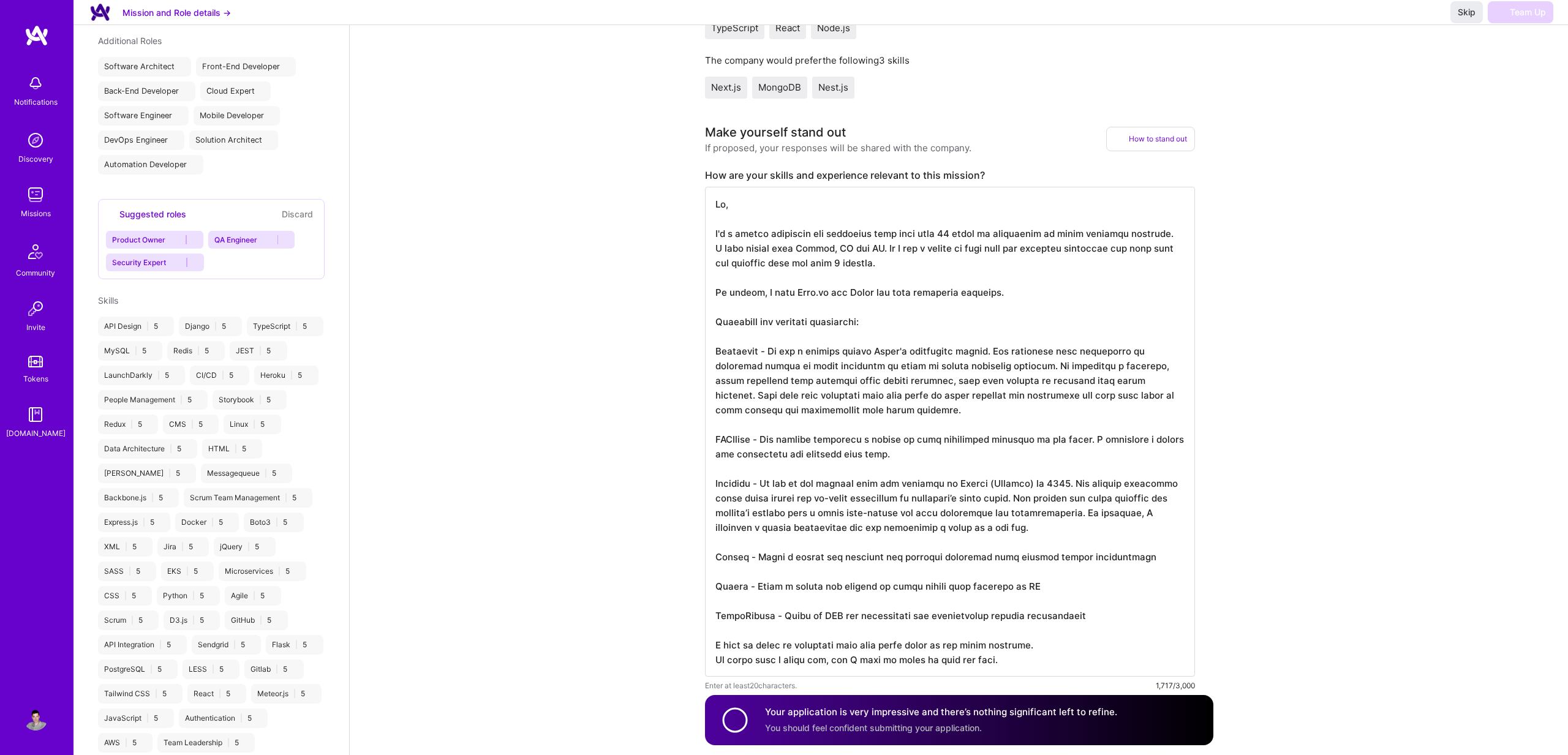
scroll to position [537, 0]
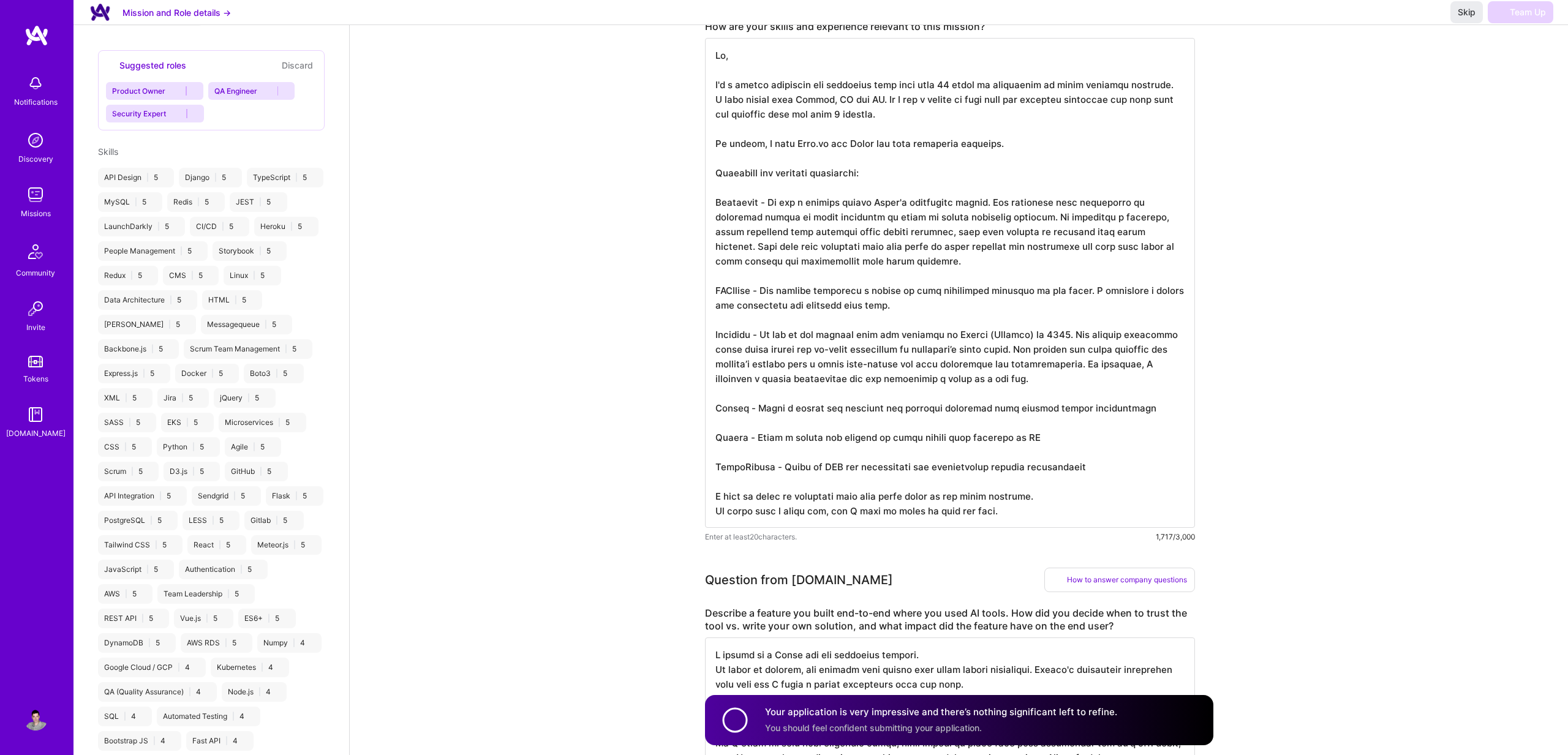
click at [851, 350] on textarea at bounding box center [950, 282] width 490 height 490
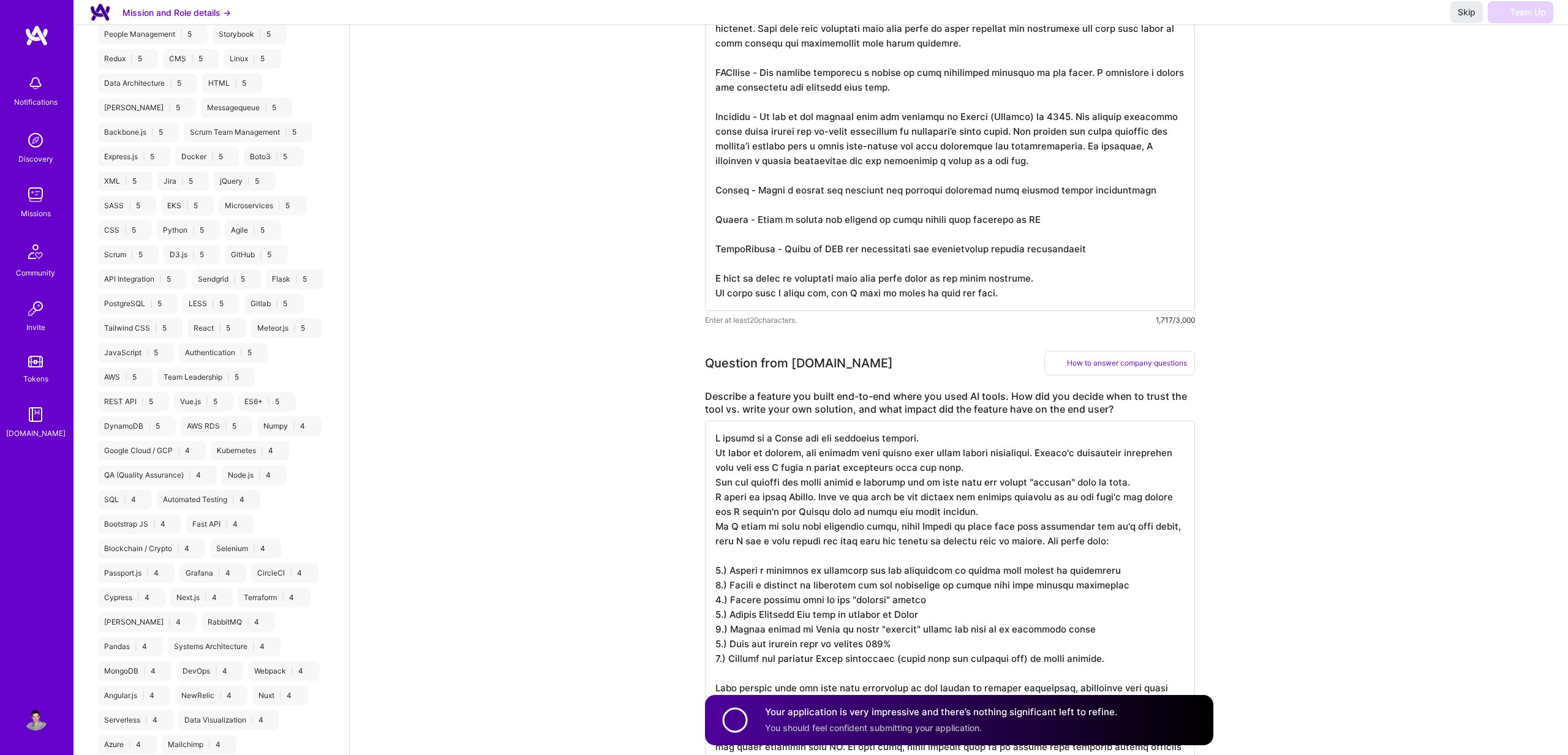
scroll to position [787, 0]
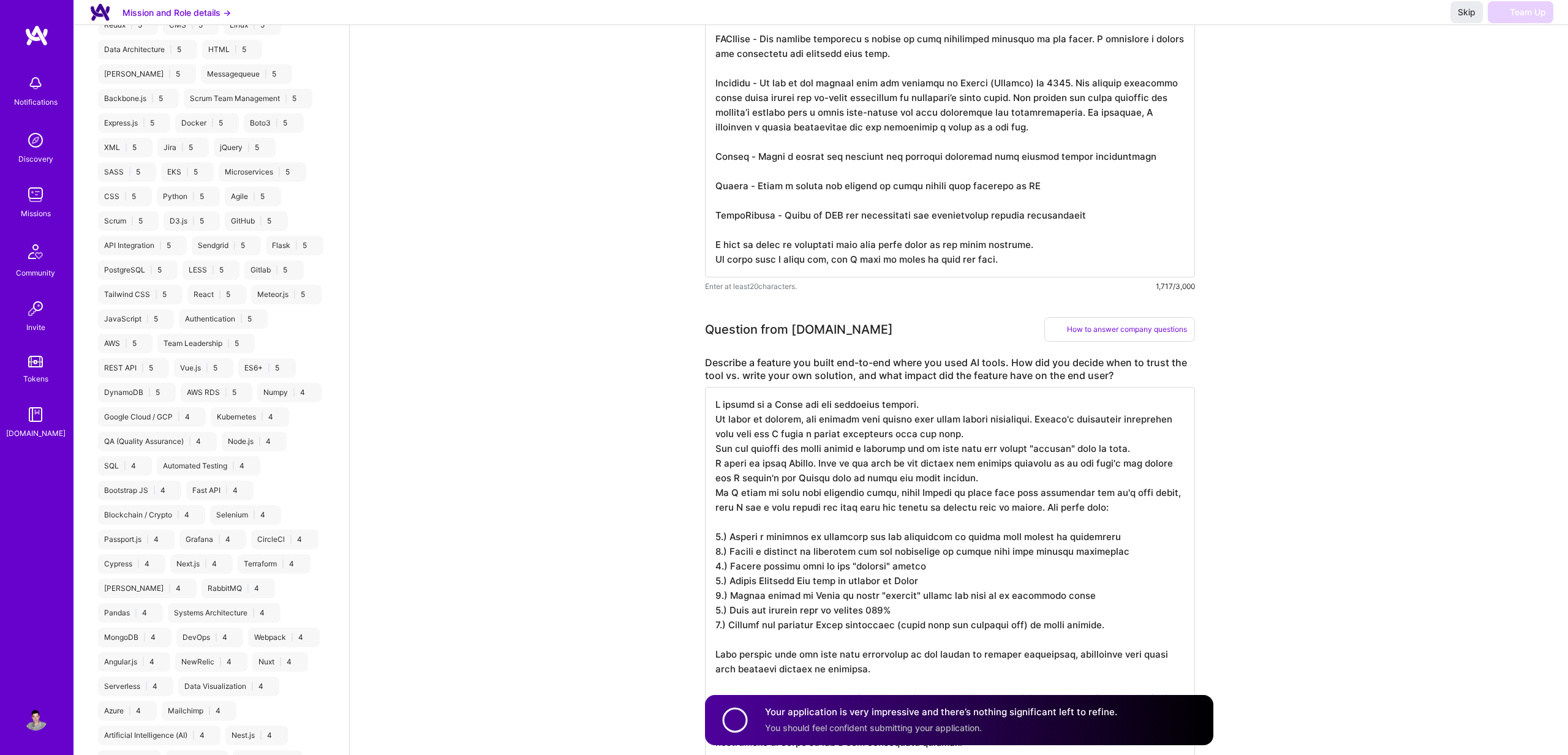
click at [792, 474] on textarea at bounding box center [950, 625] width 490 height 476
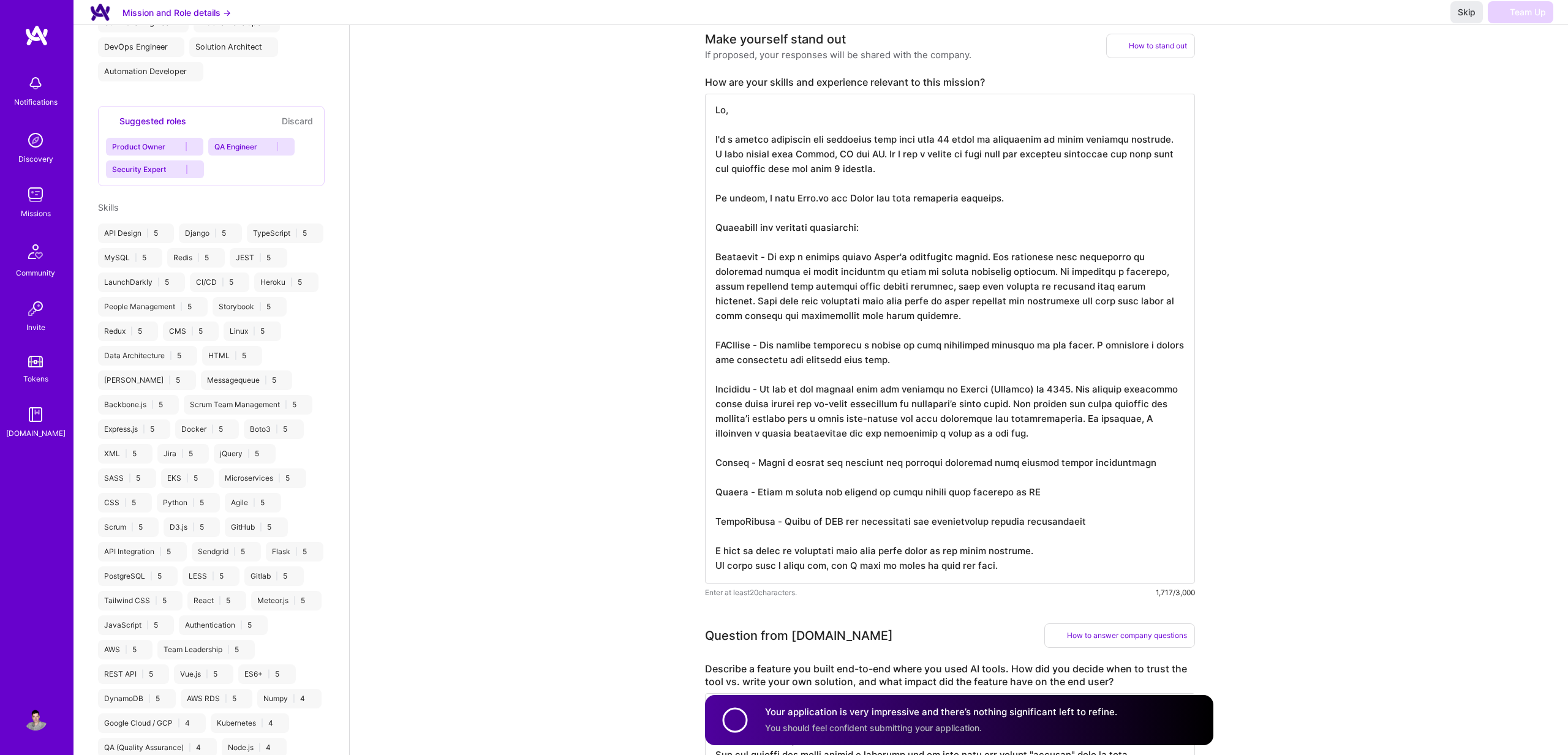
scroll to position [0, 0]
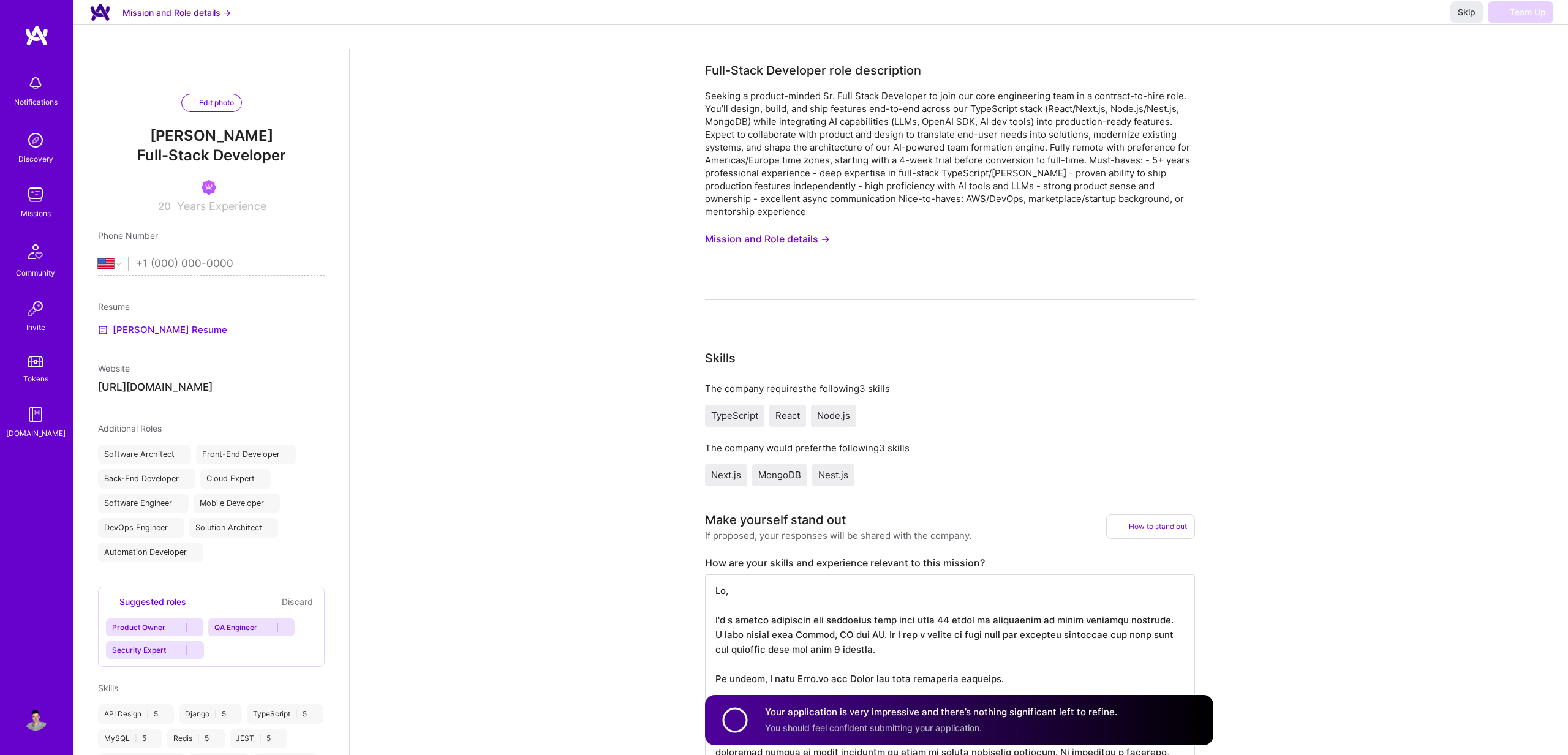
click at [40, 39] on img at bounding box center [36, 35] width 24 height 22
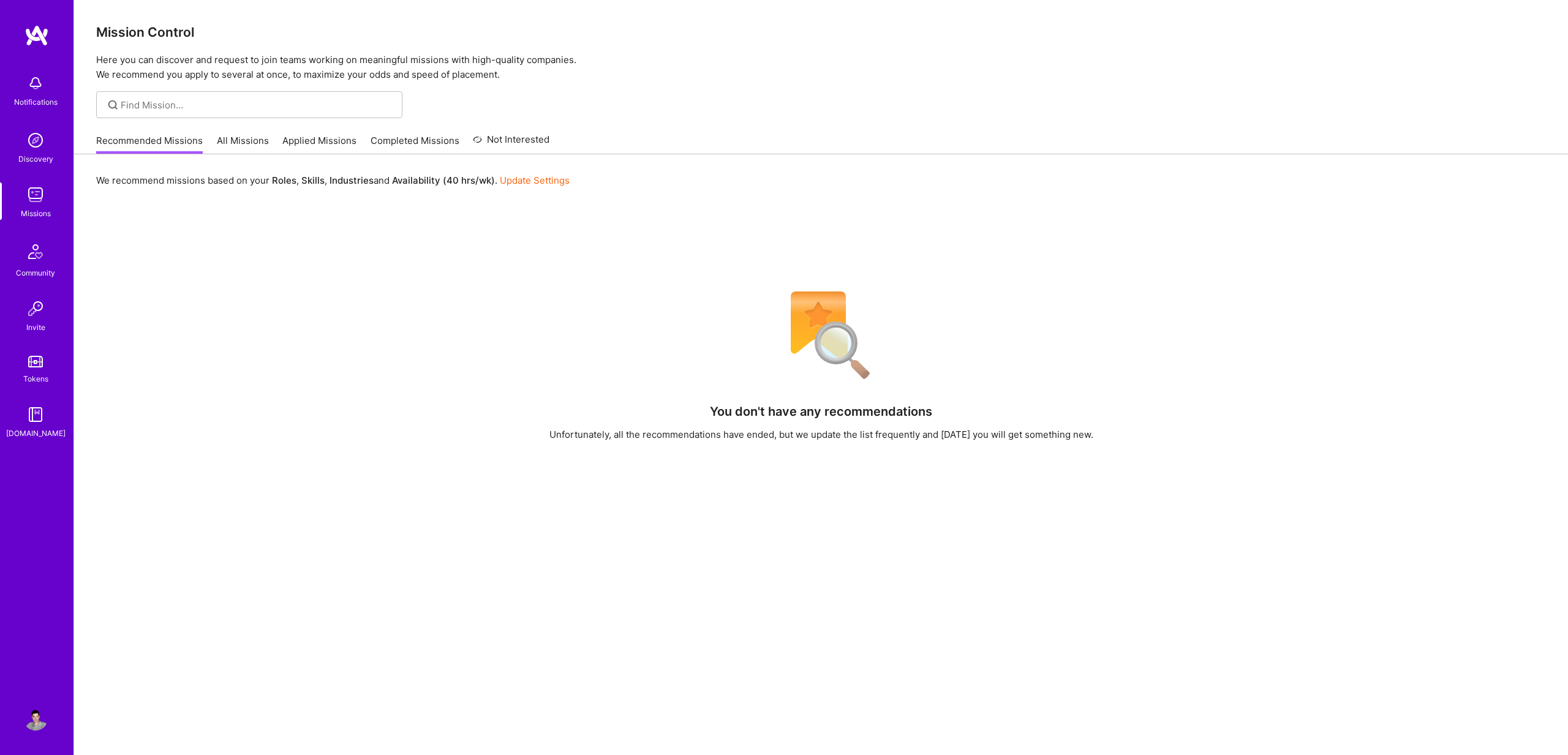
click at [311, 139] on link "Applied Missions" at bounding box center [319, 144] width 74 height 20
